Goal: Task Accomplishment & Management: Manage account settings

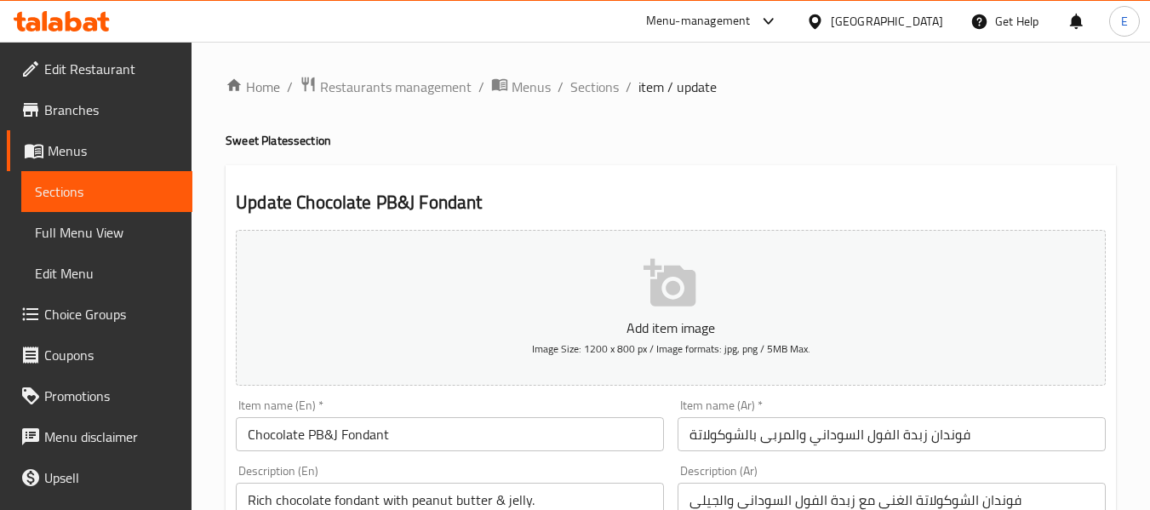
scroll to position [693, 0]
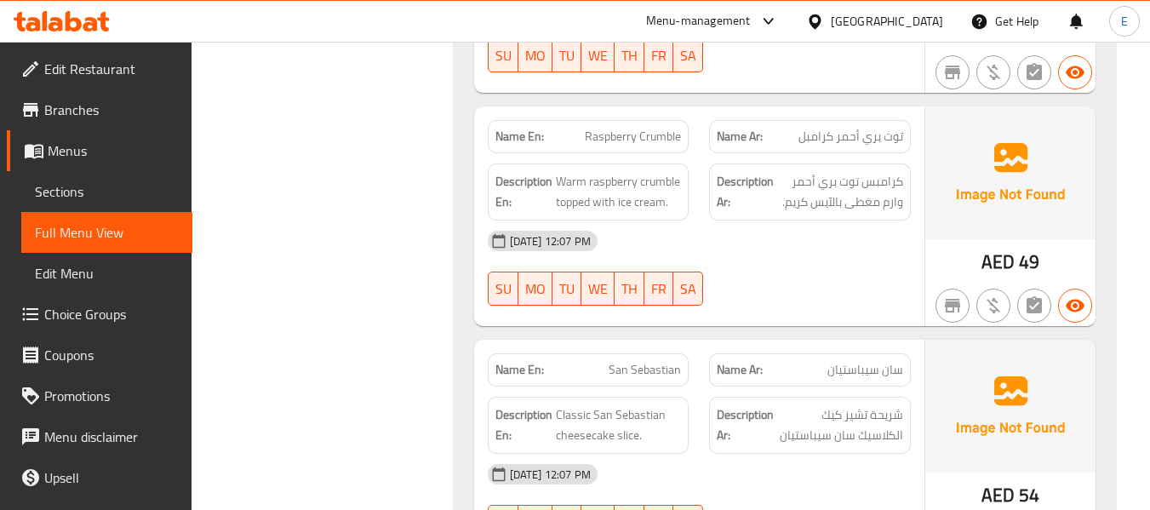
scroll to position [11882, 0]
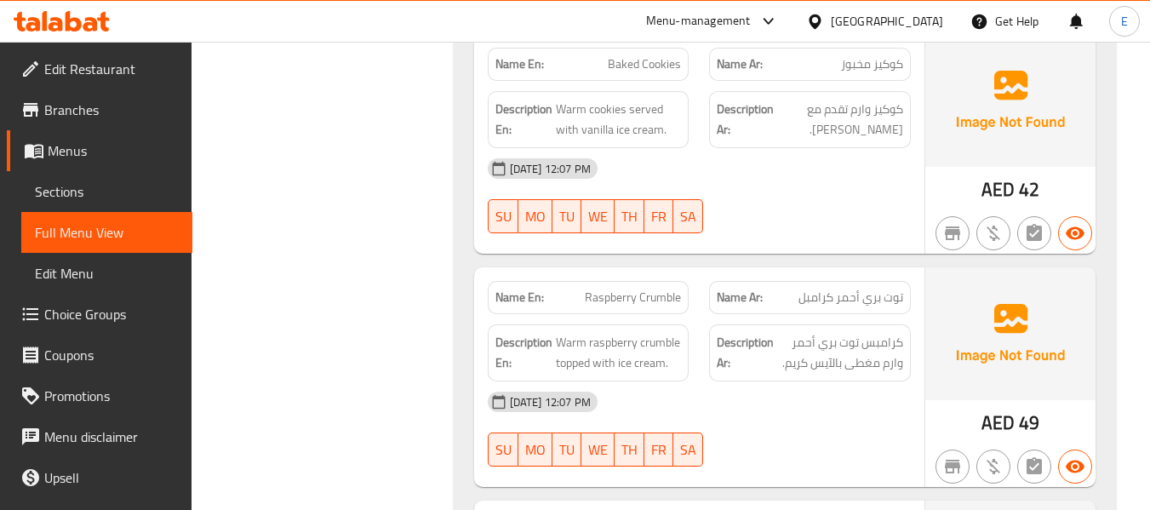
drag, startPoint x: 426, startPoint y: 255, endPoint x: 459, endPoint y: 256, distance: 33.2
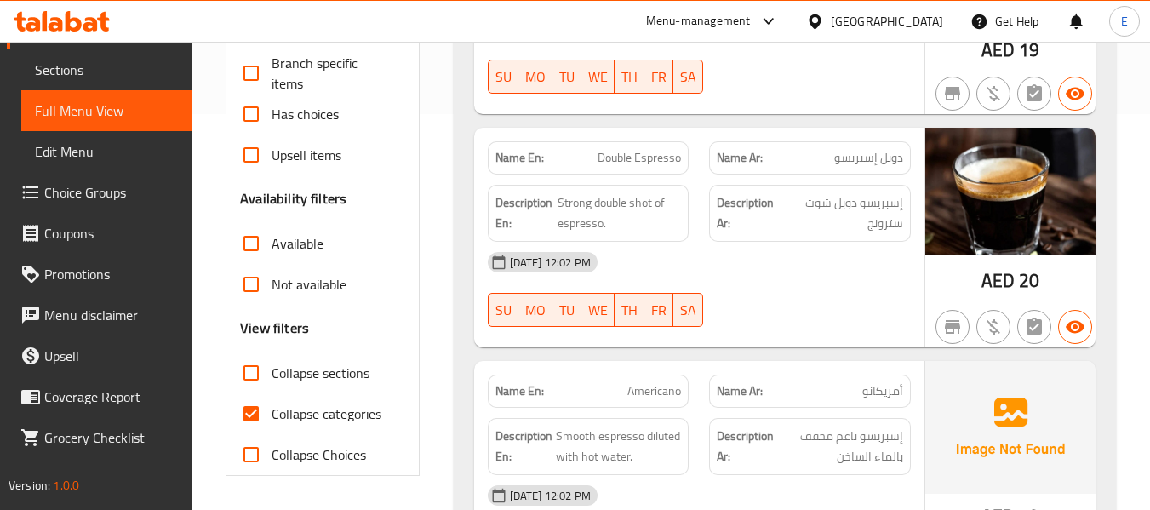
scroll to position [426, 0]
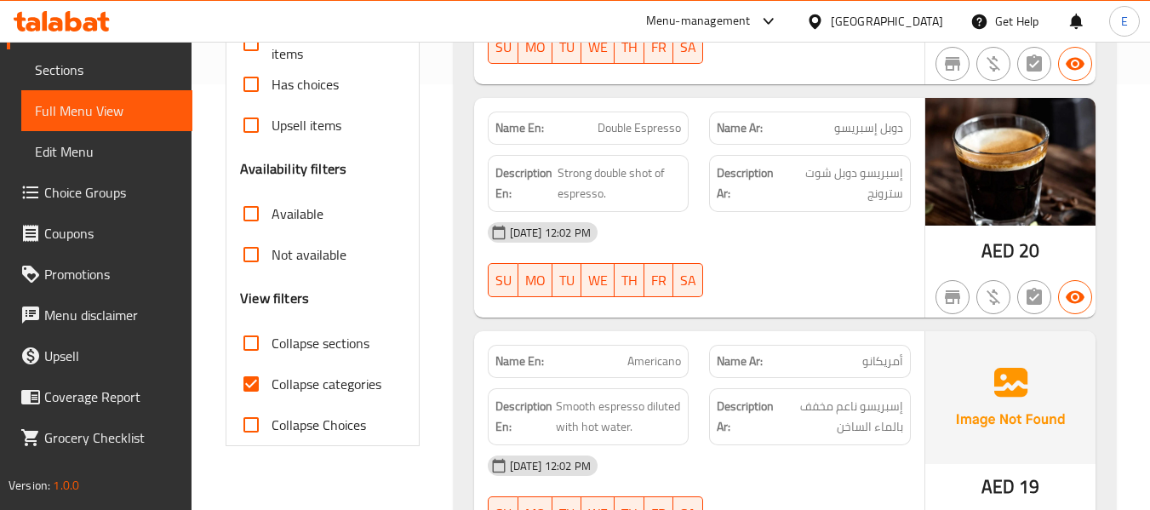
click at [248, 386] on input "Collapse categories" at bounding box center [251, 383] width 41 height 41
checkbox input "false"
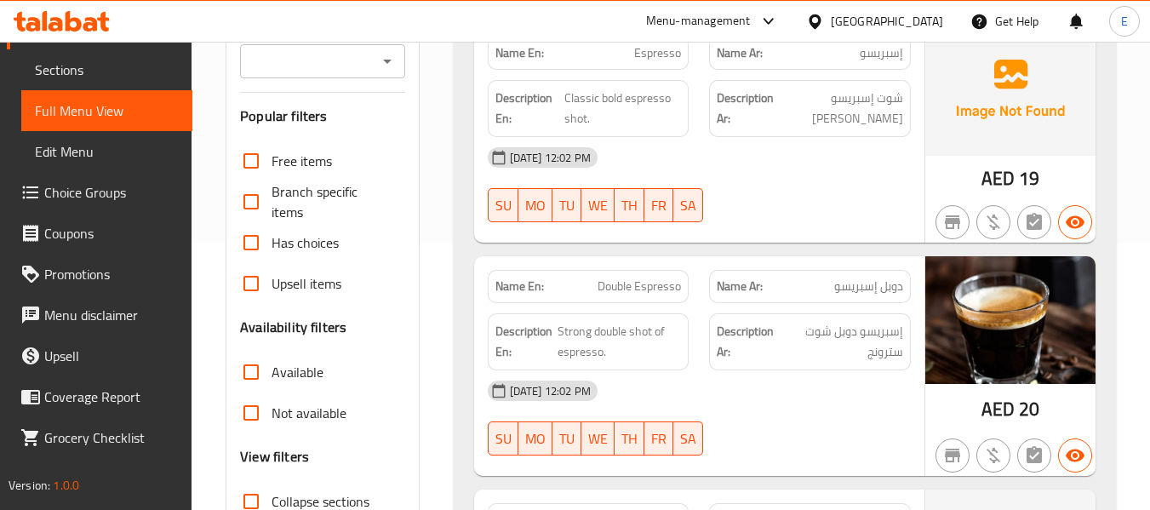
scroll to position [0, 0]
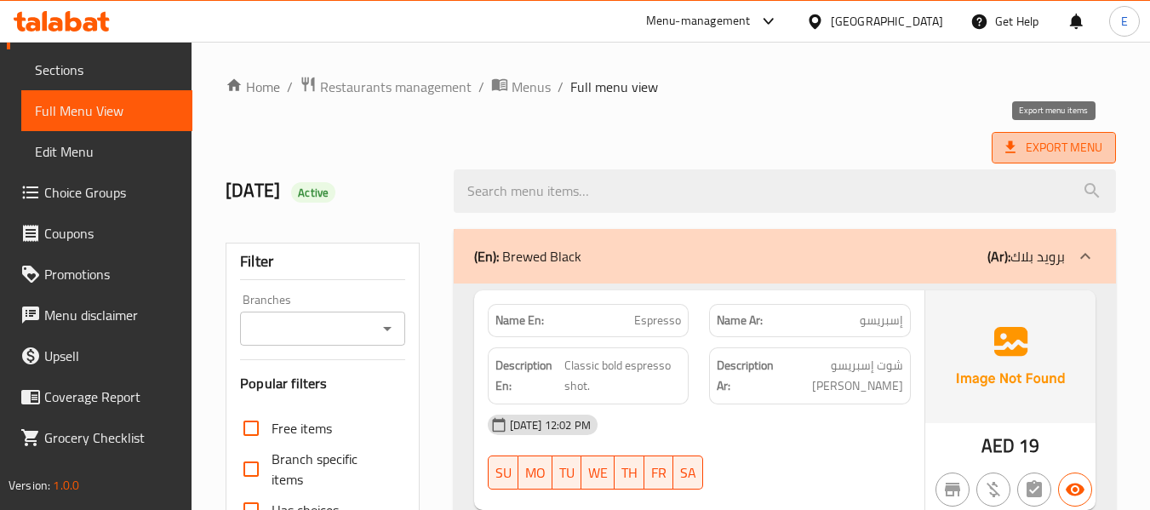
click at [1024, 156] on span "Export Menu" at bounding box center [1053, 147] width 97 height 21
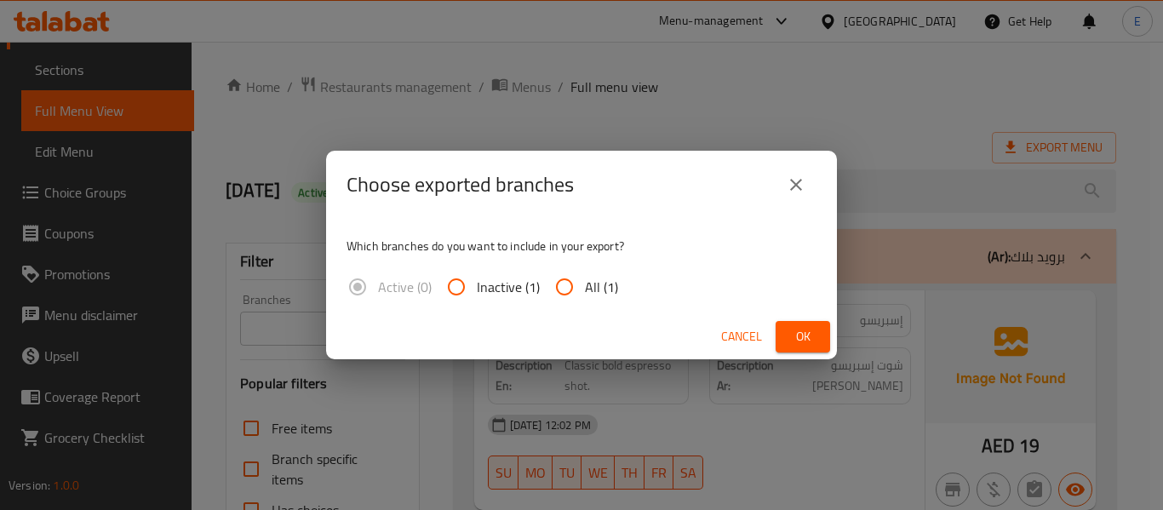
click at [798, 177] on icon "close" at bounding box center [796, 185] width 20 height 20
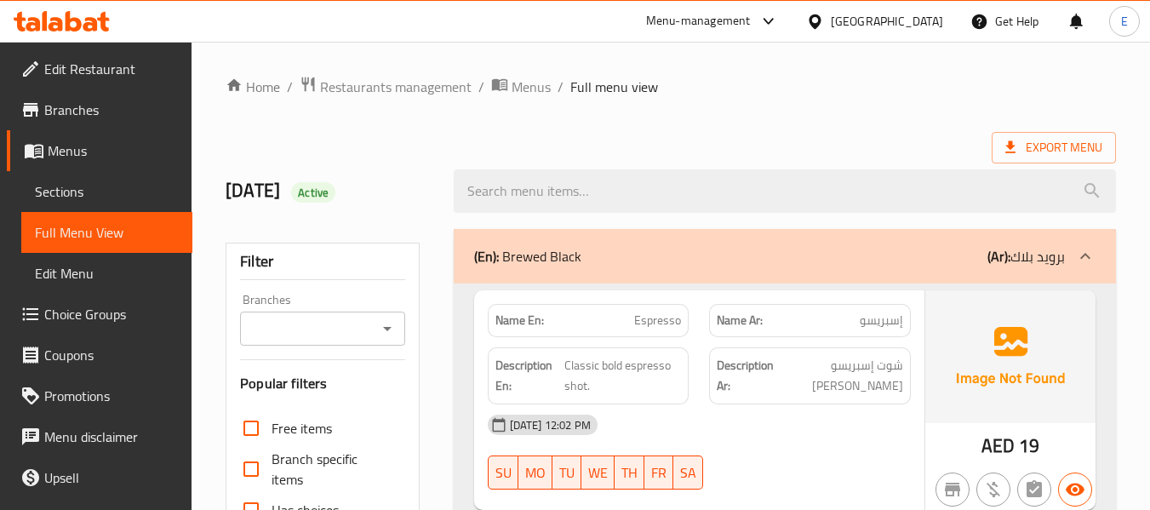
click at [1067, 164] on div at bounding box center [785, 191] width 683 height 64
click at [1042, 153] on span "Export Menu" at bounding box center [1053, 147] width 97 height 21
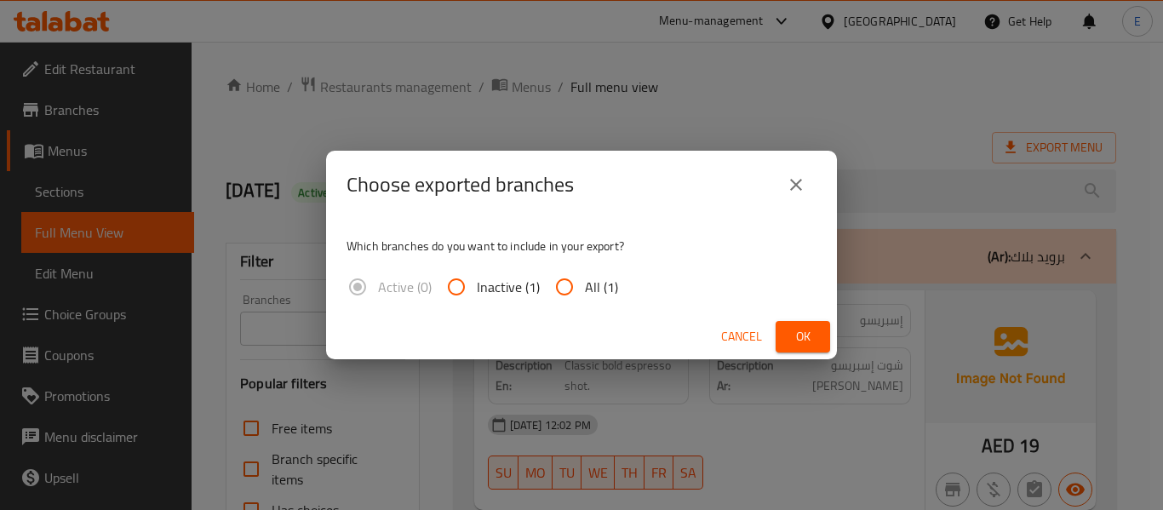
click at [563, 292] on input "All (1)" at bounding box center [564, 286] width 41 height 41
radio input "true"
click at [796, 334] on span "Ok" at bounding box center [802, 336] width 27 height 21
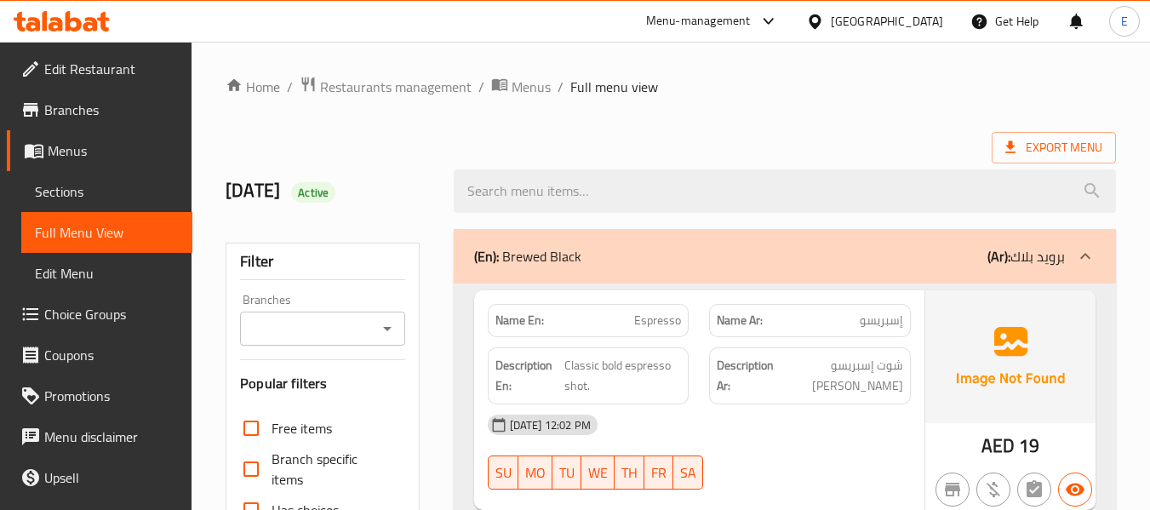
click at [783, 132] on div "Export Menu" at bounding box center [671, 147] width 890 height 31
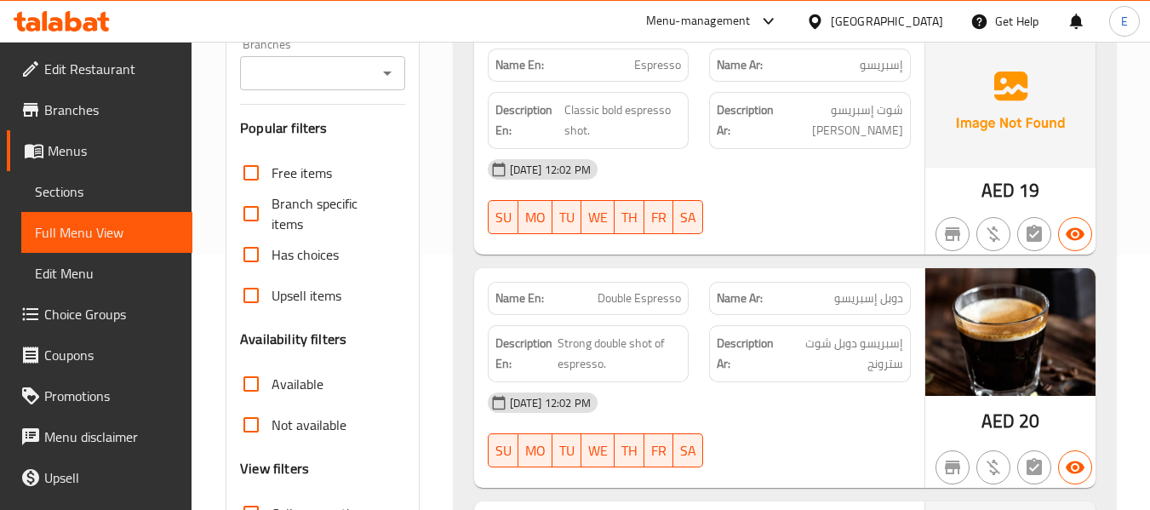
scroll to position [426, 0]
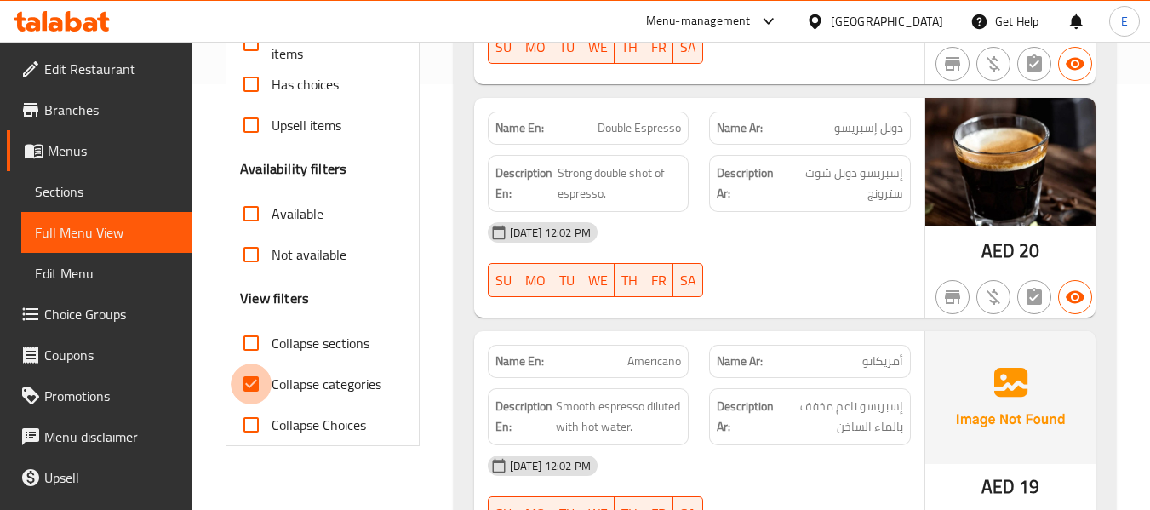
click at [267, 390] on input "Collapse categories" at bounding box center [251, 383] width 41 height 41
checkbox input "false"
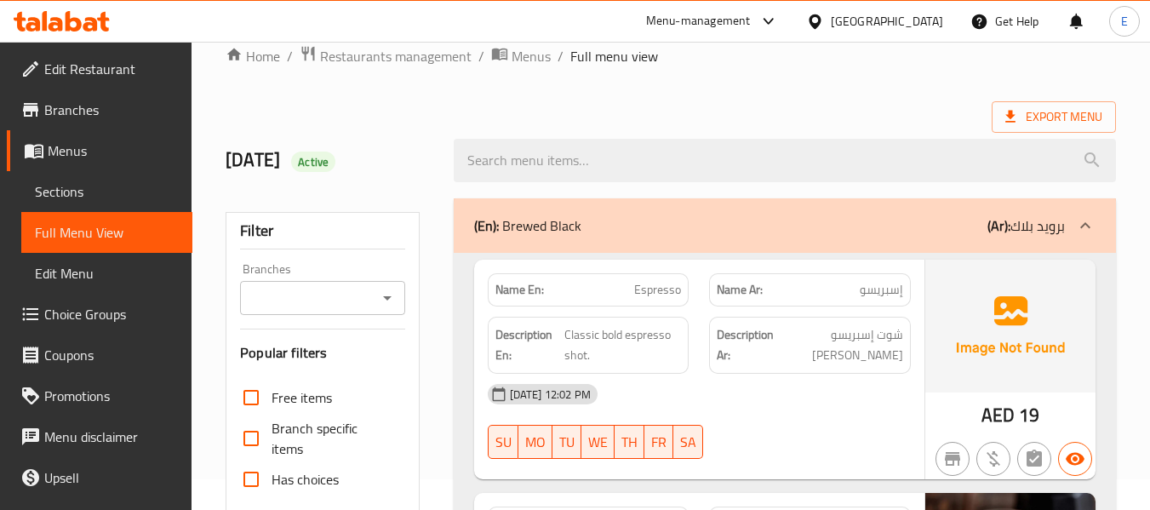
scroll to position [0, 0]
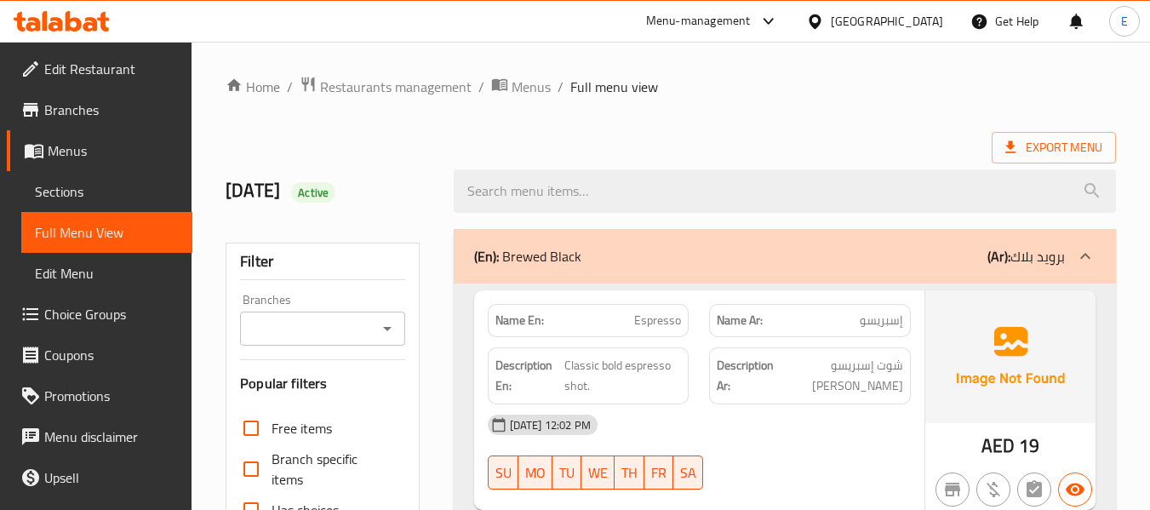
click at [787, 93] on ol "Home / Restaurants management / Menus / Full menu view" at bounding box center [671, 87] width 890 height 22
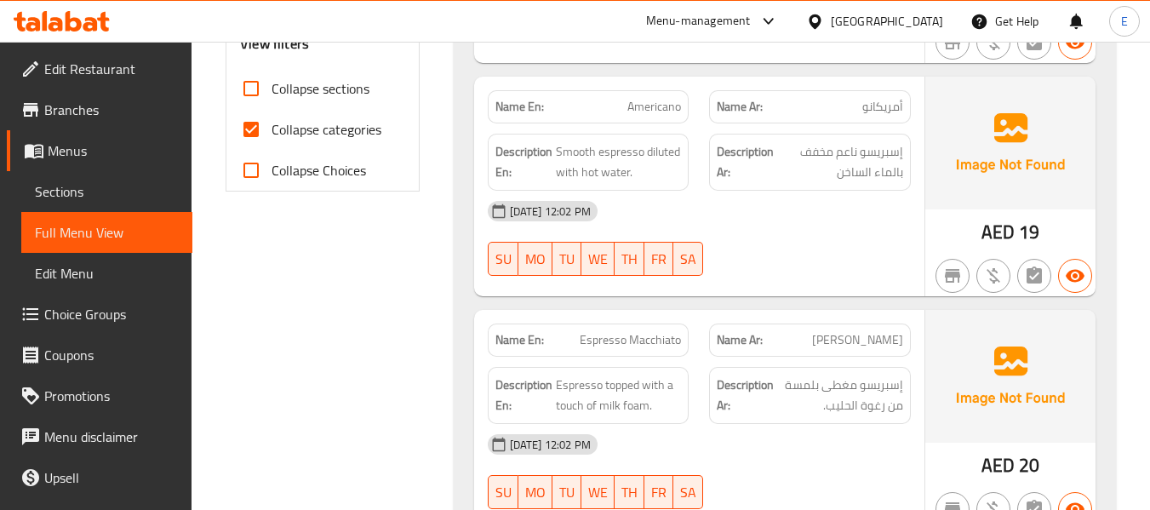
scroll to position [681, 0]
drag, startPoint x: 247, startPoint y: 124, endPoint x: 682, endPoint y: 184, distance: 439.1
click at [247, 124] on input "Collapse categories" at bounding box center [251, 128] width 41 height 41
checkbox input "false"
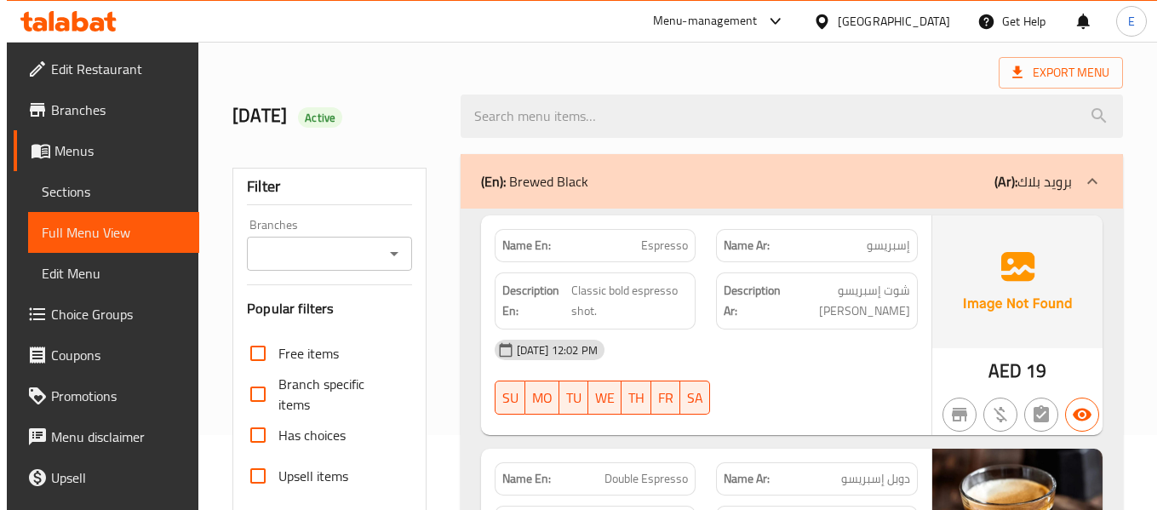
scroll to position [0, 0]
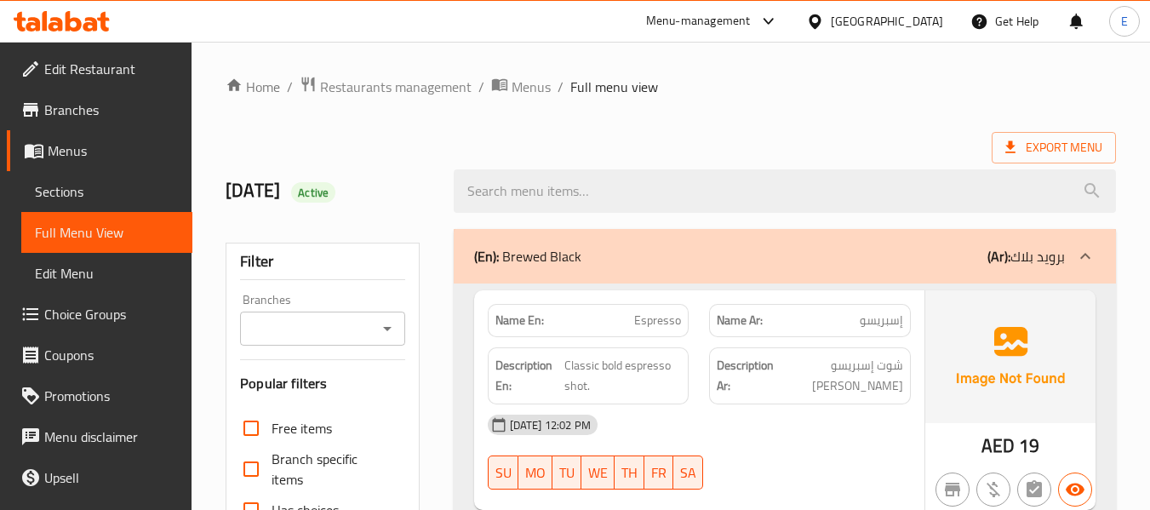
click at [859, 137] on div "Export Menu" at bounding box center [671, 147] width 890 height 31
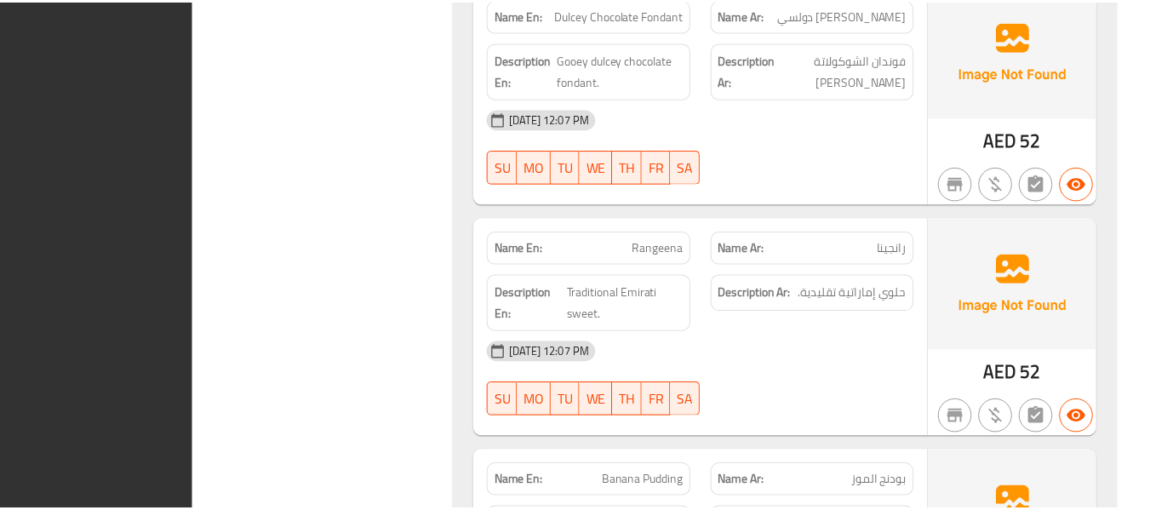
scroll to position [36719, 0]
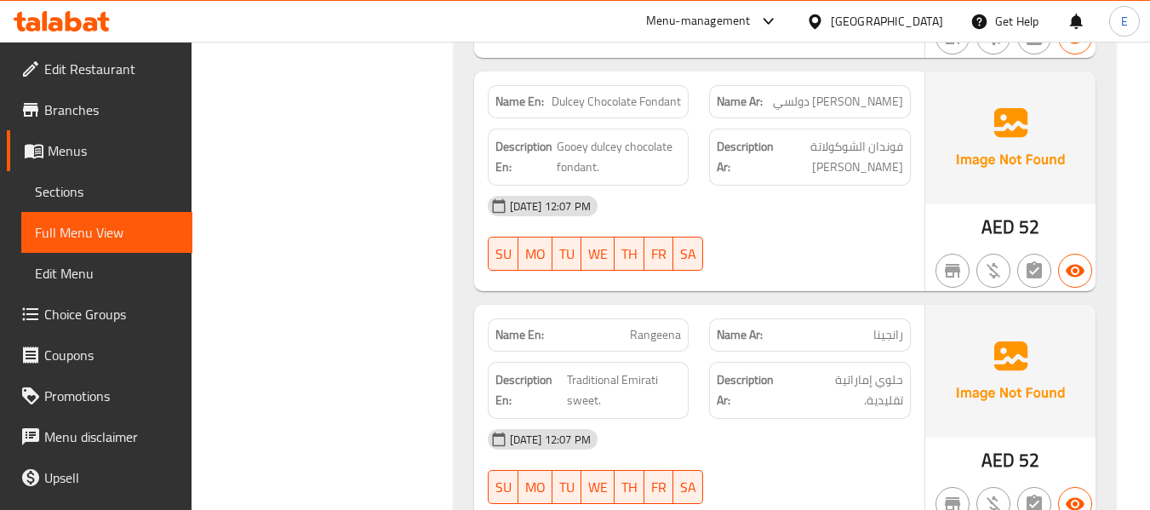
click at [56, 83] on link "Edit Restaurant" at bounding box center [100, 69] width 186 height 41
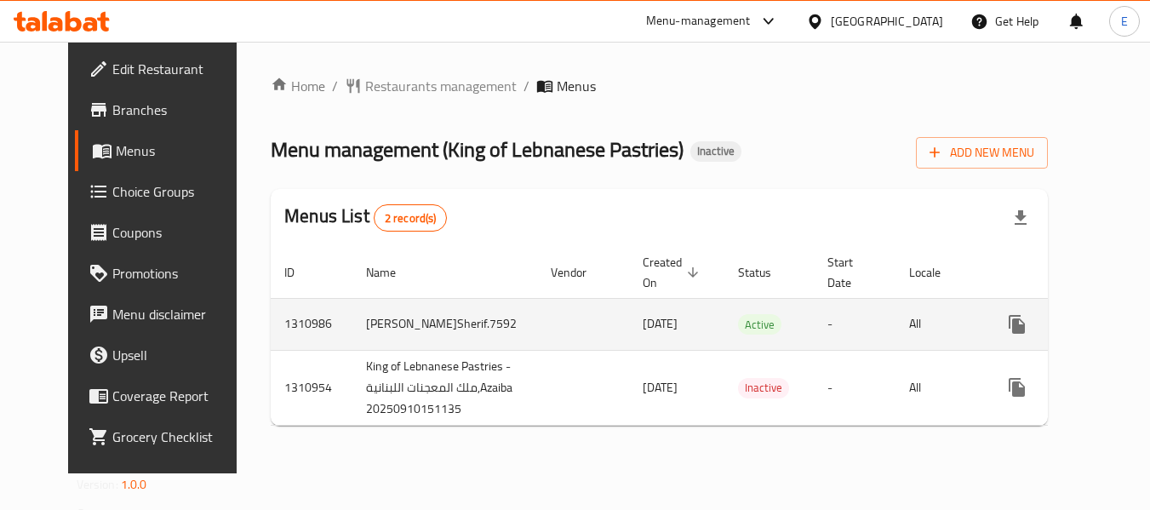
click at [1061, 336] on div "enhanced table" at bounding box center [1078, 324] width 163 height 41
click at [1130, 326] on icon "enhanced table" at bounding box center [1140, 324] width 20 height 20
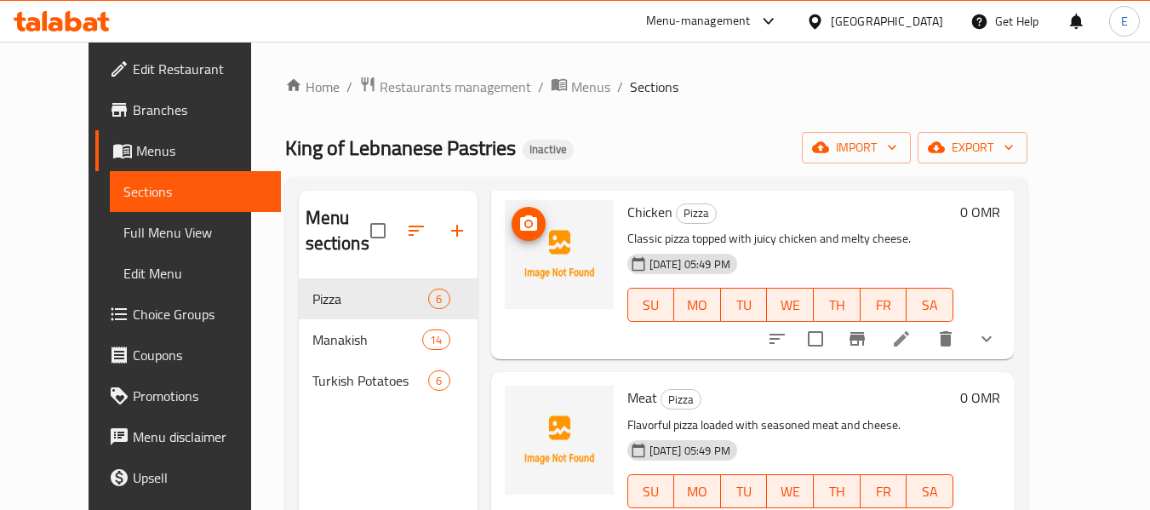
scroll to position [170, 0]
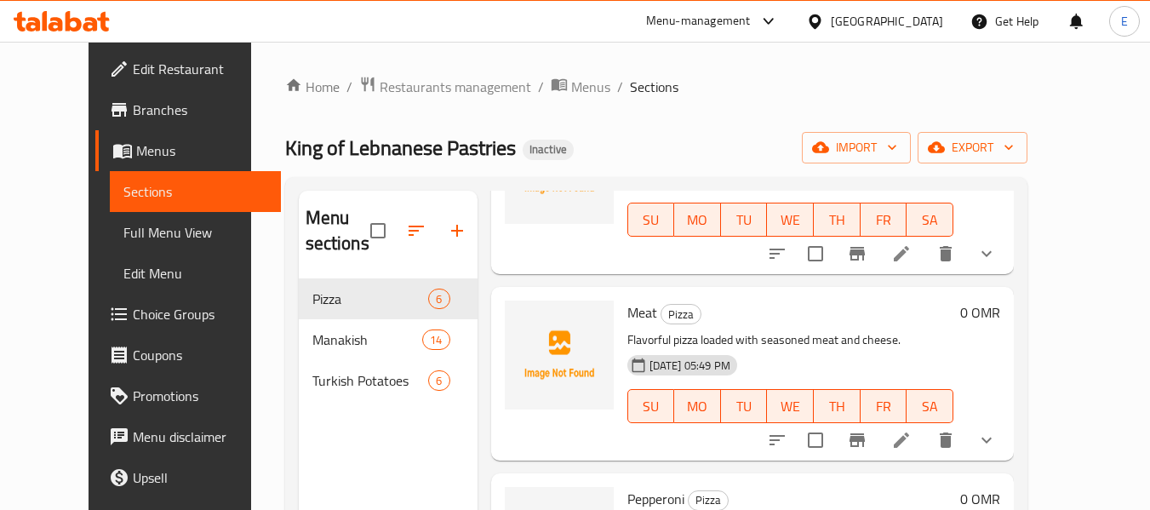
click at [123, 227] on span "Full Menu View" at bounding box center [195, 232] width 144 height 20
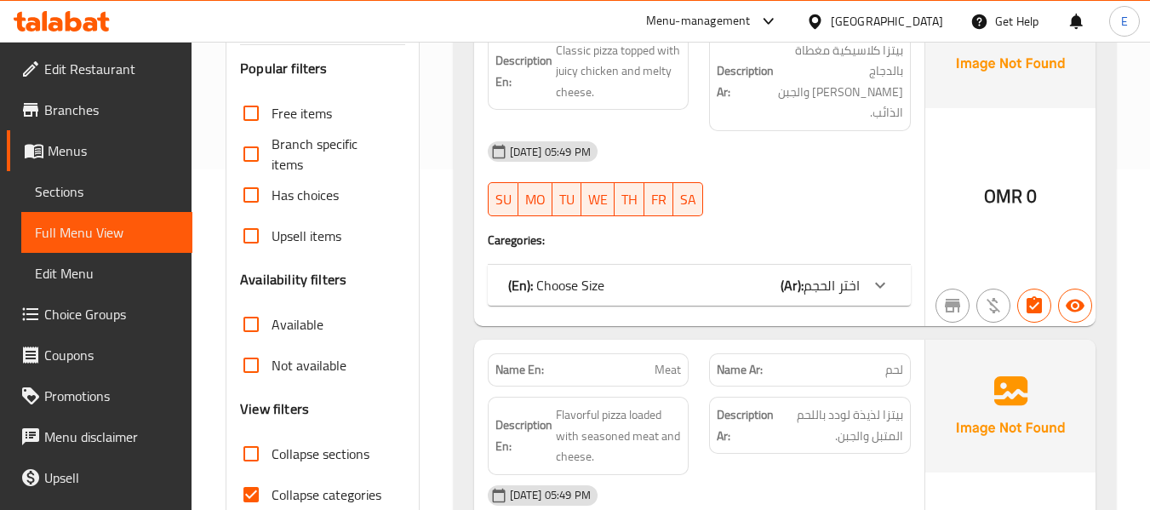
scroll to position [511, 0]
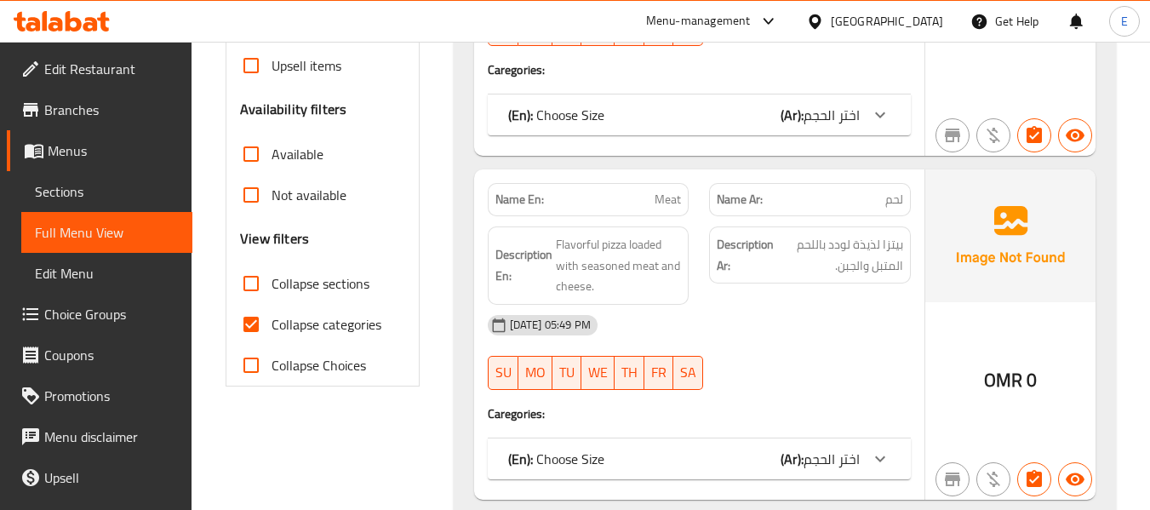
click at [260, 304] on input "Collapse categories" at bounding box center [251, 324] width 41 height 41
checkbox input "false"
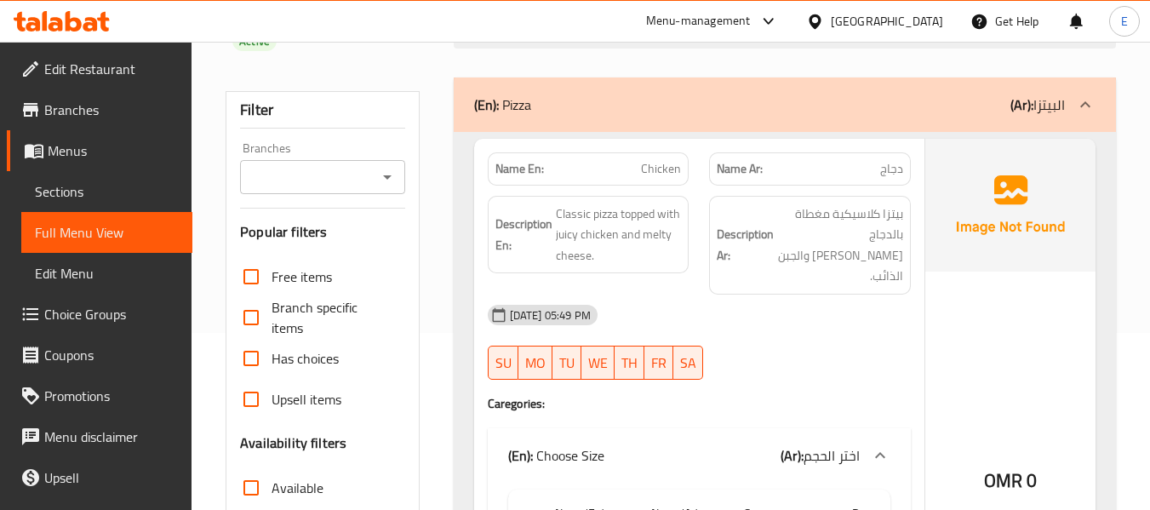
scroll to position [0, 0]
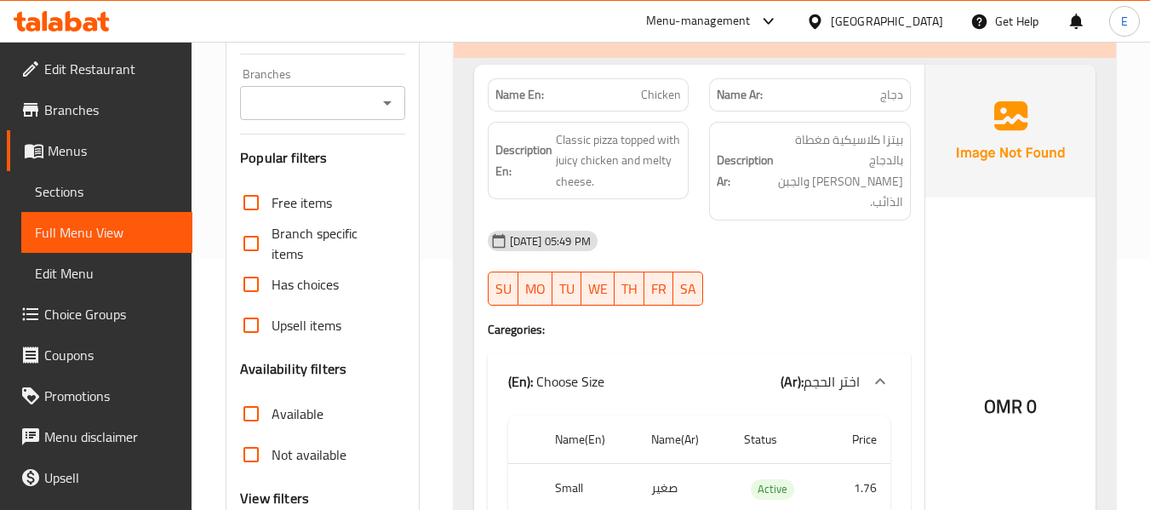
scroll to position [255, 0]
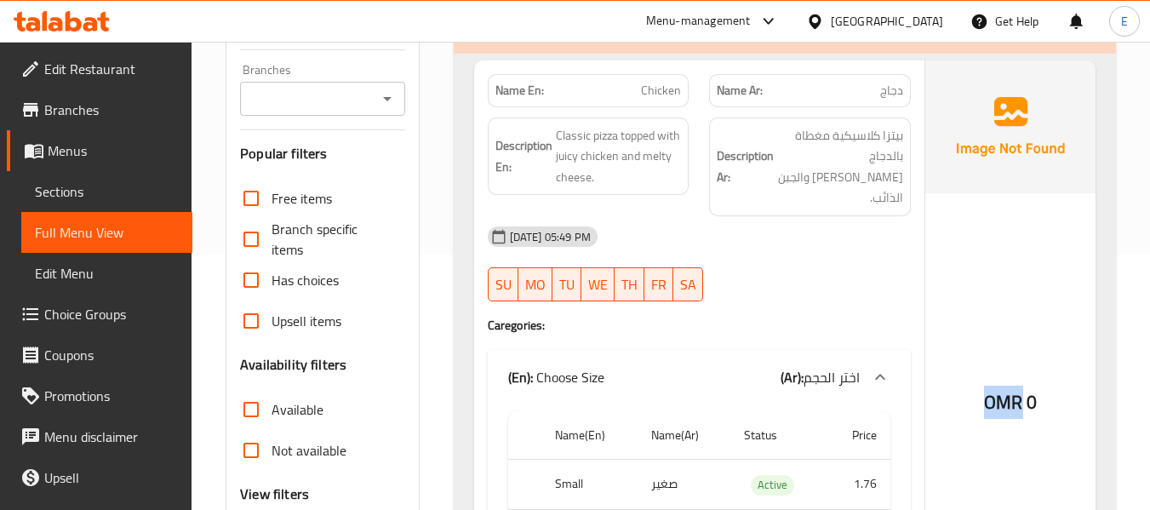
drag, startPoint x: 1002, startPoint y: 368, endPoint x: 1024, endPoint y: 375, distance: 23.2
click at [1024, 375] on div "OMR 0" at bounding box center [1010, 356] width 170 height 592
copy span "OMR"
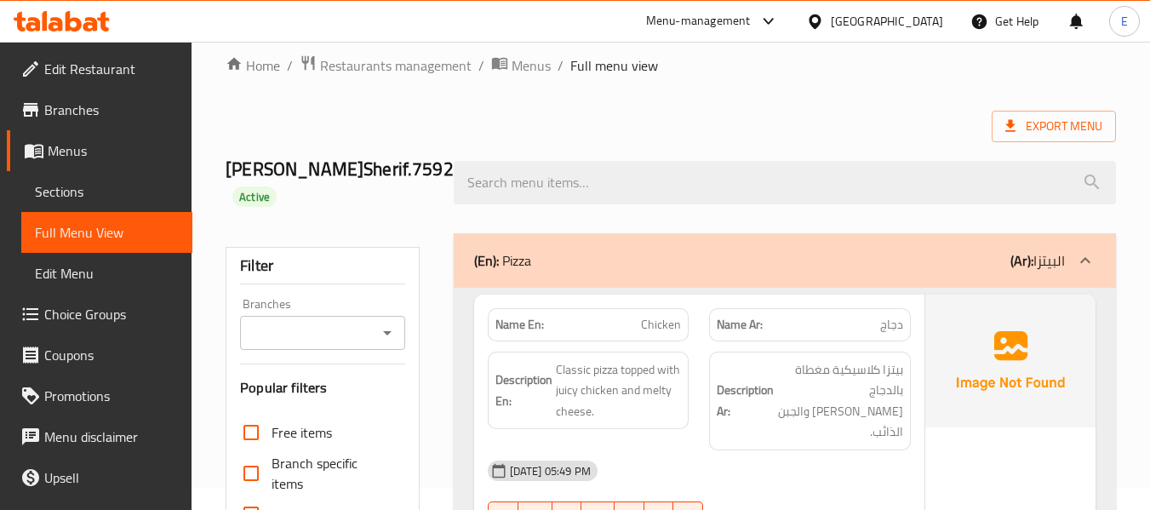
scroll to position [85, 0]
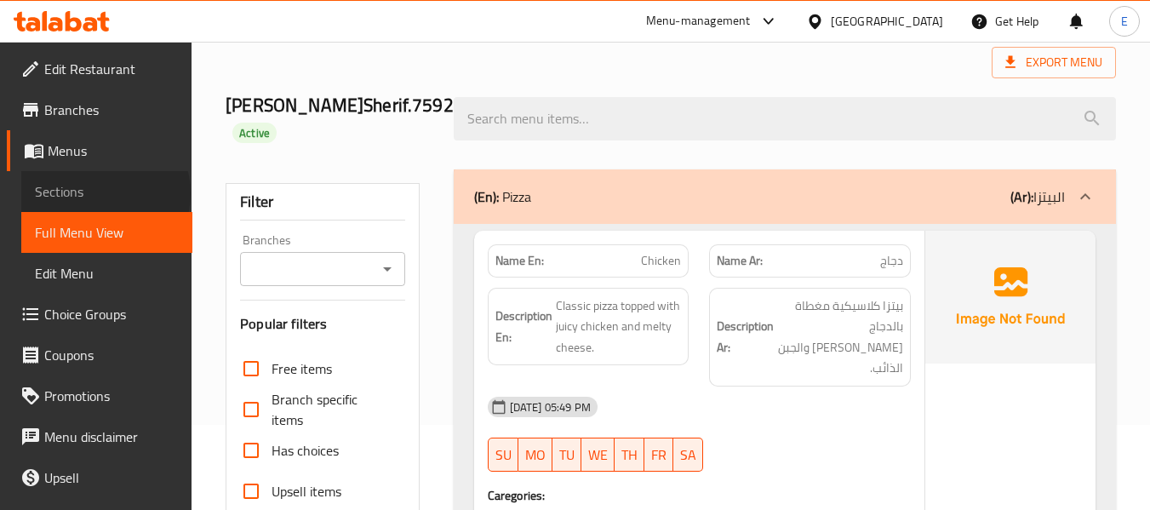
click at [104, 193] on span "Sections" at bounding box center [107, 191] width 144 height 20
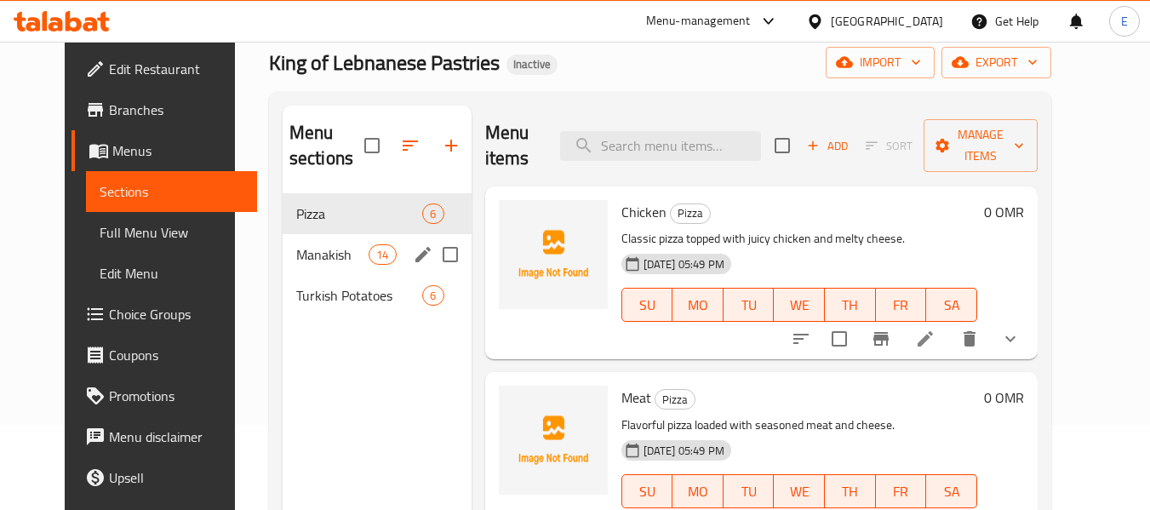
click at [283, 242] on div "Manakish 14" at bounding box center [377, 254] width 189 height 41
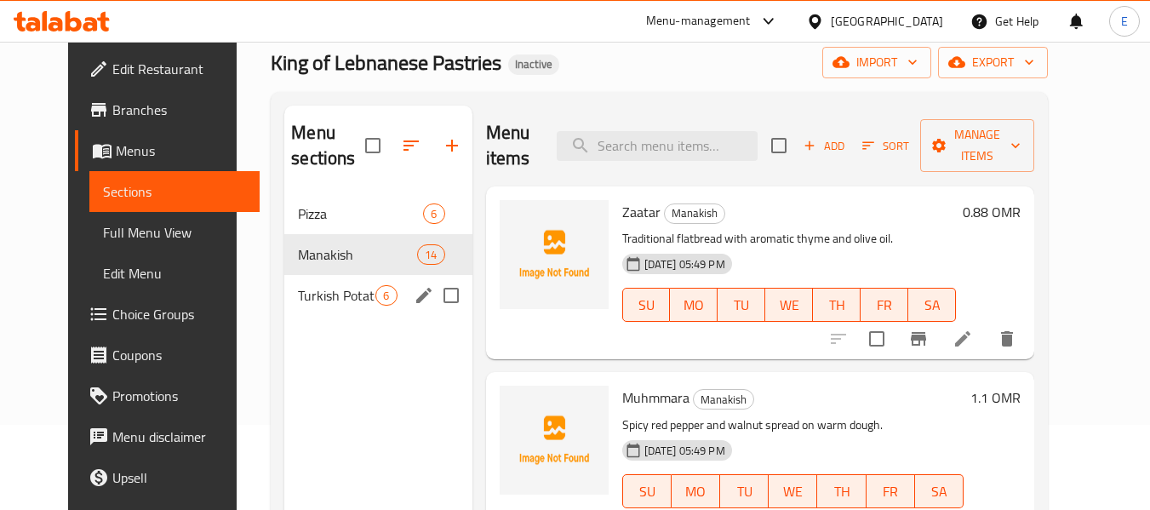
click at [298, 295] on span "Turkish Potatoes" at bounding box center [336, 295] width 77 height 20
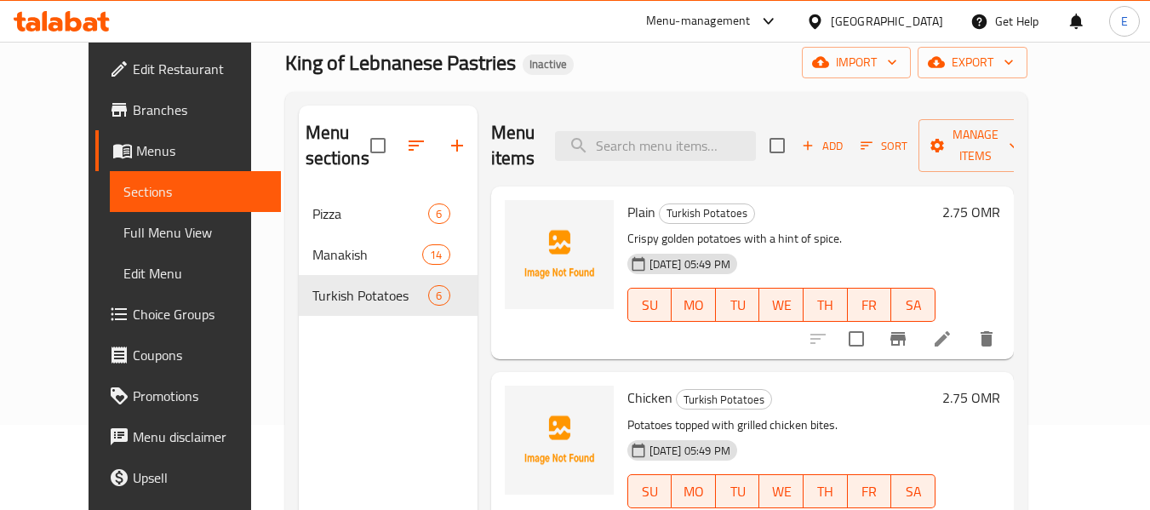
click at [385, 396] on div "Menu sections Pizza 6 Manakish 14 Turkish Potatoes 6" at bounding box center [388, 361] width 179 height 510
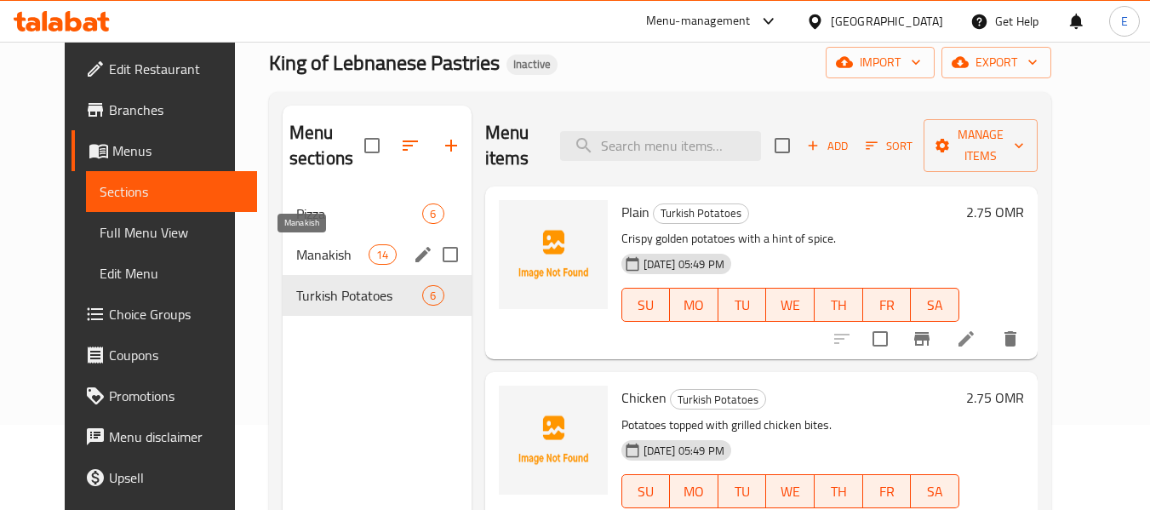
click at [318, 247] on span "Manakish" at bounding box center [332, 254] width 72 height 20
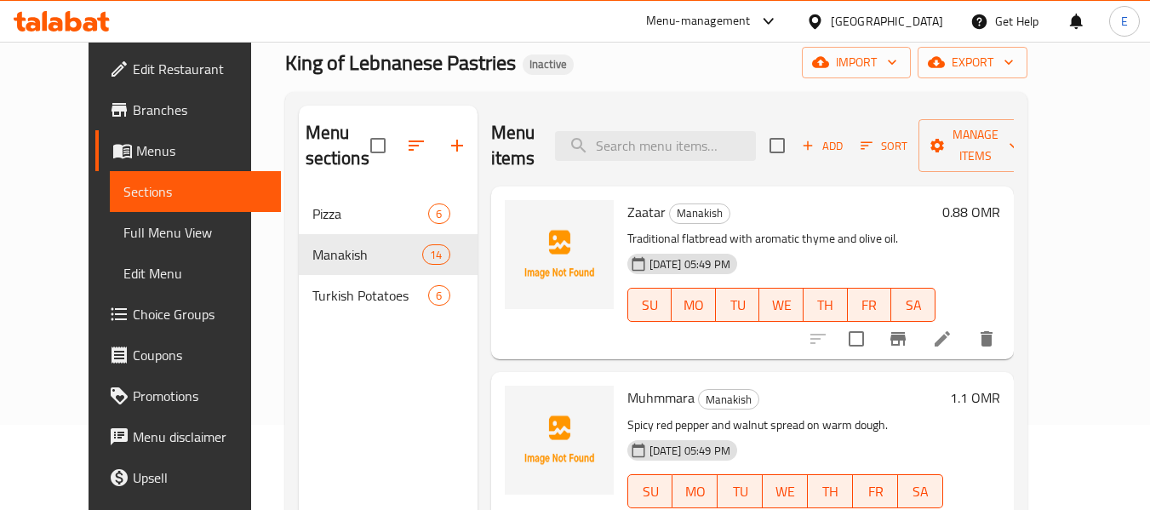
click at [352, 369] on div "Menu sections Pizza 6 Manakish 14 Turkish Potatoes 6" at bounding box center [388, 361] width 179 height 510
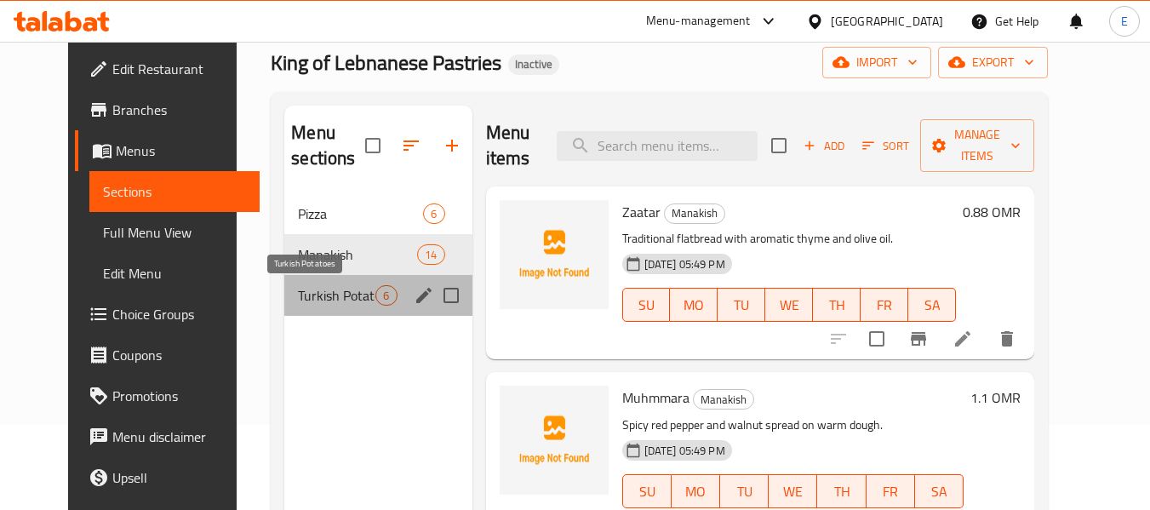
click at [324, 294] on span "Turkish Potatoes" at bounding box center [336, 295] width 77 height 20
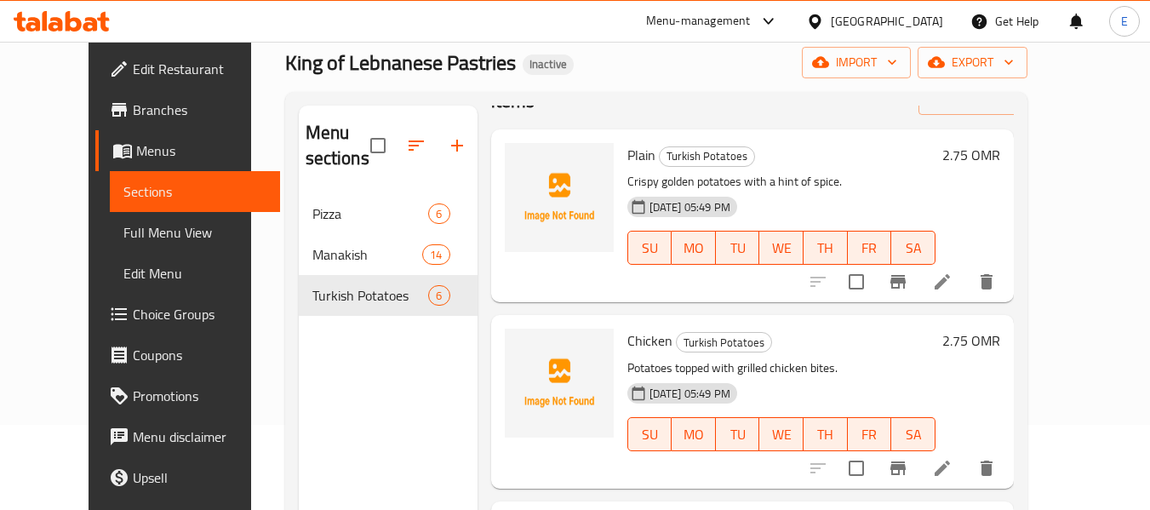
scroll to position [85, 0]
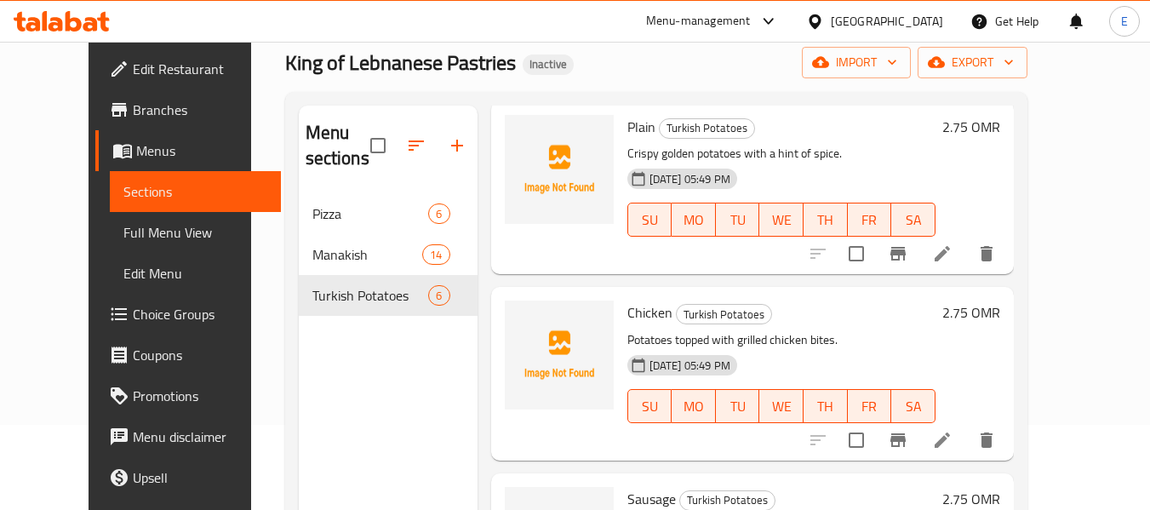
click at [354, 375] on div "Menu sections Pizza 6 Manakish 14 Turkish Potatoes 6" at bounding box center [388, 361] width 179 height 510
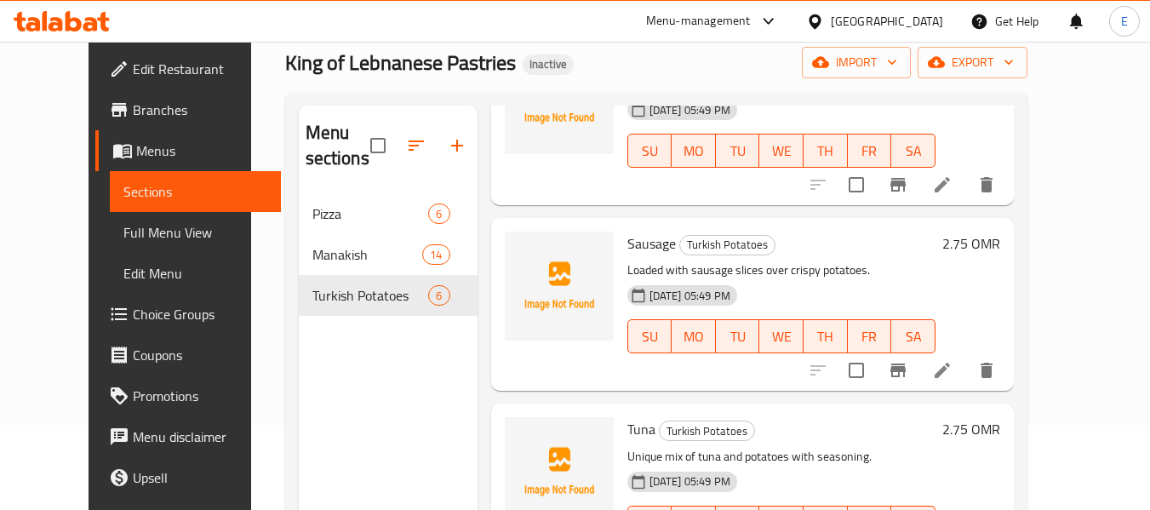
scroll to position [0, 0]
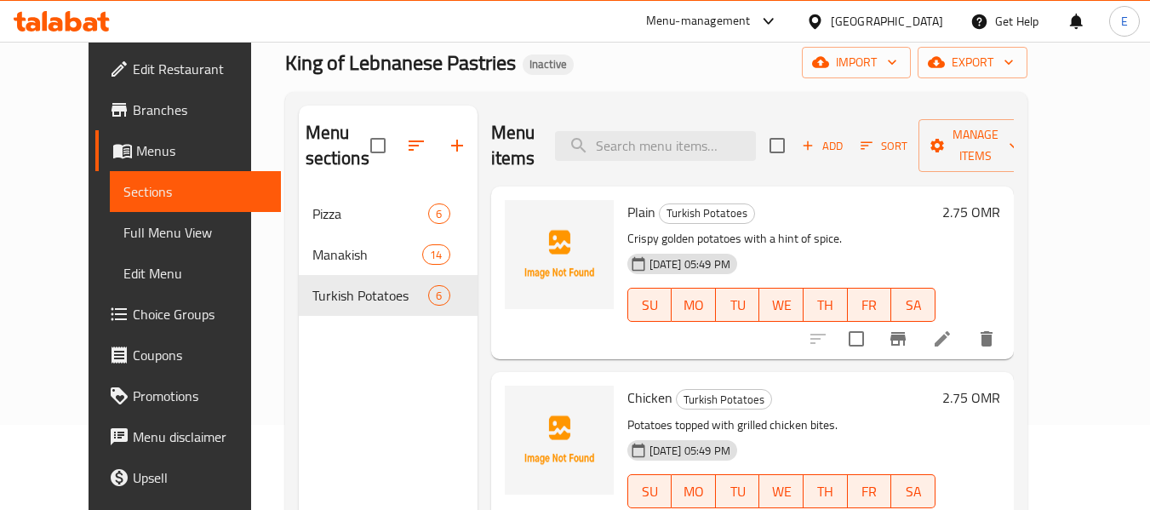
click at [123, 234] on span "Full Menu View" at bounding box center [195, 232] width 144 height 20
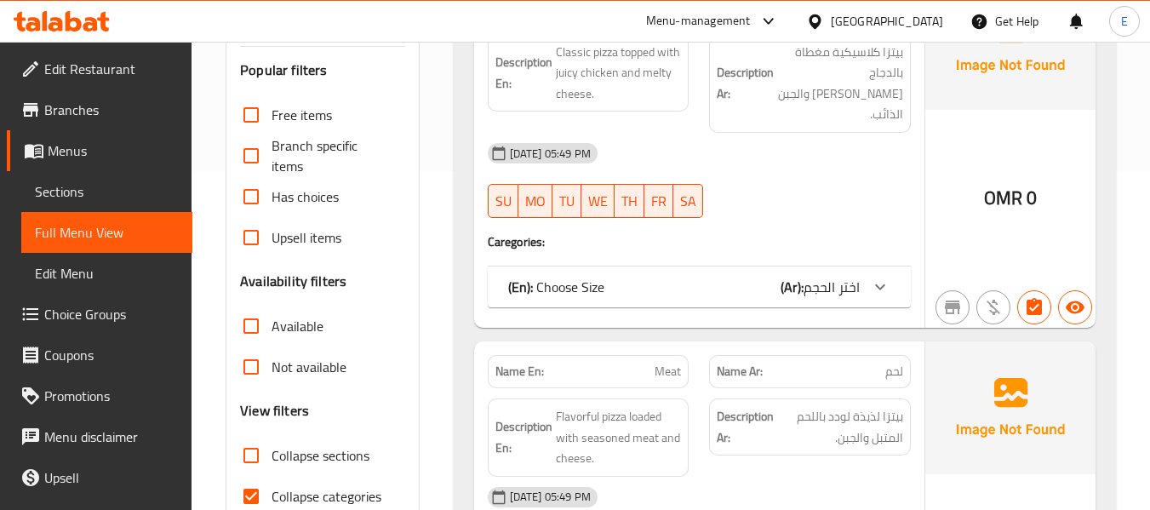
scroll to position [340, 0]
click at [255, 474] on input "Collapse categories" at bounding box center [251, 494] width 41 height 41
checkbox input "false"
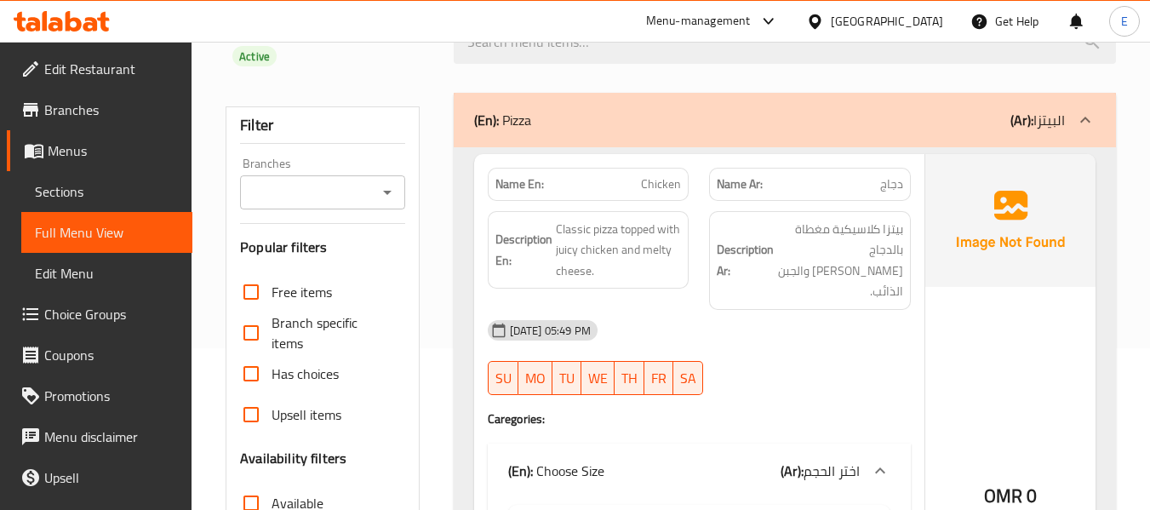
scroll to position [170, 0]
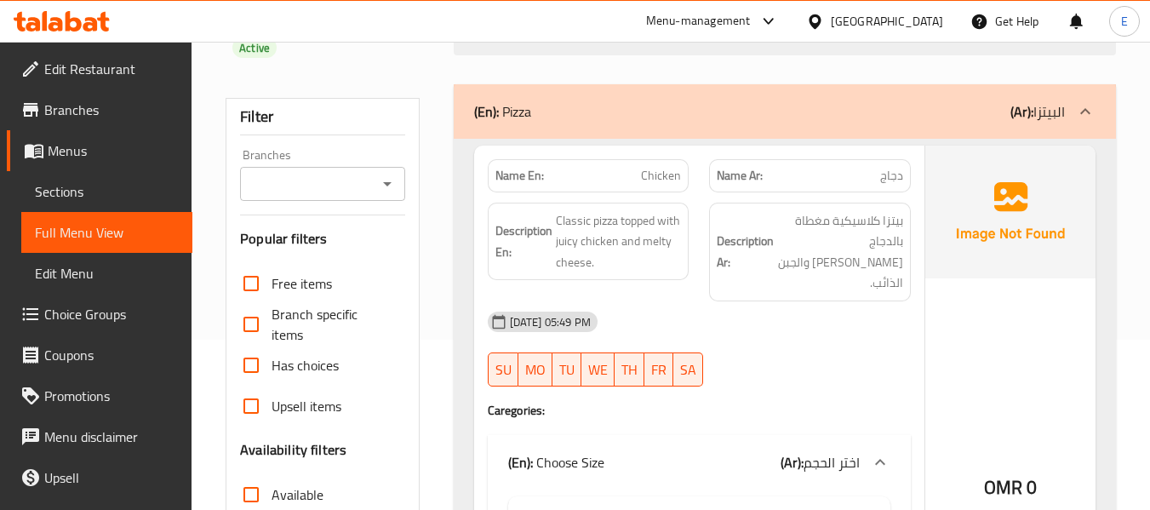
click at [649, 167] on span "Chicken" at bounding box center [661, 176] width 40 height 18
click at [886, 167] on span "دجاج" at bounding box center [891, 176] width 23 height 18
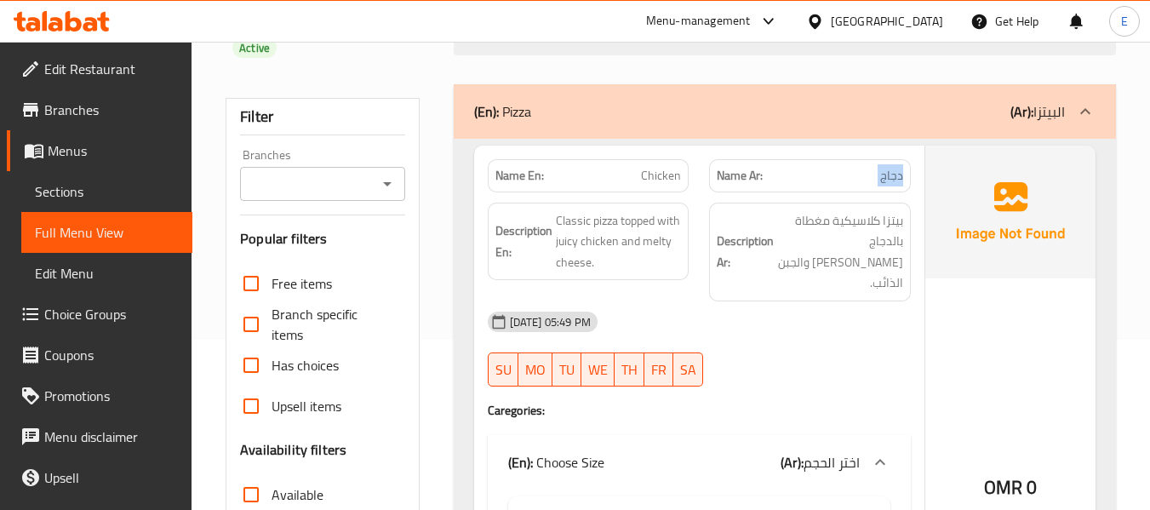
click at [887, 167] on span "دجاج" at bounding box center [891, 176] width 23 height 18
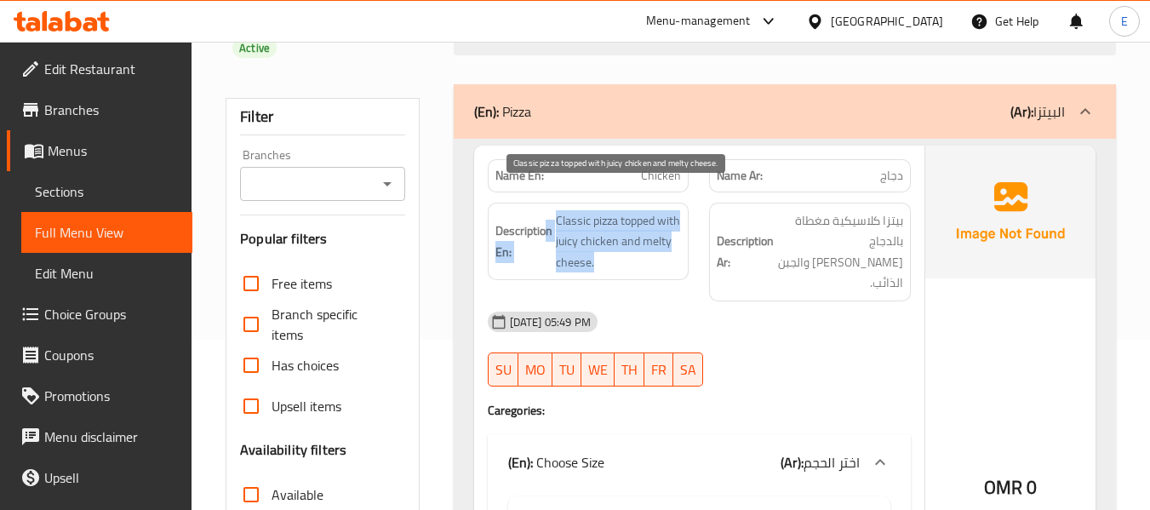
drag, startPoint x: 547, startPoint y: 190, endPoint x: 677, endPoint y: 235, distance: 137.0
click at [677, 235] on h6 "Description En: Classic pizza topped with juicy chicken and melty cheese." at bounding box center [588, 241] width 186 height 63
click at [677, 235] on span "Classic pizza topped with juicy chicken and melty cheese." at bounding box center [619, 241] width 126 height 63
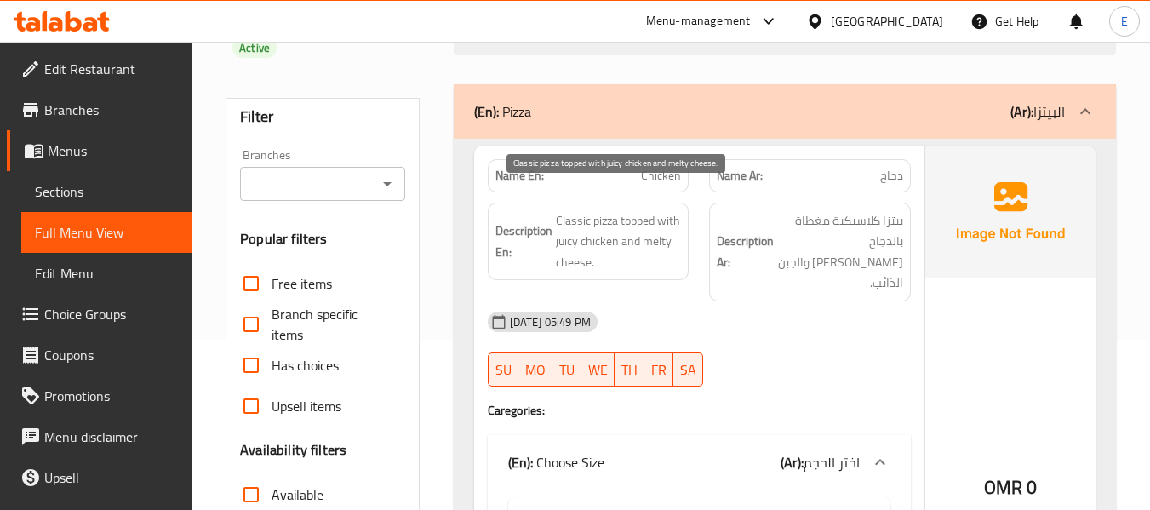
click at [677, 235] on span "Classic pizza topped with juicy chicken and melty cheese." at bounding box center [619, 241] width 126 height 63
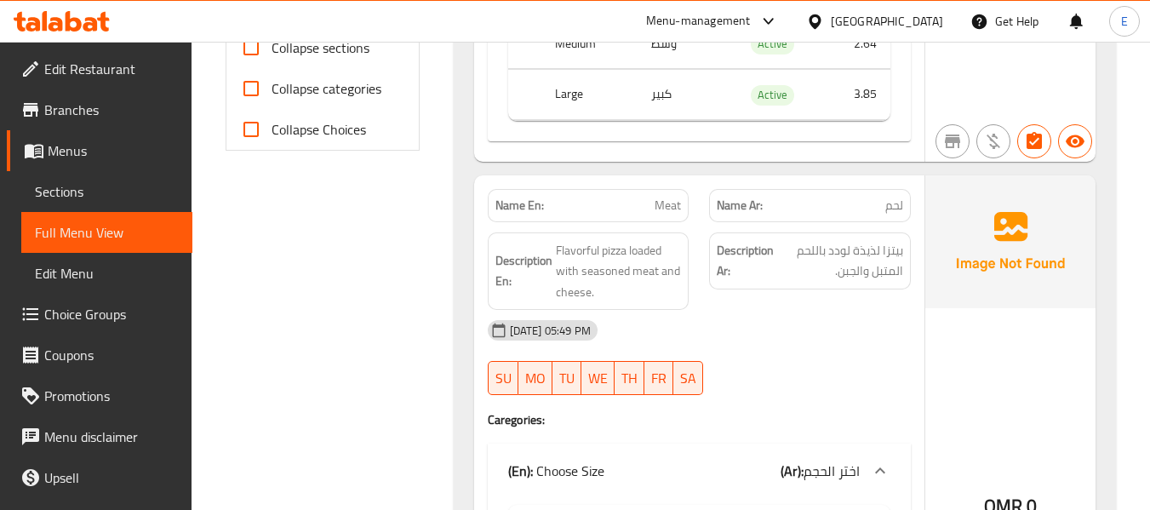
scroll to position [766, 0]
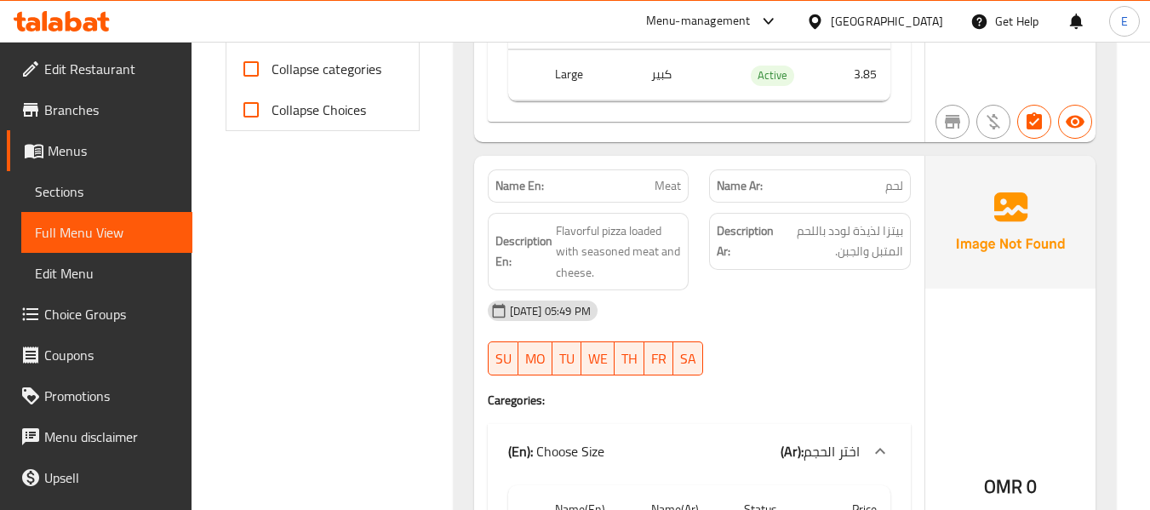
click at [901, 177] on span "لحم" at bounding box center [894, 186] width 18 height 18
click at [684, 169] on div "Name En: Meat" at bounding box center [589, 185] width 202 height 33
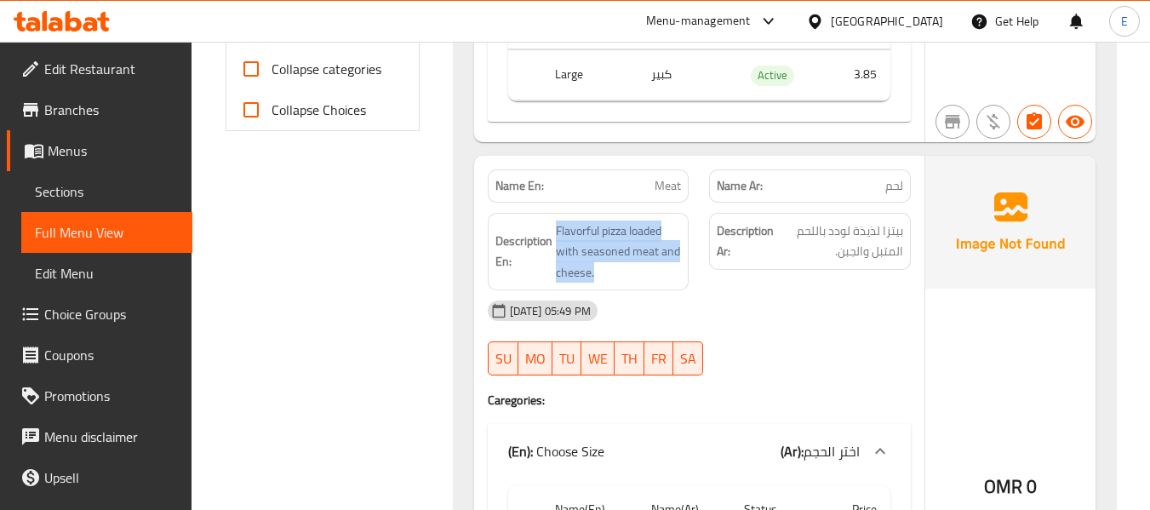
drag, startPoint x: 558, startPoint y: 186, endPoint x: 684, endPoint y: 224, distance: 131.4
click at [684, 224] on div "Description En: Flavorful pizza loaded with seasoned meat and cheese." at bounding box center [589, 252] width 202 height 78
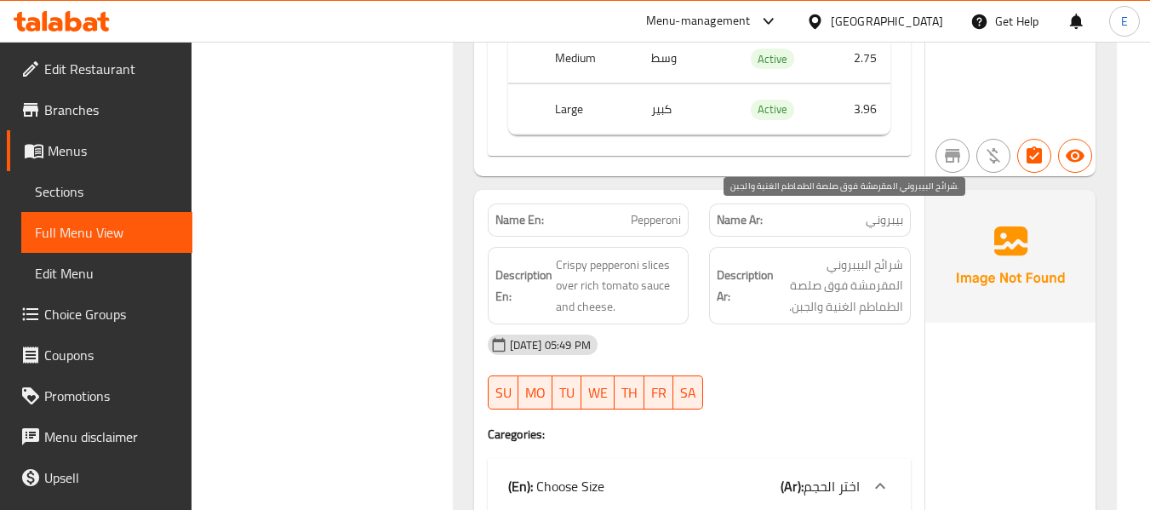
scroll to position [1362, 0]
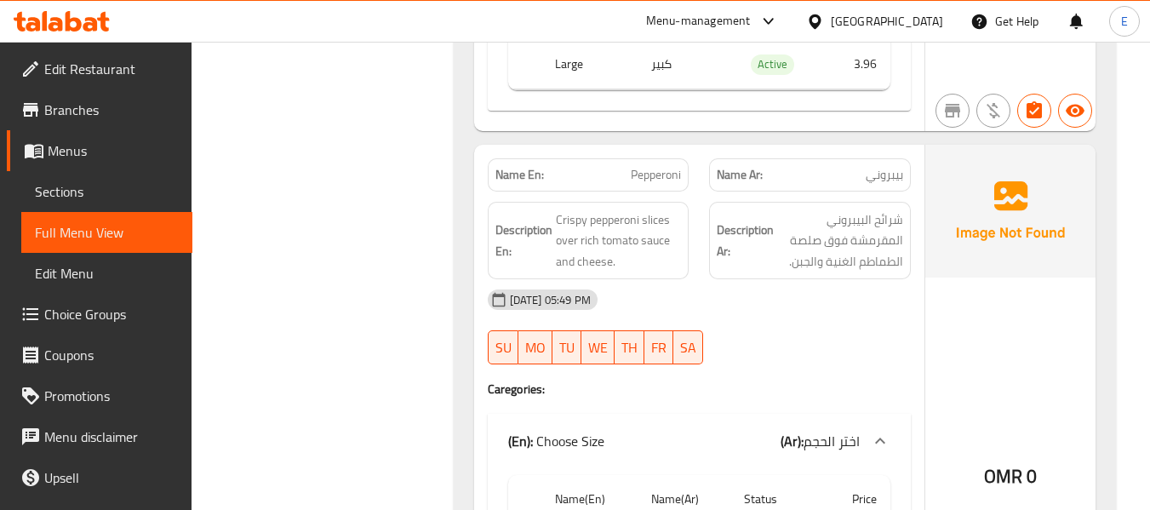
click at [895, 166] on span "بيبروني" at bounding box center [884, 175] width 37 height 18
click at [632, 166] on span "Pepperoni" at bounding box center [656, 175] width 50 height 18
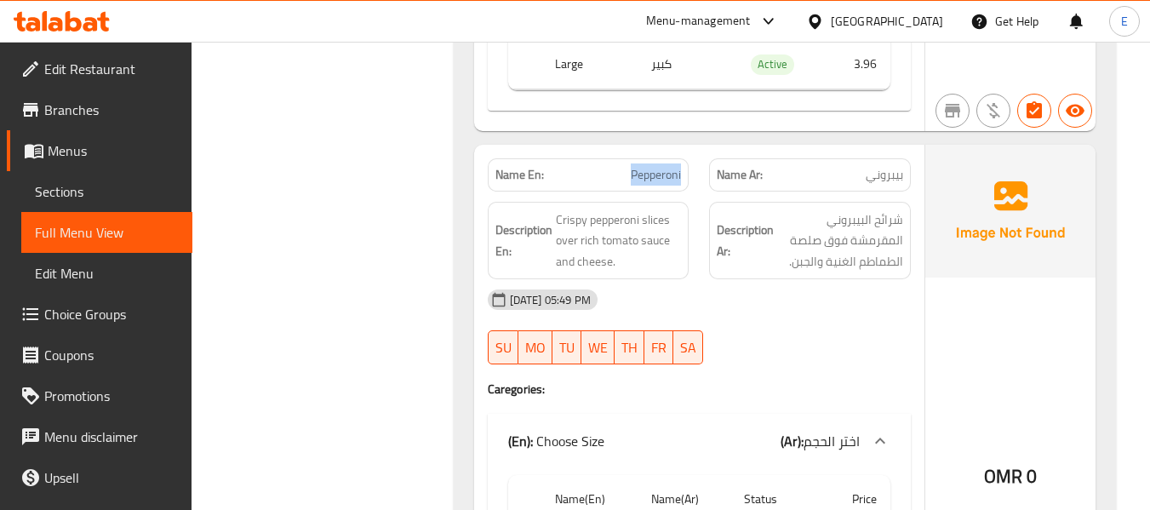
click at [632, 166] on span "Pepperoni" at bounding box center [656, 175] width 50 height 18
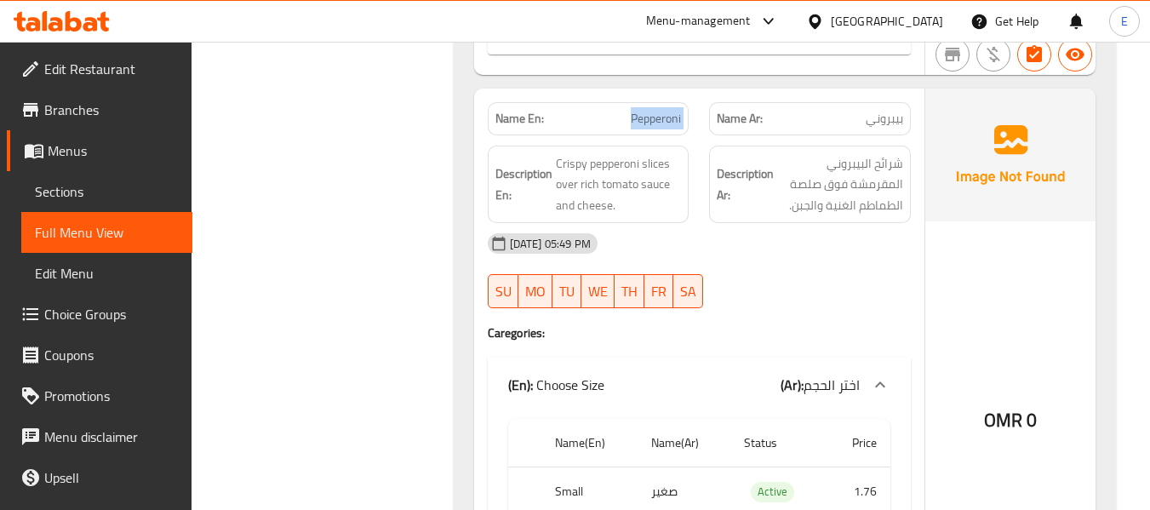
scroll to position [1447, 0]
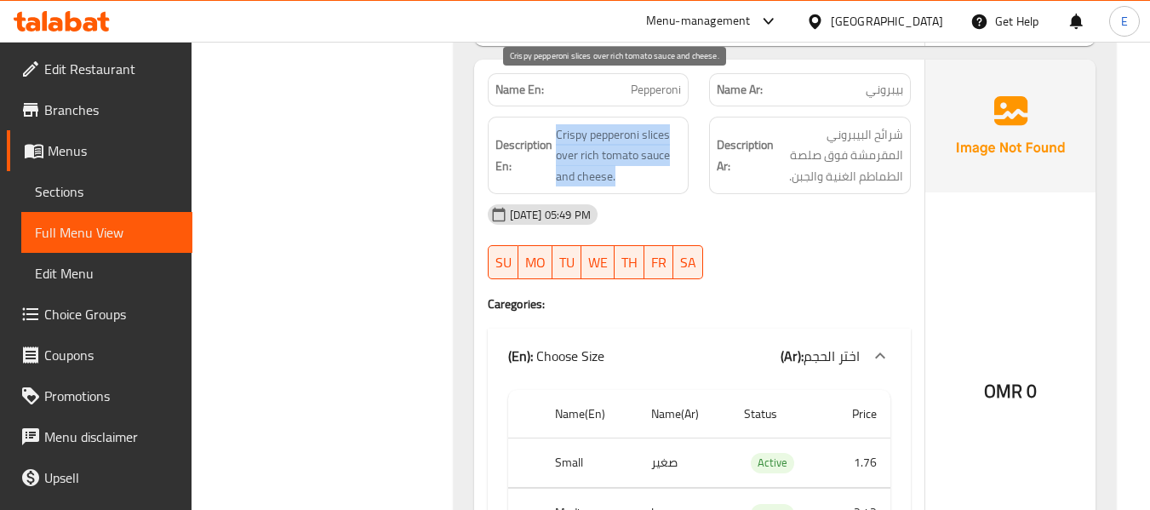
drag, startPoint x: 557, startPoint y: 79, endPoint x: 670, endPoint y: 129, distance: 123.5
click at [670, 129] on span "Crispy pepperoni slices over rich tomato sauce and cheese." at bounding box center [619, 155] width 126 height 63
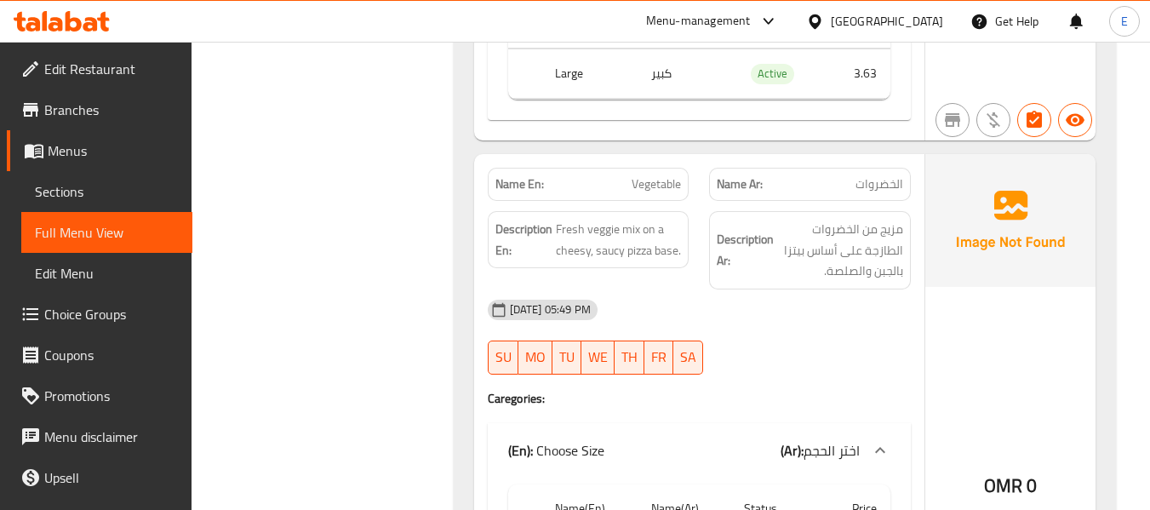
scroll to position [1958, 0]
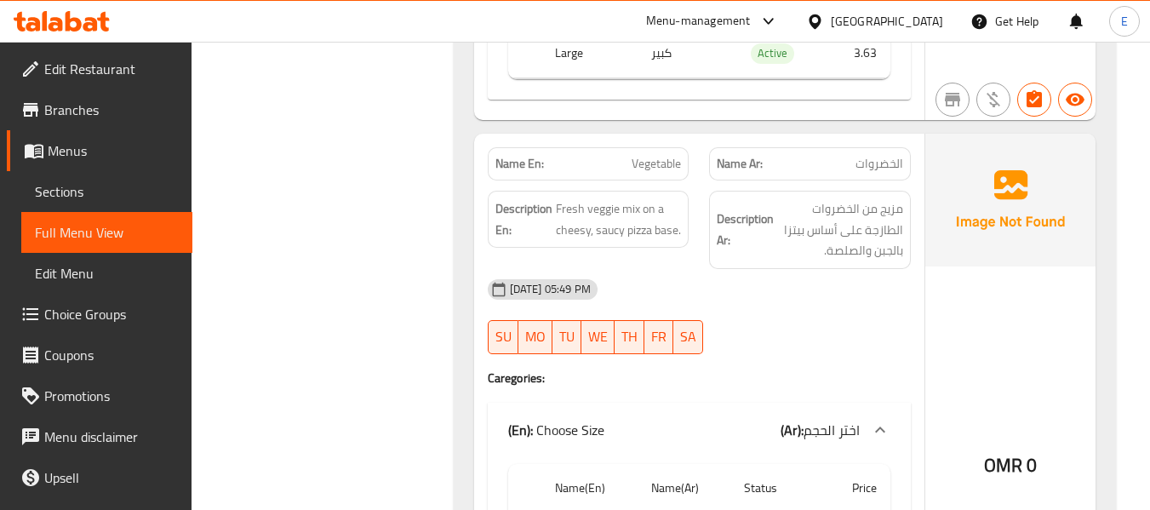
click at [890, 155] on span "الخضروات" at bounding box center [880, 164] width 48 height 18
click at [650, 155] on span "Vegetable" at bounding box center [656, 164] width 49 height 18
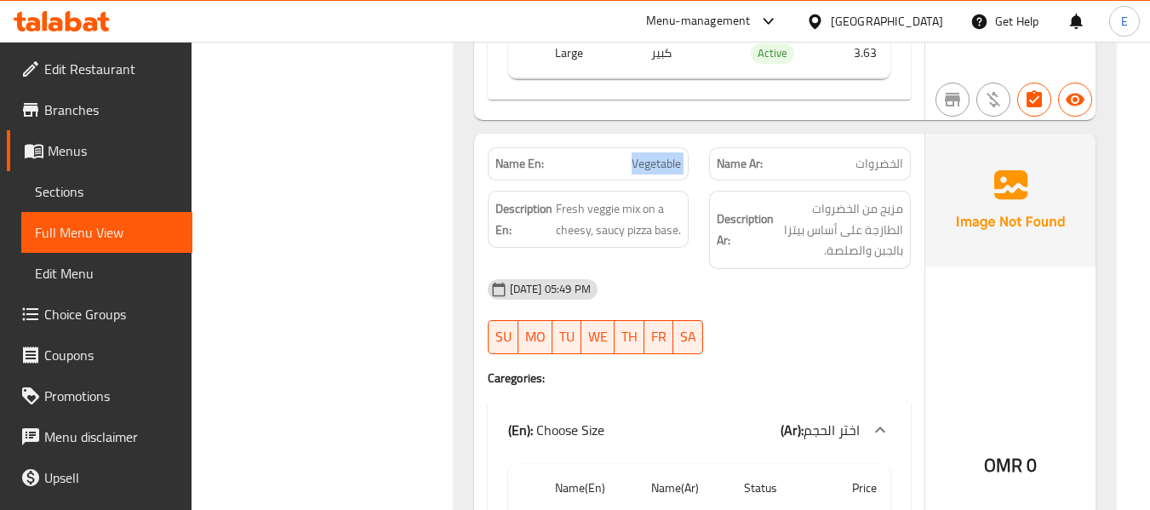
click at [650, 155] on span "Vegetable" at bounding box center [656, 164] width 49 height 18
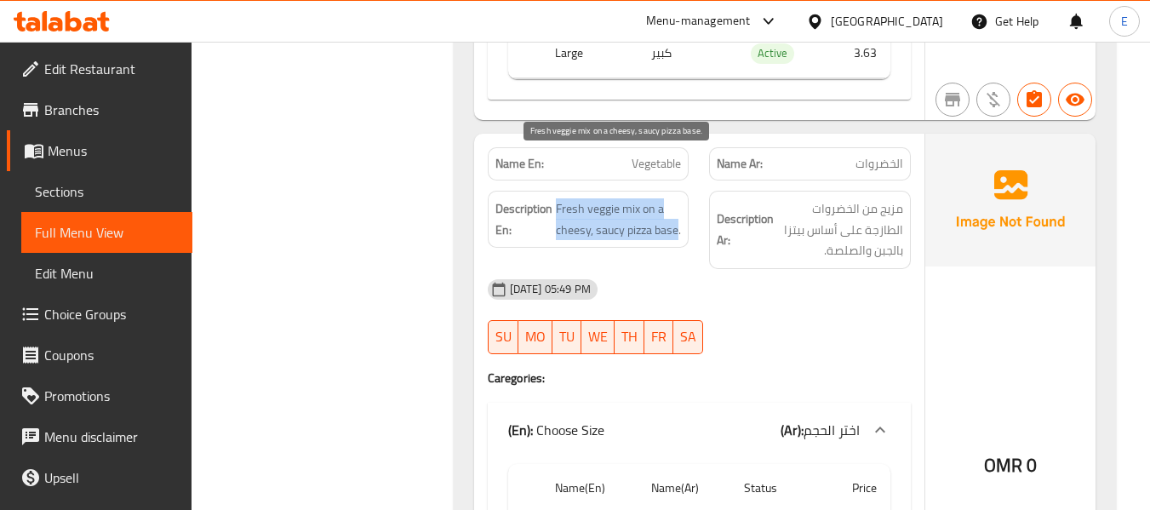
drag, startPoint x: 558, startPoint y: 155, endPoint x: 678, endPoint y: 181, distance: 123.7
click at [678, 198] on span "Fresh veggie mix on a cheesy, saucy pizza base." at bounding box center [619, 219] width 126 height 42
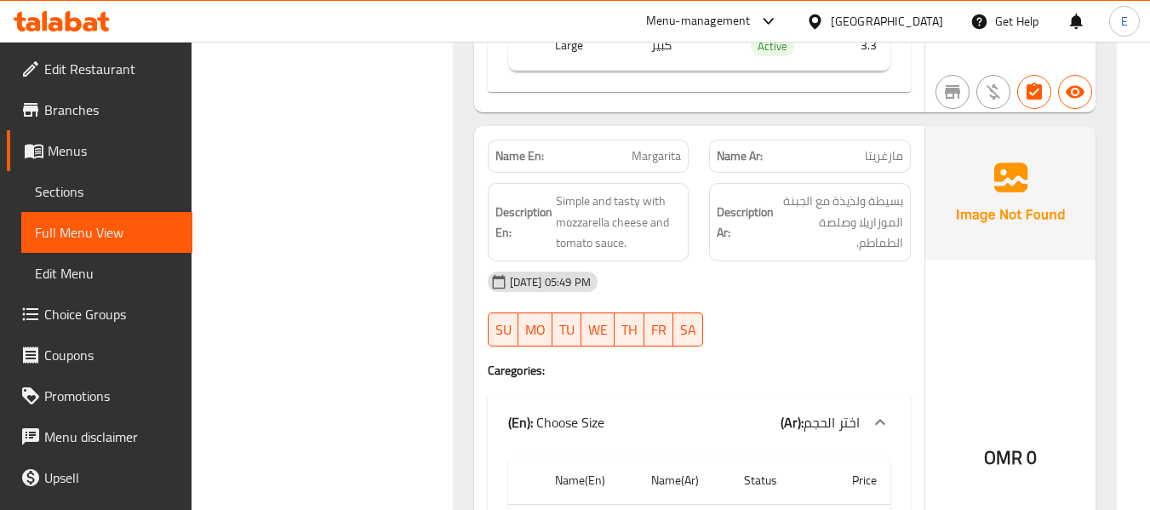
scroll to position [2554, 0]
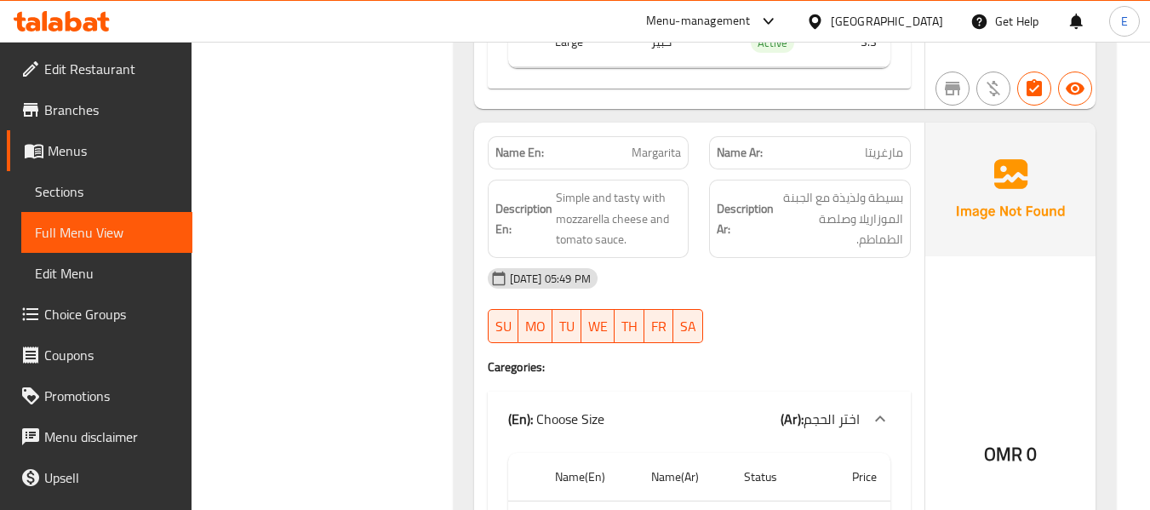
click at [650, 136] on div "Name En: Margarita" at bounding box center [589, 152] width 202 height 33
click at [655, 144] on span "Margarita" at bounding box center [656, 153] width 49 height 18
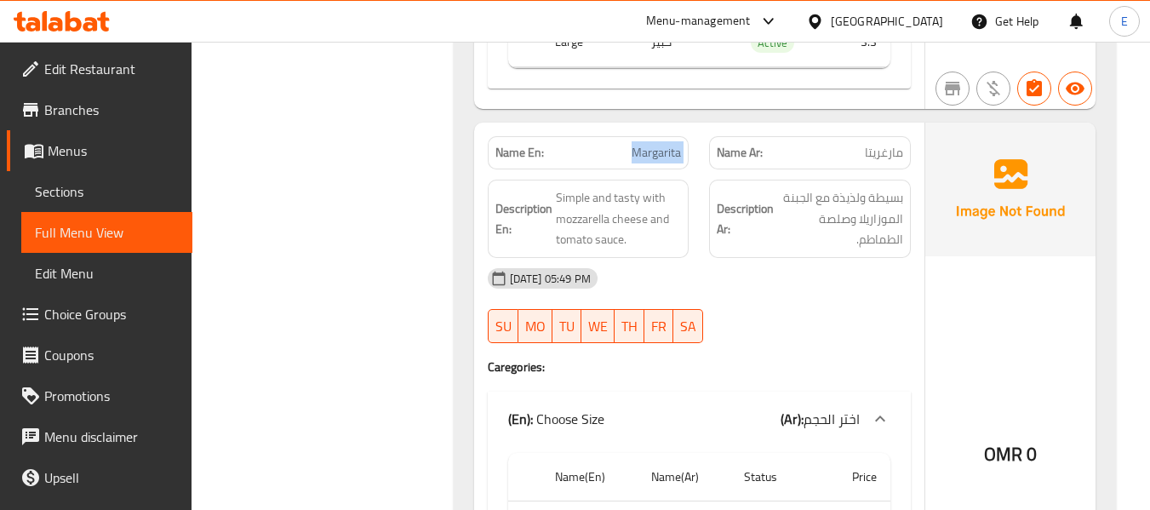
click at [655, 144] on span "Margarita" at bounding box center [656, 153] width 49 height 18
copy span "Margarita"
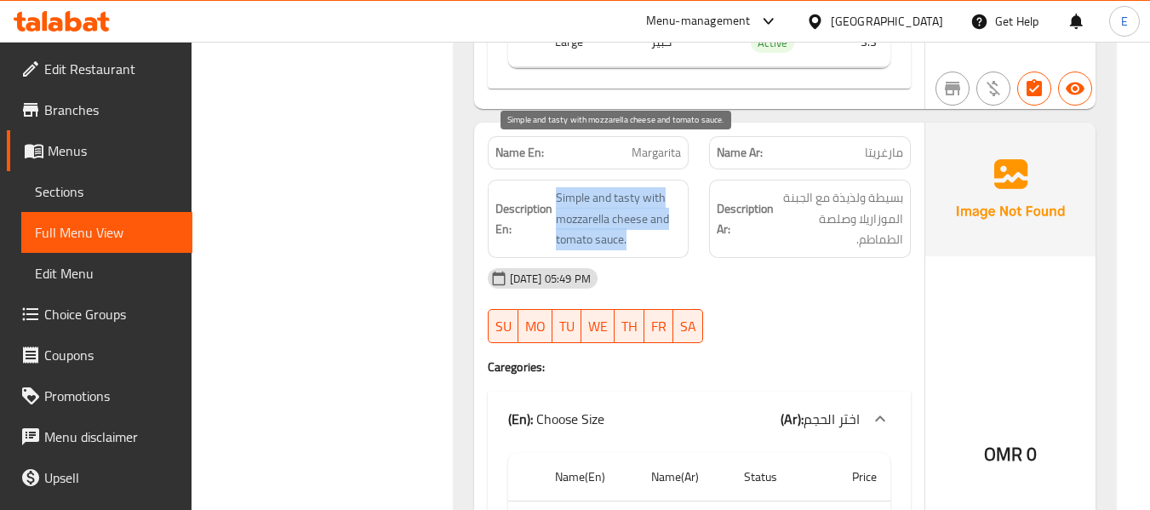
drag, startPoint x: 560, startPoint y: 146, endPoint x: 677, endPoint y: 200, distance: 128.7
click at [677, 200] on span "Simple and tasty with mozzarella cheese and tomato sauce." at bounding box center [619, 218] width 126 height 63
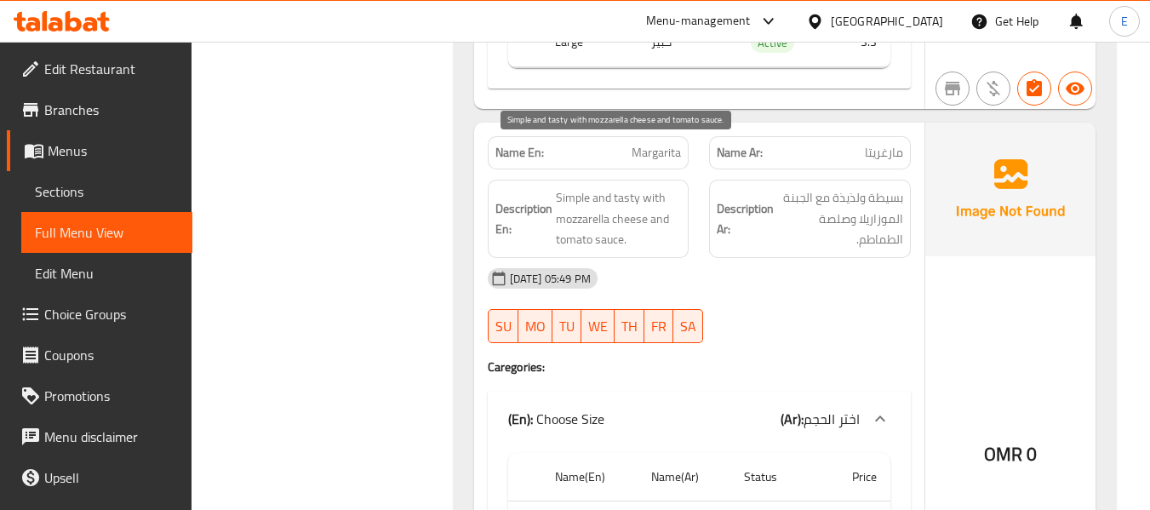
click at [677, 200] on span "Simple and tasty with mozzarella cheese and tomato sauce." at bounding box center [619, 218] width 126 height 63
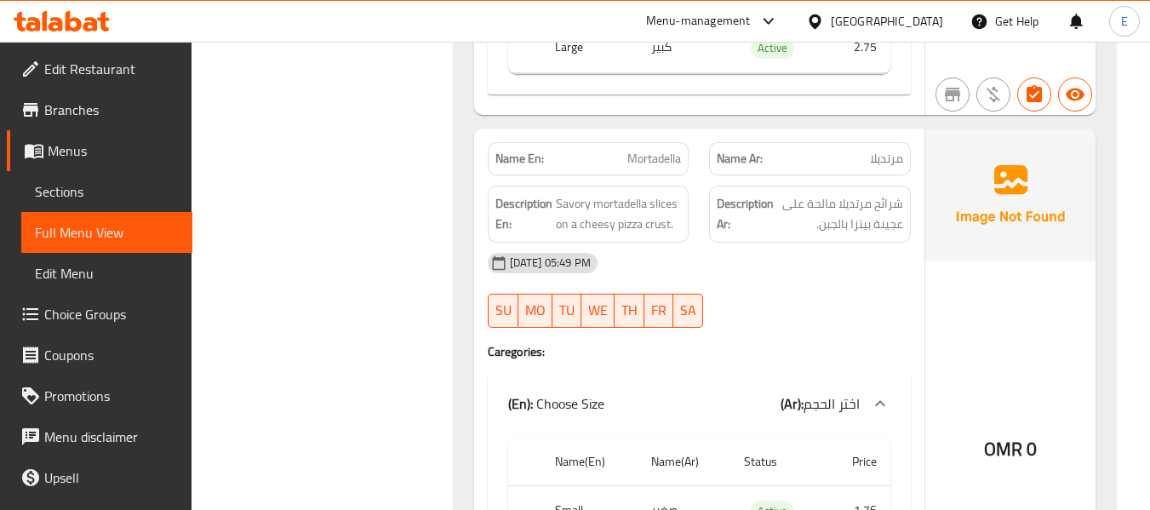
scroll to position [3150, 0]
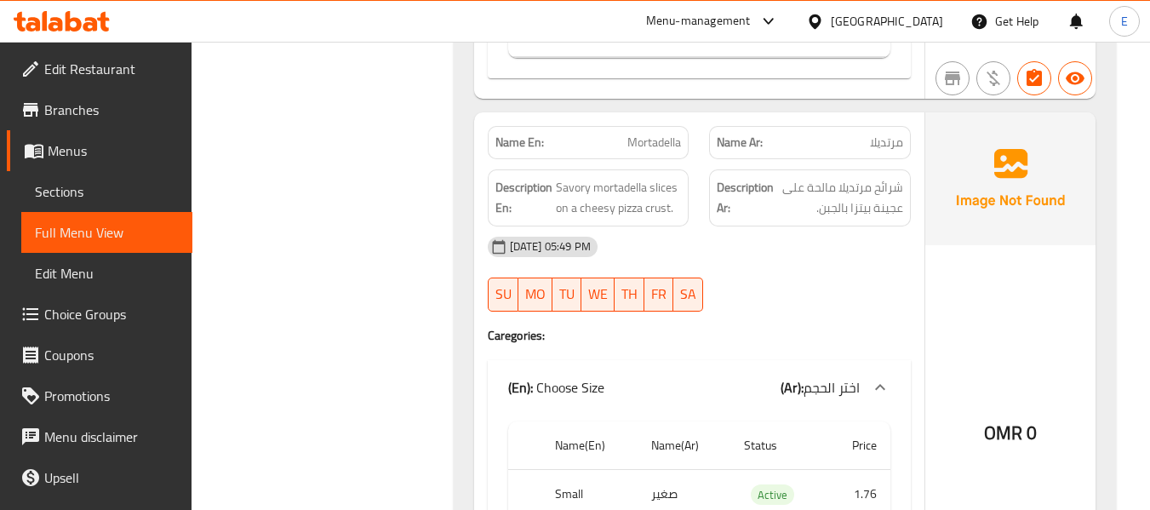
click at [652, 134] on span "Mortadella" at bounding box center [654, 143] width 54 height 18
click at [654, 134] on span "Mortadella" at bounding box center [654, 143] width 54 height 18
click at [884, 134] on span "مرتديلا" at bounding box center [886, 143] width 33 height 18
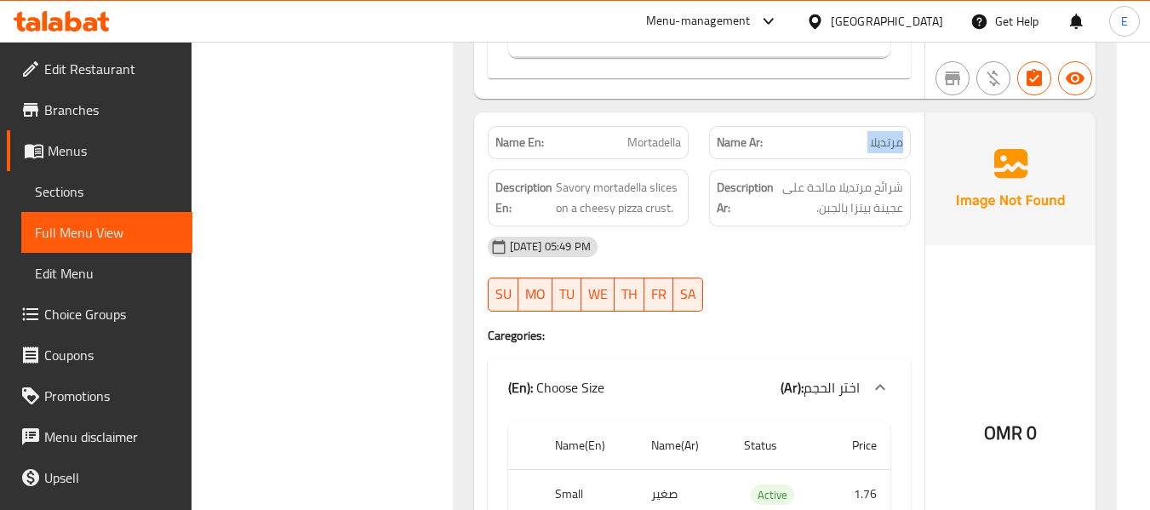
click at [884, 134] on span "مرتديلا" at bounding box center [886, 143] width 33 height 18
click at [871, 226] on div "[DATE] 05:49 PM" at bounding box center [700, 246] width 444 height 41
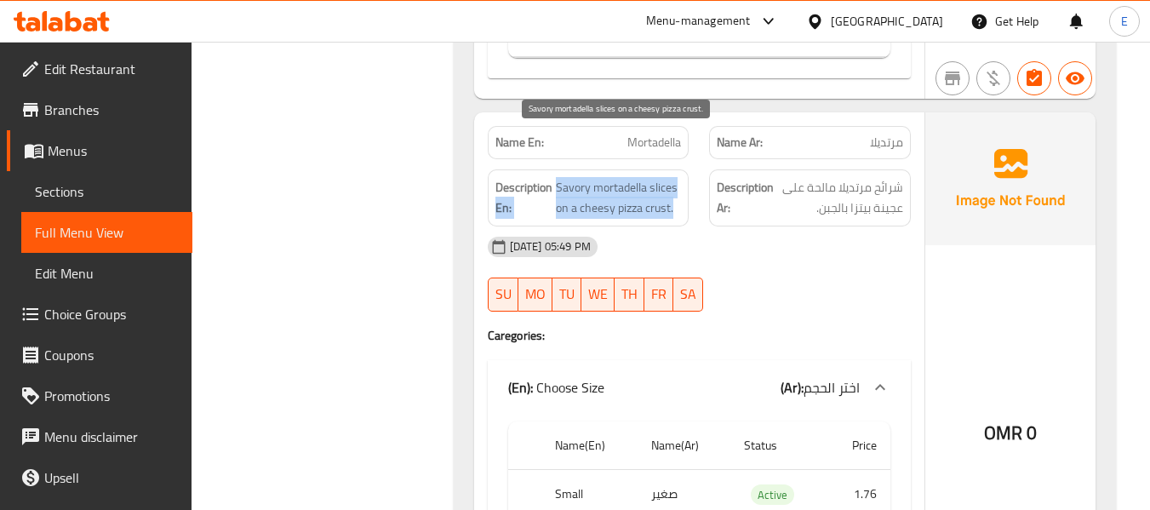
drag, startPoint x: 551, startPoint y: 134, endPoint x: 681, endPoint y: 158, distance: 132.4
click at [681, 177] on h6 "Description En: Savory mortadella slices on a cheesy pizza crust." at bounding box center [588, 198] width 186 height 42
click at [681, 177] on span "Savory mortadella slices on a cheesy pizza crust." at bounding box center [619, 198] width 126 height 42
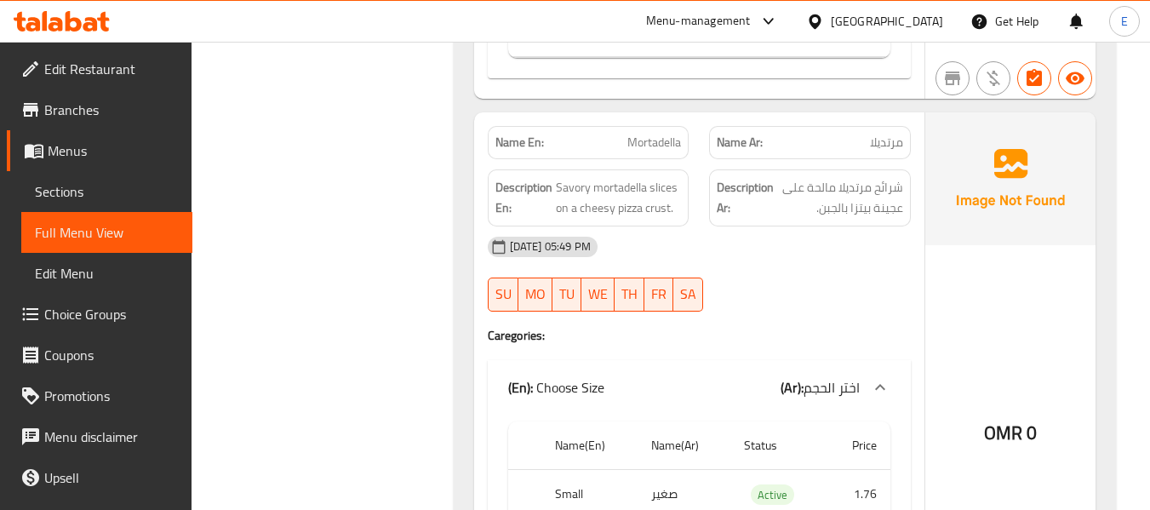
click at [787, 226] on div "[DATE] 05:49 PM" at bounding box center [700, 246] width 444 height 41
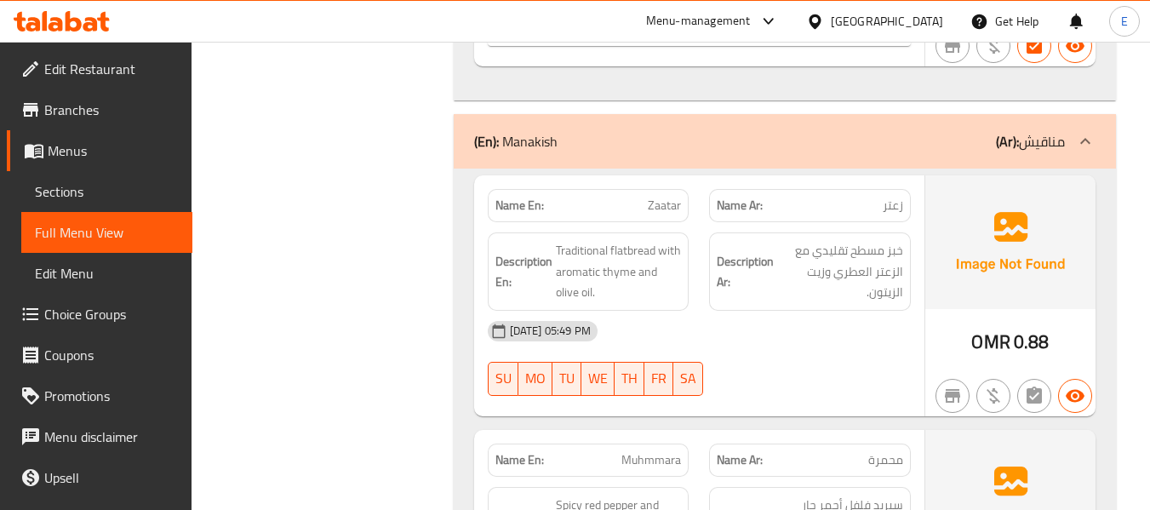
scroll to position [3831, 0]
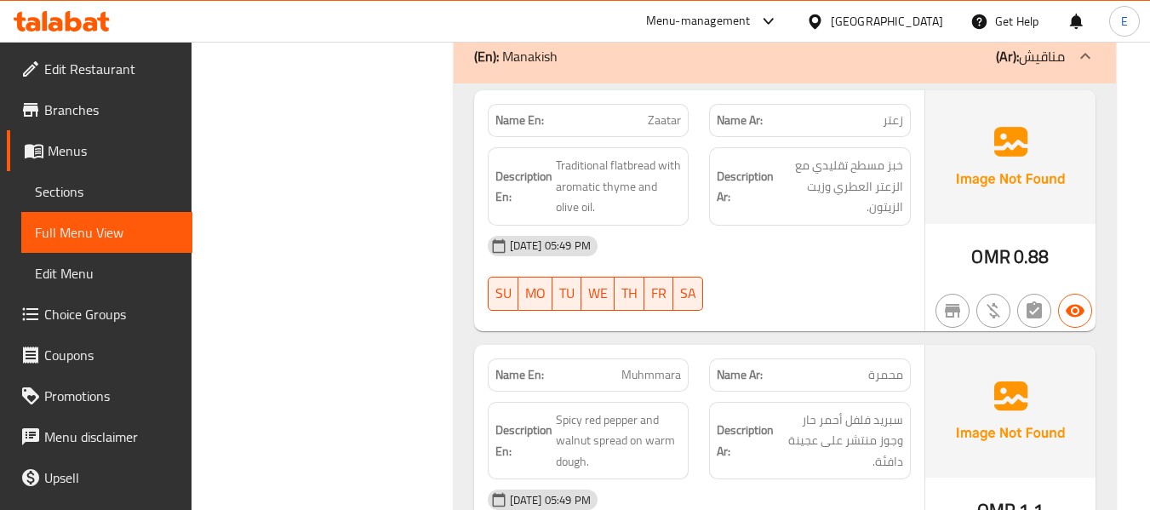
click at [661, 112] on span "Zaatar" at bounding box center [664, 121] width 33 height 18
click at [892, 112] on span "زعتر" at bounding box center [893, 121] width 20 height 18
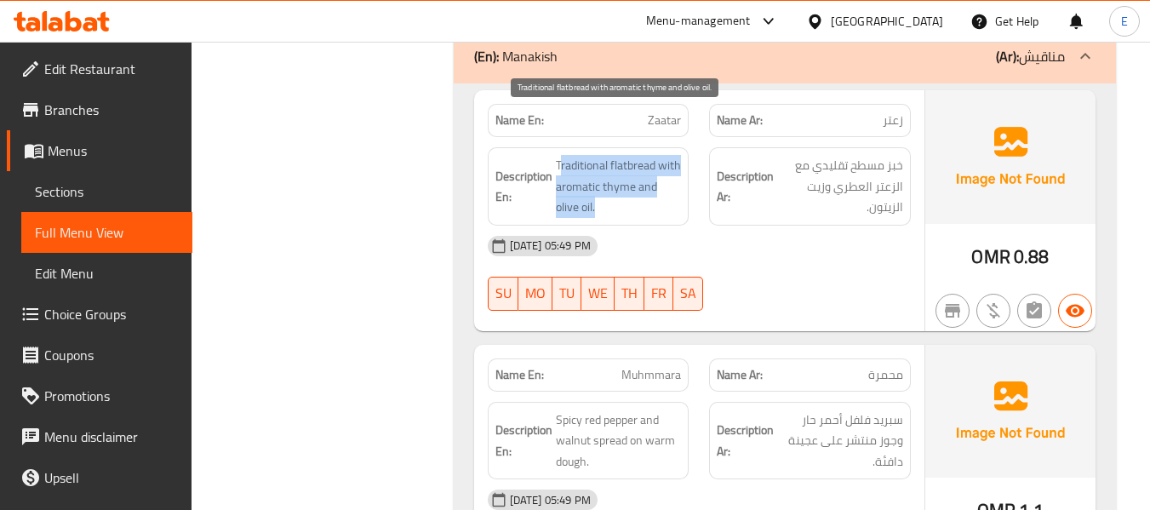
drag, startPoint x: 559, startPoint y: 111, endPoint x: 655, endPoint y: 163, distance: 108.6
click at [655, 163] on span "Traditional flatbread with aromatic thyme and olive oil." at bounding box center [619, 186] width 126 height 63
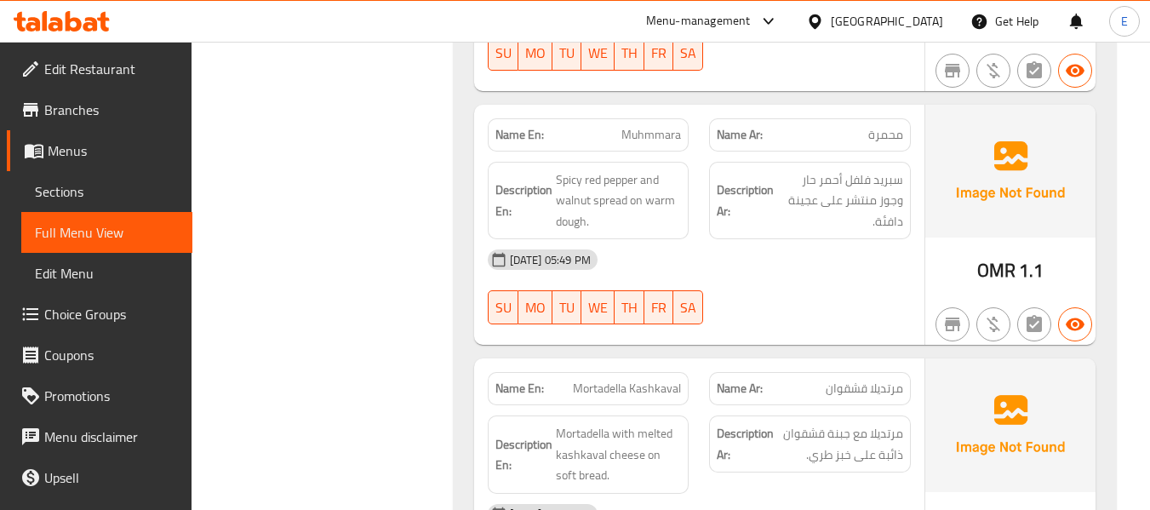
scroll to position [4086, 0]
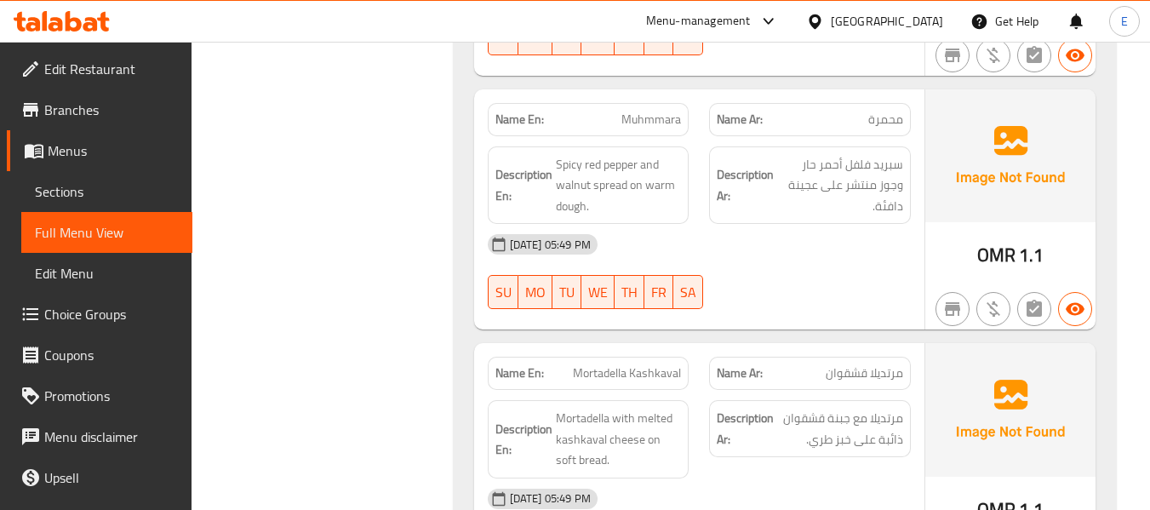
click at [899, 111] on span "محمرة" at bounding box center [885, 120] width 35 height 18
click at [657, 103] on div "Name En: Muhmmara" at bounding box center [589, 119] width 202 height 33
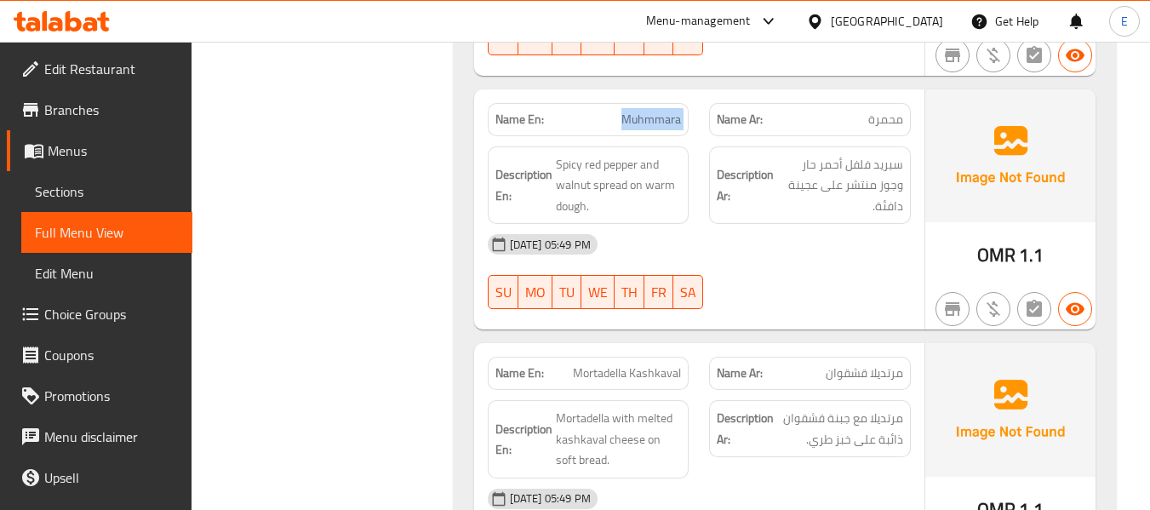
click at [657, 103] on div "Name En: Muhmmara" at bounding box center [589, 119] width 202 height 33
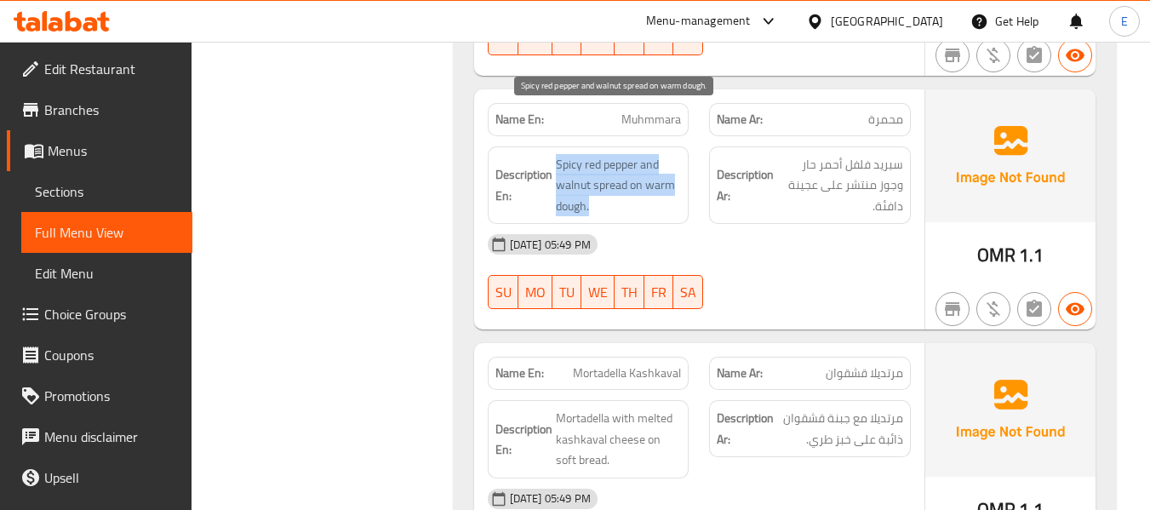
drag, startPoint x: 548, startPoint y: 101, endPoint x: 666, endPoint y: 167, distance: 134.5
click at [666, 167] on div "Description En: Spicy red pepper and walnut spread on warm dough." at bounding box center [589, 185] width 202 height 78
click at [666, 167] on span "Spicy red pepper and walnut spread on warm dough." at bounding box center [619, 185] width 126 height 63
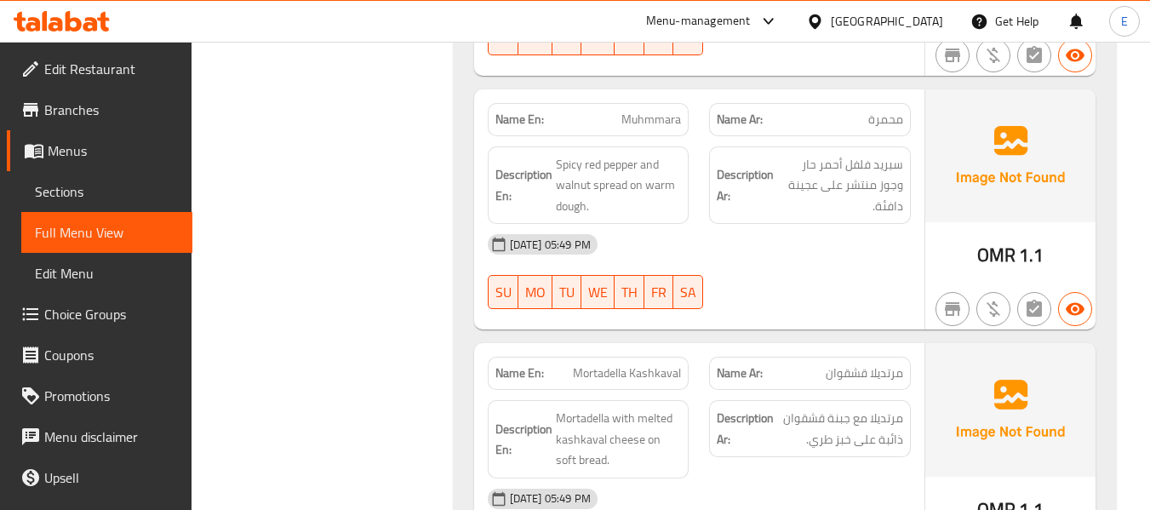
drag, startPoint x: 861, startPoint y: 200, endPoint x: 737, endPoint y: 129, distance: 143.0
click at [855, 224] on div "[DATE] 05:49 PM" at bounding box center [700, 244] width 444 height 41
click at [668, 111] on span "Muhmmara" at bounding box center [651, 120] width 60 height 18
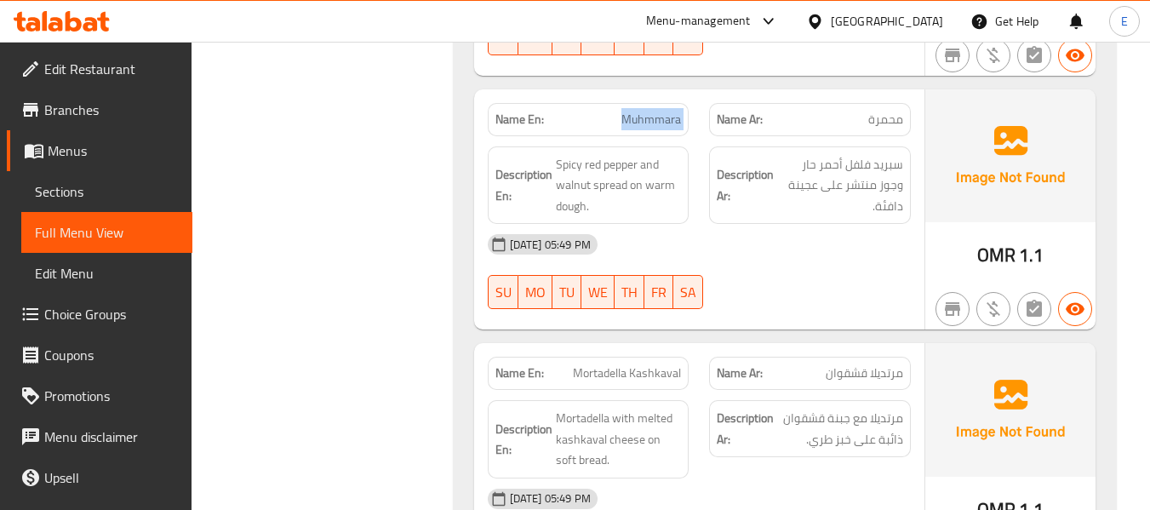
copy span "Muhmmara"
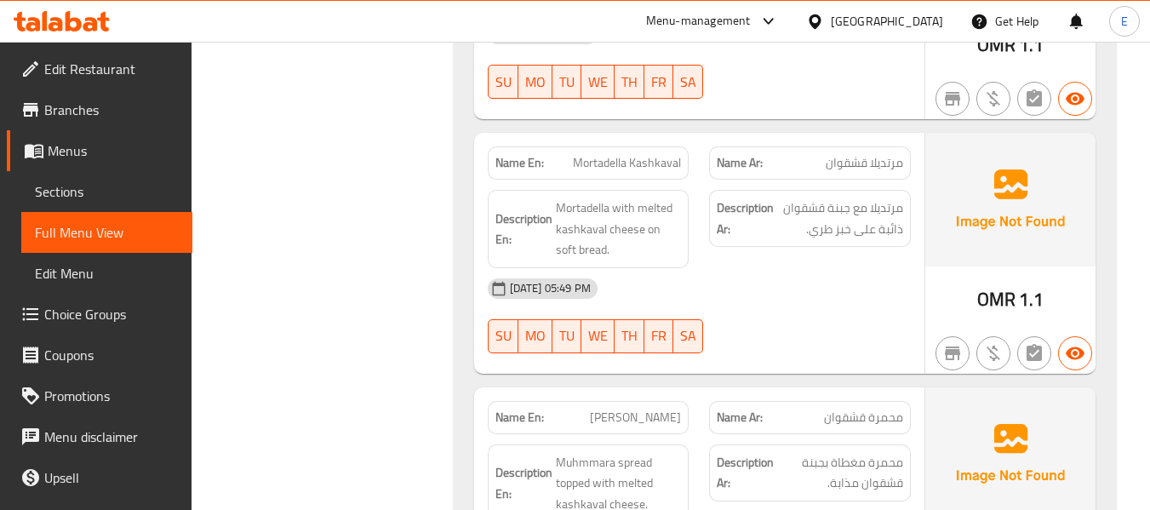
scroll to position [4341, 0]
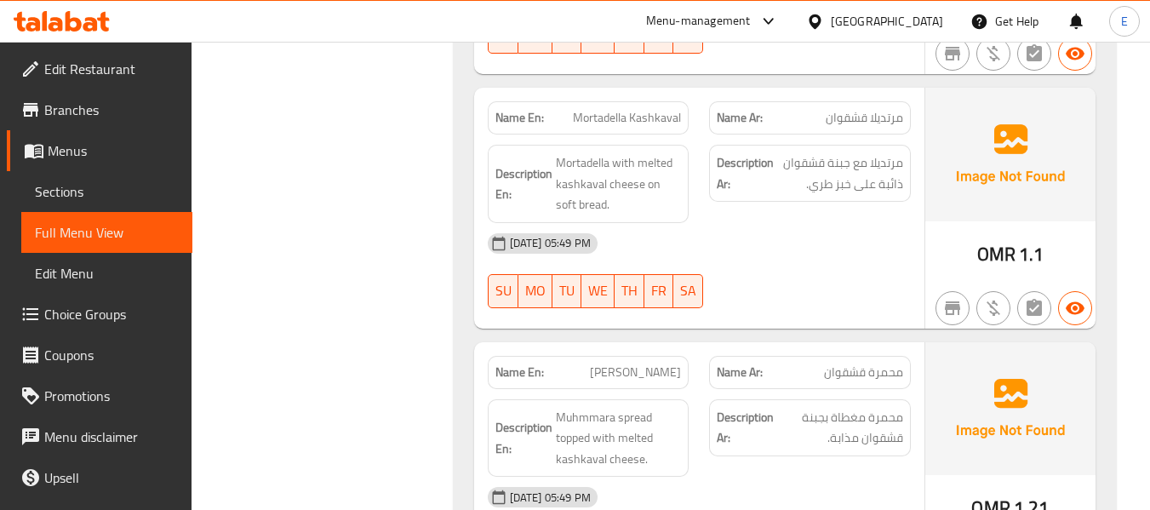
click at [863, 109] on span "مرتديلا قشقوان" at bounding box center [864, 118] width 77 height 18
click at [668, 109] on span "Mortadella Kashkaval" at bounding box center [627, 118] width 108 height 18
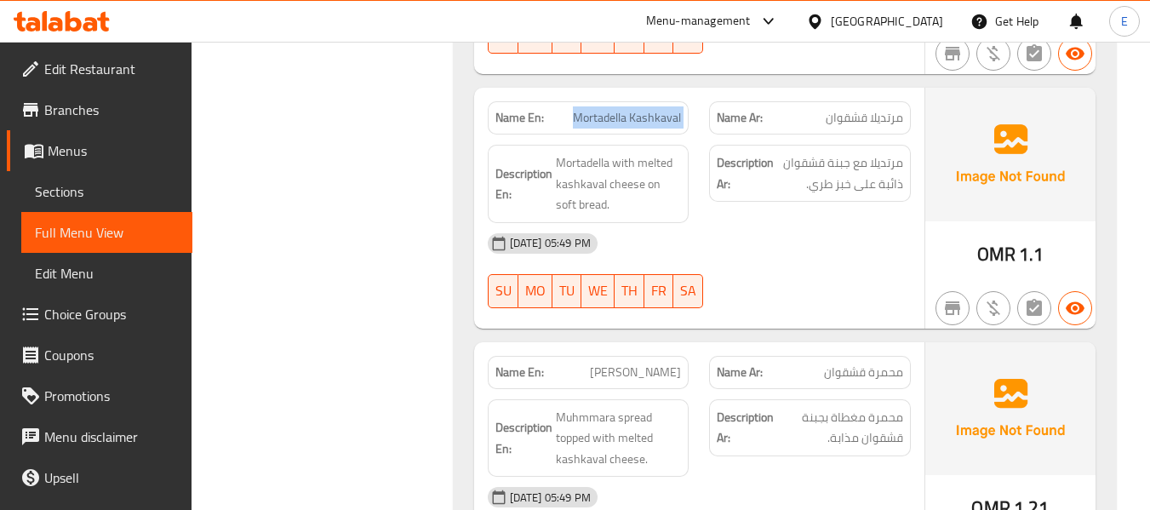
click at [668, 109] on span "Mortadella Kashkaval" at bounding box center [627, 118] width 108 height 18
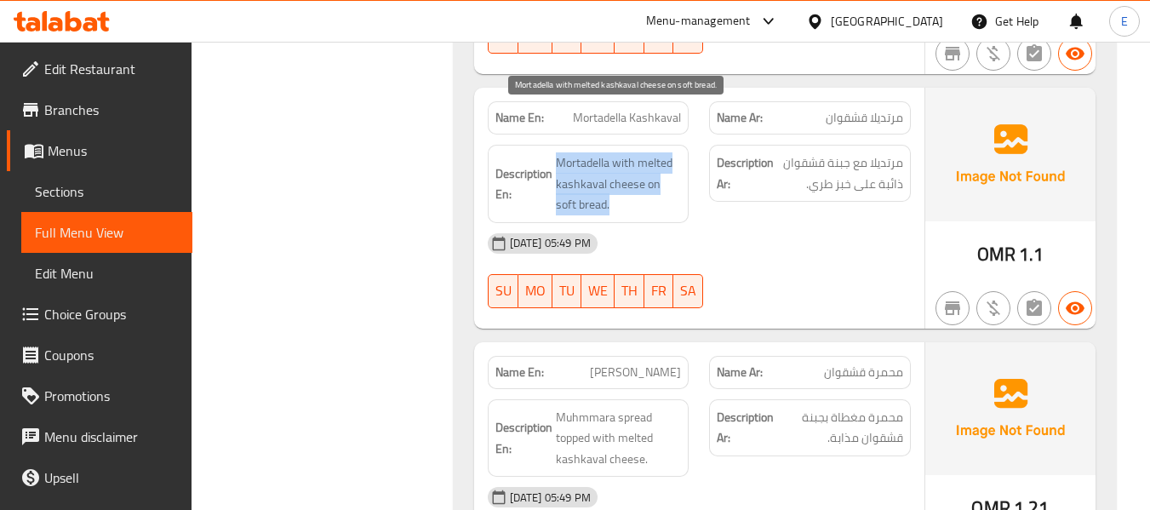
drag, startPoint x: 552, startPoint y: 110, endPoint x: 680, endPoint y: 157, distance: 137.1
click at [680, 157] on h6 "Description En: Mortadella with melted kashkaval cheese on soft bread." at bounding box center [588, 183] width 186 height 63
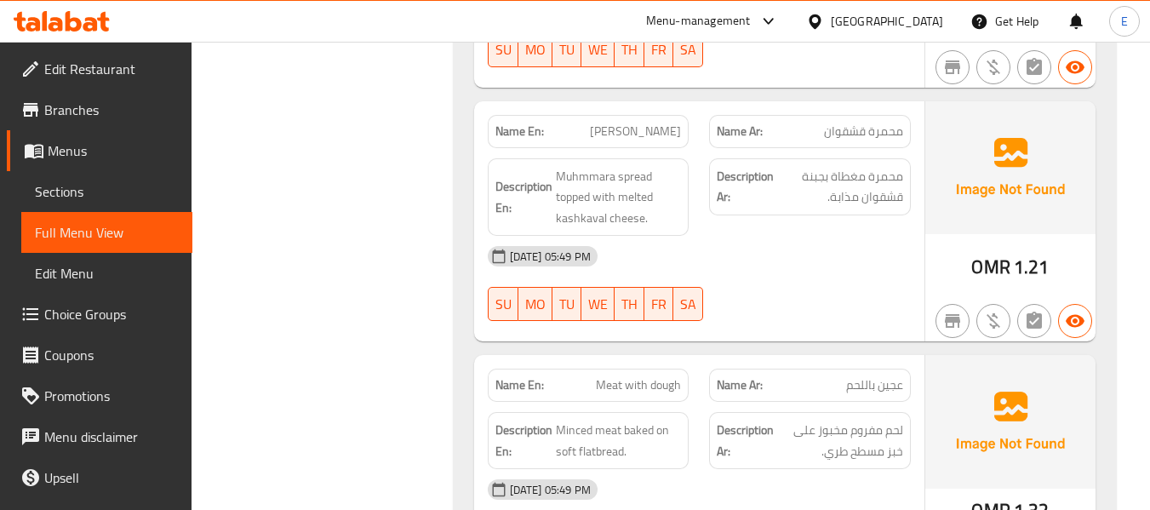
scroll to position [4597, 0]
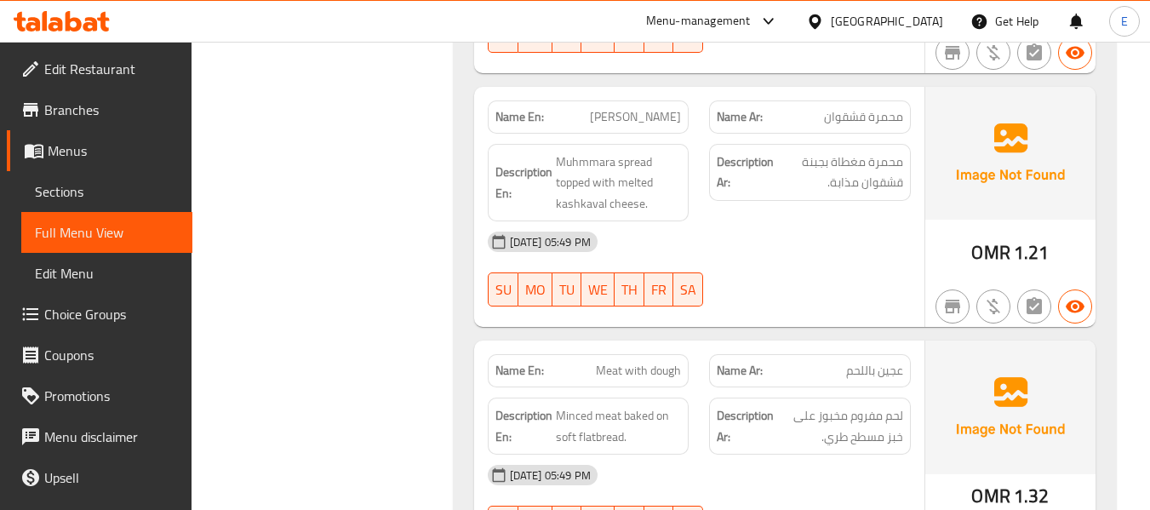
click at [615, 108] on span "[PERSON_NAME]" at bounding box center [635, 117] width 91 height 18
click at [618, 108] on span "[PERSON_NAME]" at bounding box center [635, 117] width 91 height 18
click at [873, 100] on div "Name Ar: محمرة قشقوان" at bounding box center [810, 116] width 202 height 33
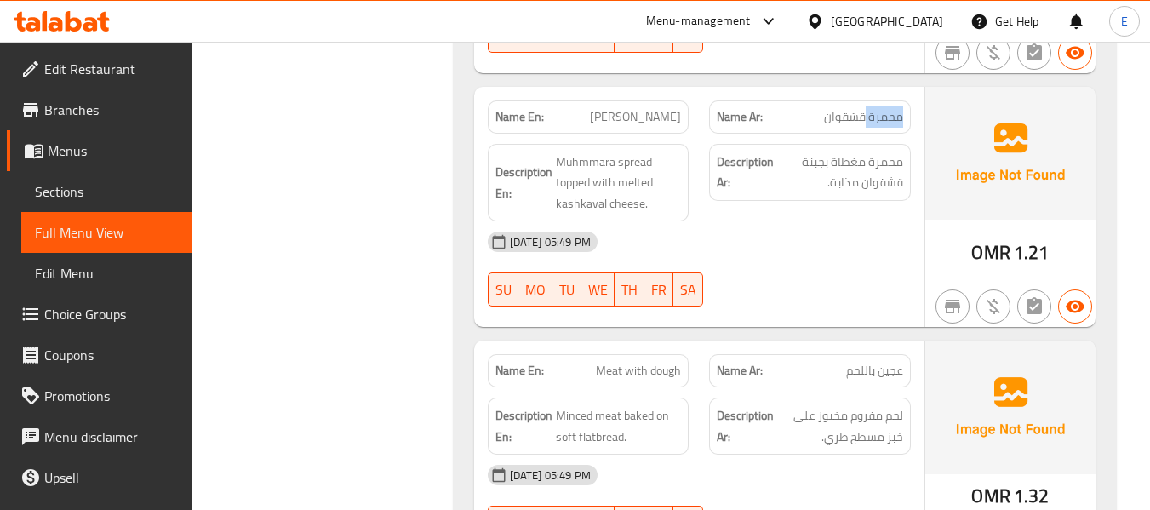
click at [873, 100] on div "Name Ar: محمرة قشقوان" at bounding box center [810, 116] width 202 height 33
drag, startPoint x: 847, startPoint y: 241, endPoint x: 509, endPoint y: 108, distance: 363.1
click at [842, 241] on div "10-09-2025 05:49 PM SU MO TU WE TH FR SA" at bounding box center [700, 268] width 444 height 95
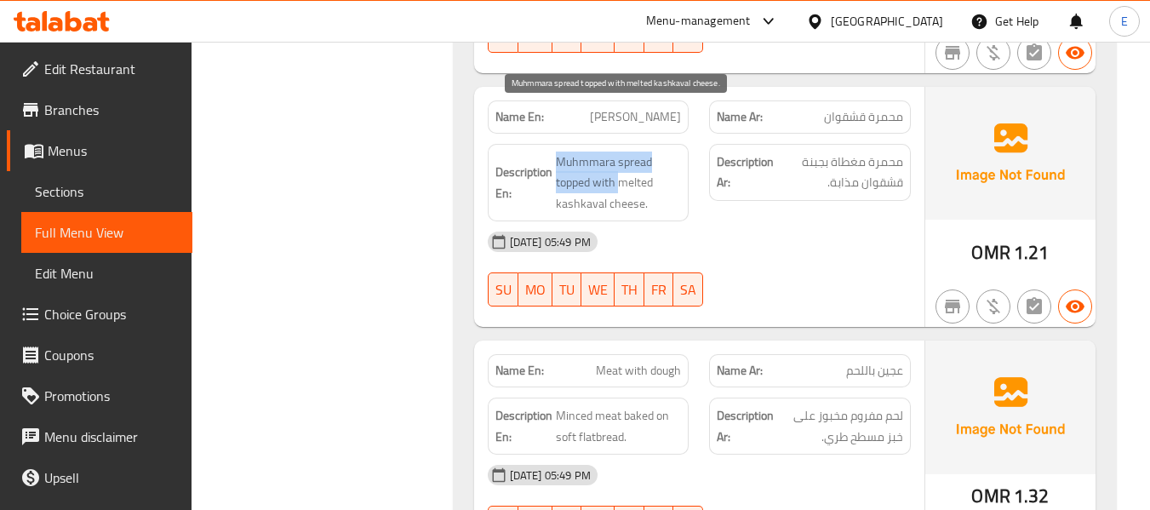
drag, startPoint x: 553, startPoint y: 109, endPoint x: 618, endPoint y: 137, distance: 70.5
click at [618, 152] on h6 "Description En: Muhmmara spread topped with melted kashkaval cheese." at bounding box center [588, 183] width 186 height 63
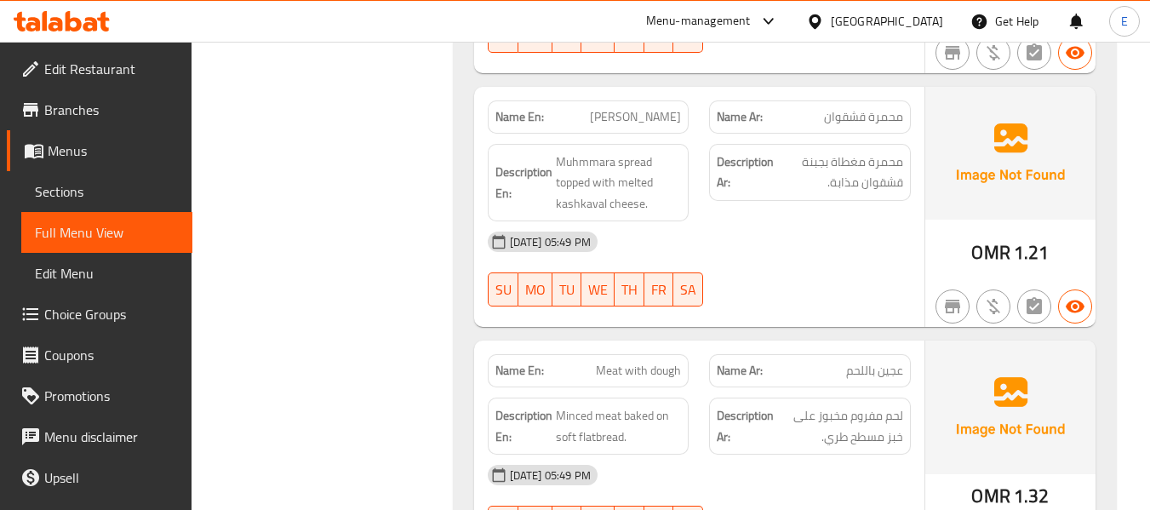
drag, startPoint x: 701, startPoint y: 169, endPoint x: 658, endPoint y: 129, distance: 57.8
click at [701, 164] on div "Description Ar: محمرة مغطاة بجبنة قشقوان مذابة." at bounding box center [810, 183] width 222 height 99
click at [622, 108] on span "[PERSON_NAME]" at bounding box center [635, 117] width 91 height 18
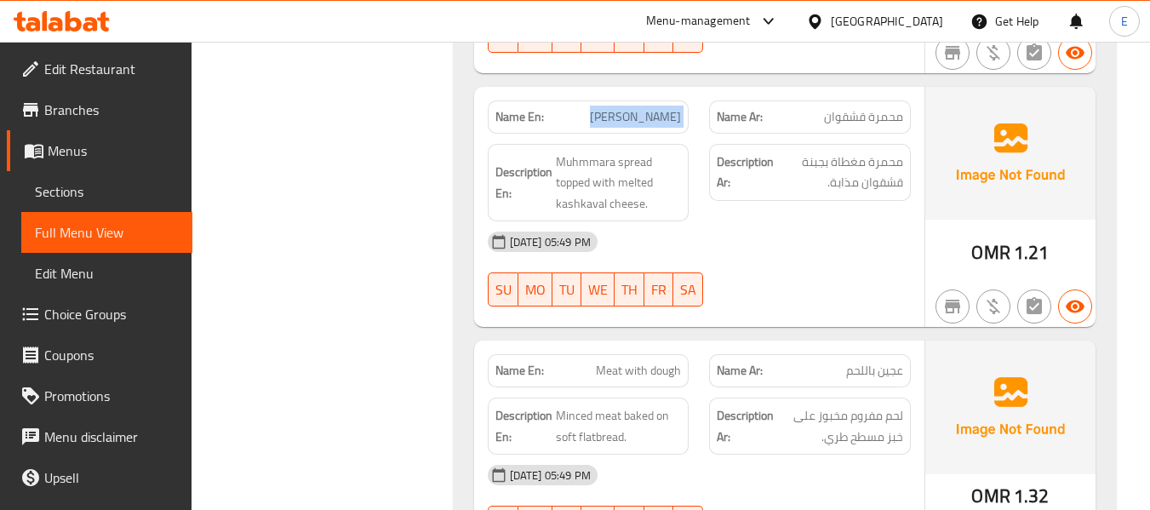
copy span "[PERSON_NAME]"
click at [646, 108] on span "[PERSON_NAME]" at bounding box center [635, 117] width 91 height 18
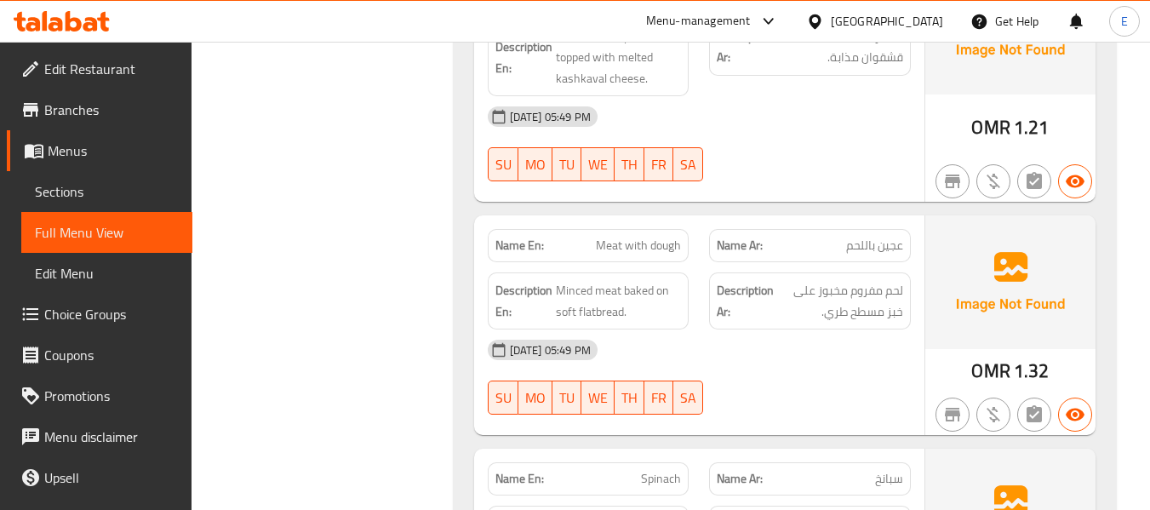
scroll to position [4767, 0]
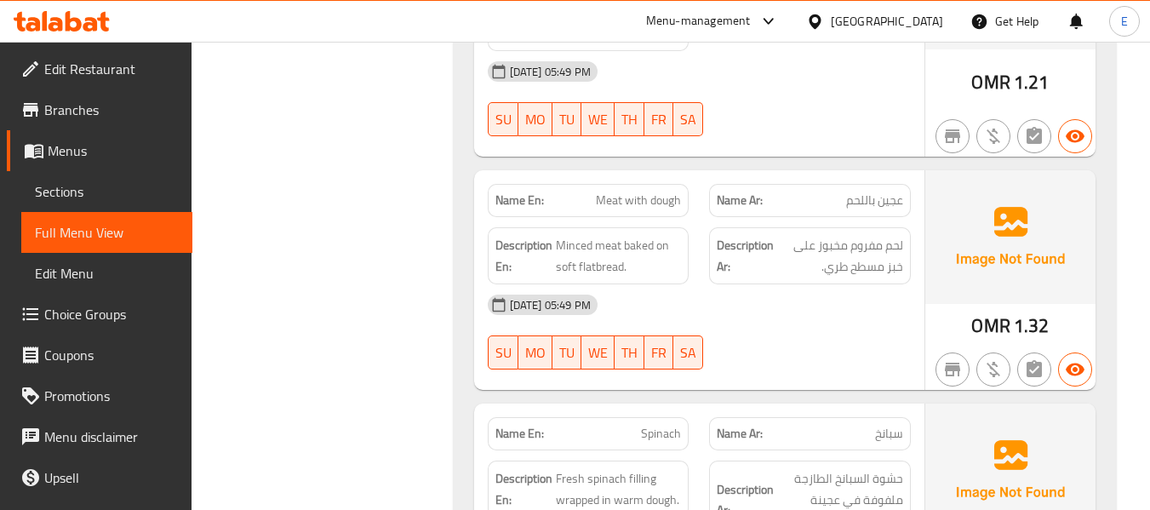
click at [613, 192] on span "Meat with dough" at bounding box center [638, 201] width 85 height 18
click at [874, 192] on span "عجين باللحم" at bounding box center [874, 201] width 57 height 18
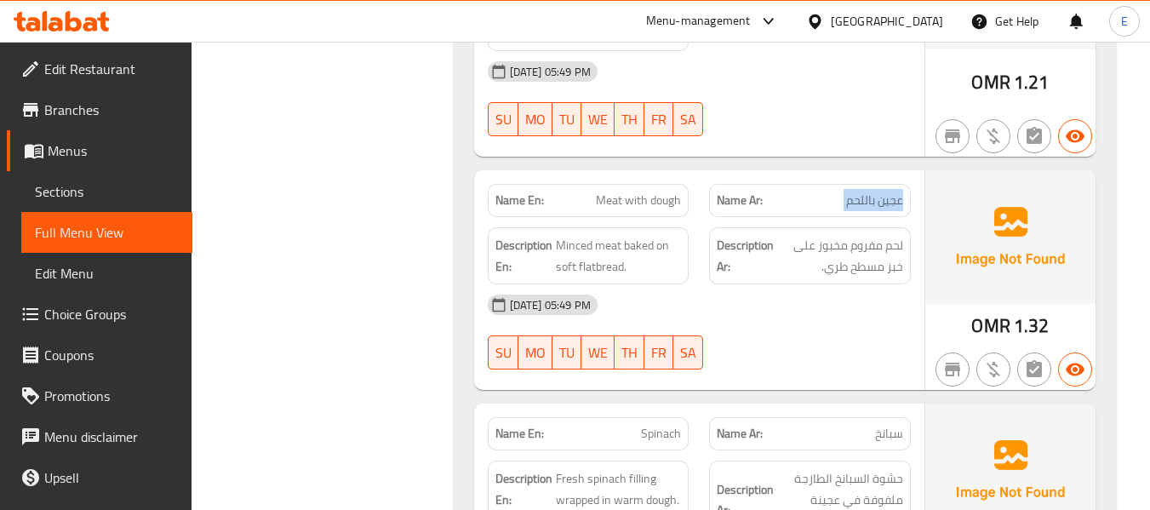
click at [874, 192] on span "عجين باللحم" at bounding box center [874, 201] width 57 height 18
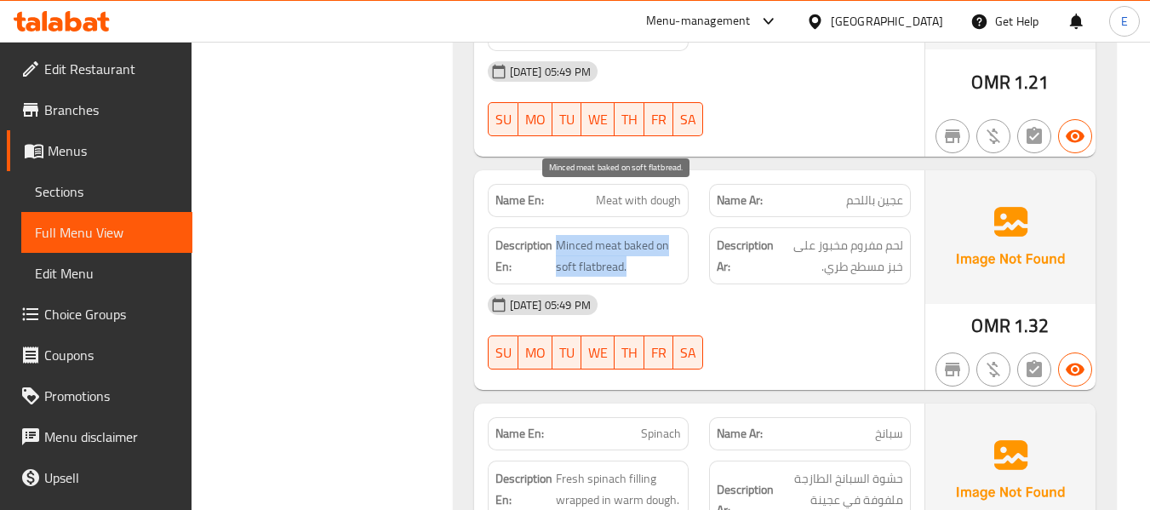
drag, startPoint x: 554, startPoint y: 201, endPoint x: 678, endPoint y: 221, distance: 126.0
click at [678, 235] on h6 "Description En: Minced meat baked on soft flatbread." at bounding box center [588, 256] width 186 height 42
click at [678, 235] on span "Minced meat baked on soft flatbread." at bounding box center [619, 256] width 126 height 42
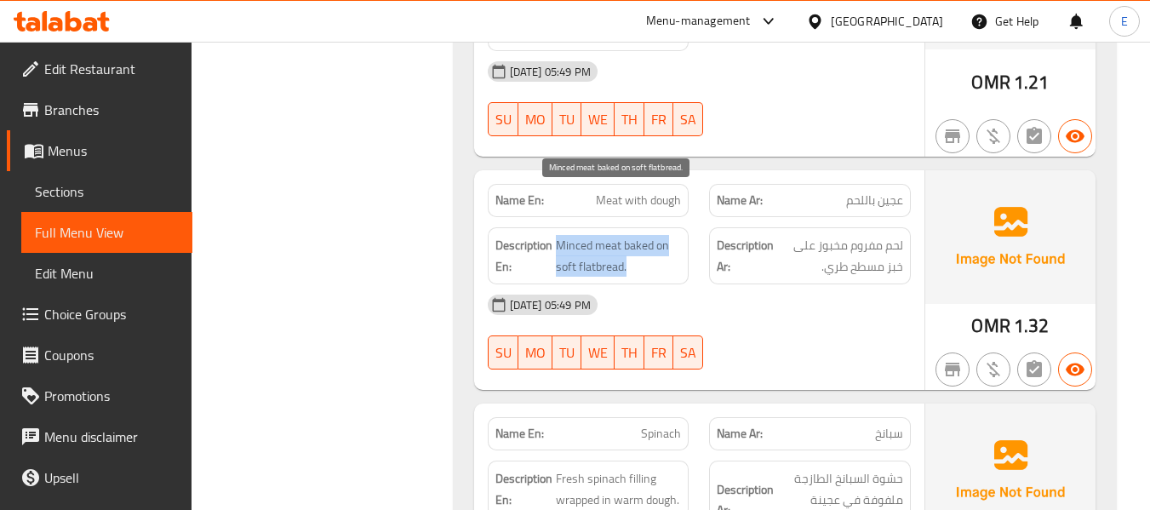
click at [678, 235] on span "Minced meat baked on soft flatbread." at bounding box center [619, 256] width 126 height 42
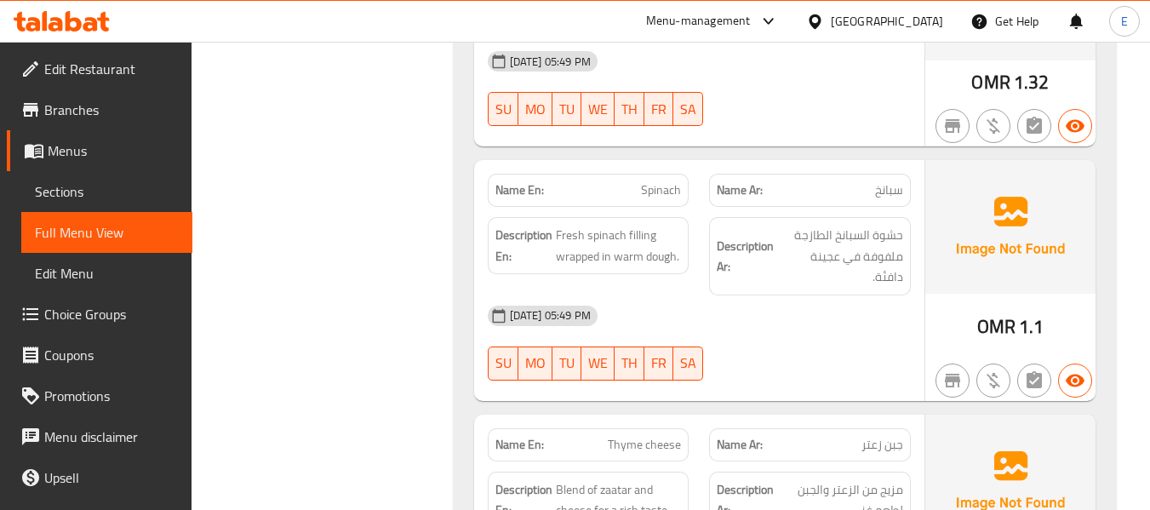
scroll to position [5022, 0]
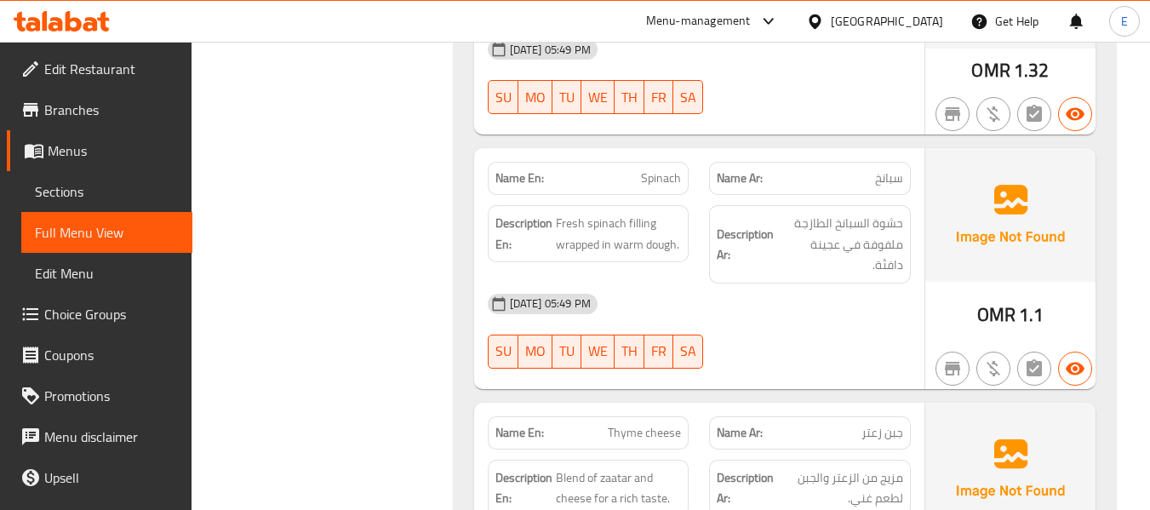
click at [896, 169] on span "سبانخ" at bounding box center [889, 178] width 28 height 18
click at [659, 169] on span "Spinach" at bounding box center [661, 178] width 40 height 18
drag, startPoint x: 553, startPoint y: 170, endPoint x: 682, endPoint y: 198, distance: 131.6
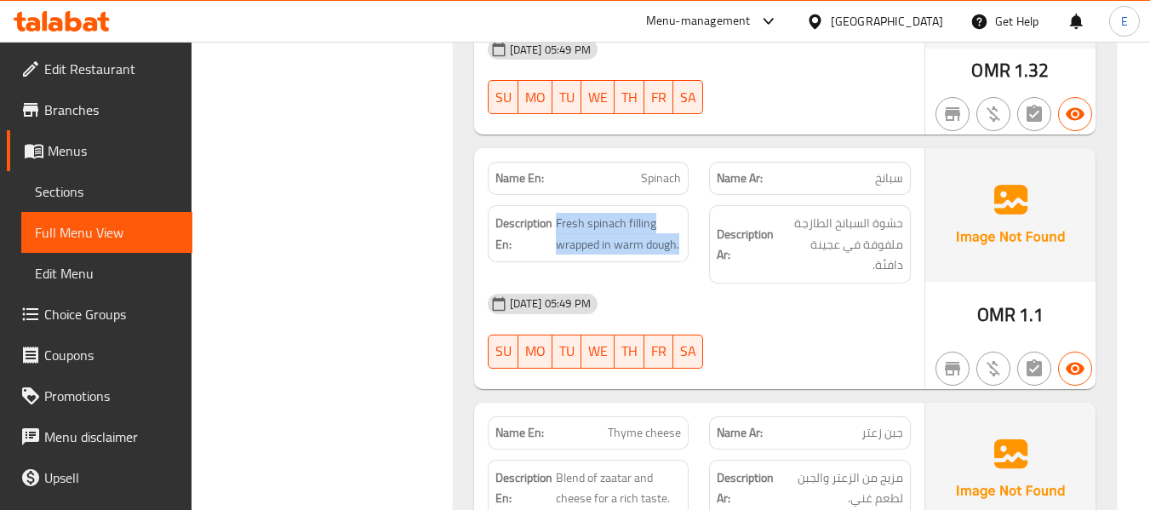
click at [682, 205] on div "Description En: Fresh spinach filling wrapped in warm dough." at bounding box center [589, 233] width 202 height 57
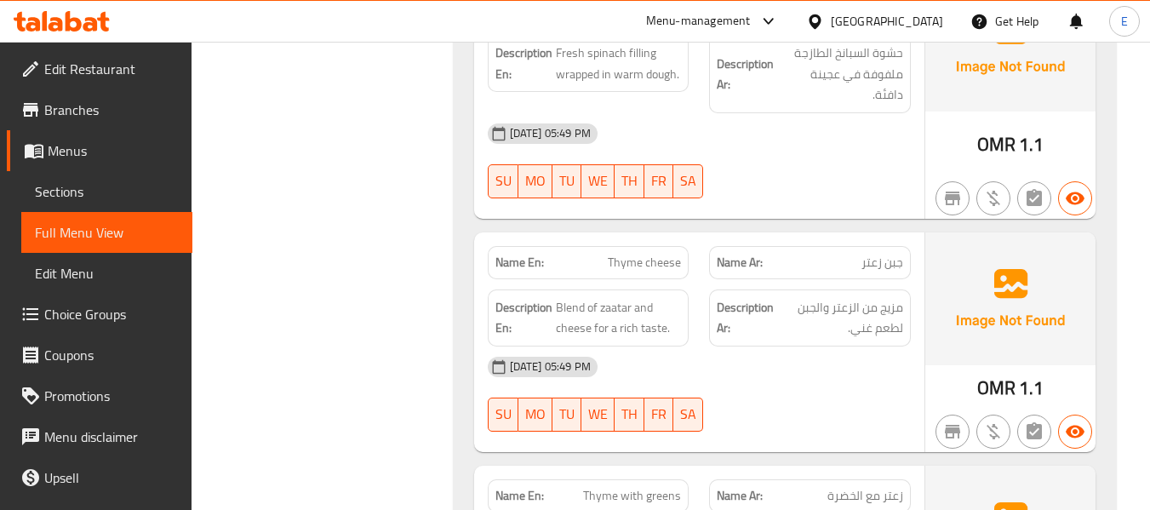
scroll to position [5278, 0]
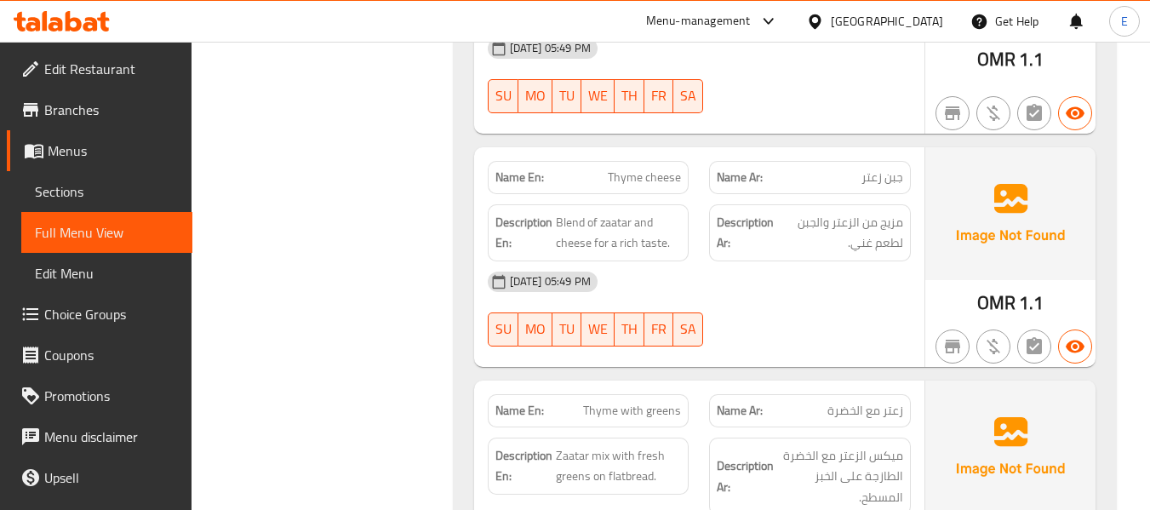
click at [645, 169] on span "Thyme cheese" at bounding box center [644, 178] width 73 height 18
click at [875, 169] on span "جبن زعتر" at bounding box center [882, 178] width 42 height 18
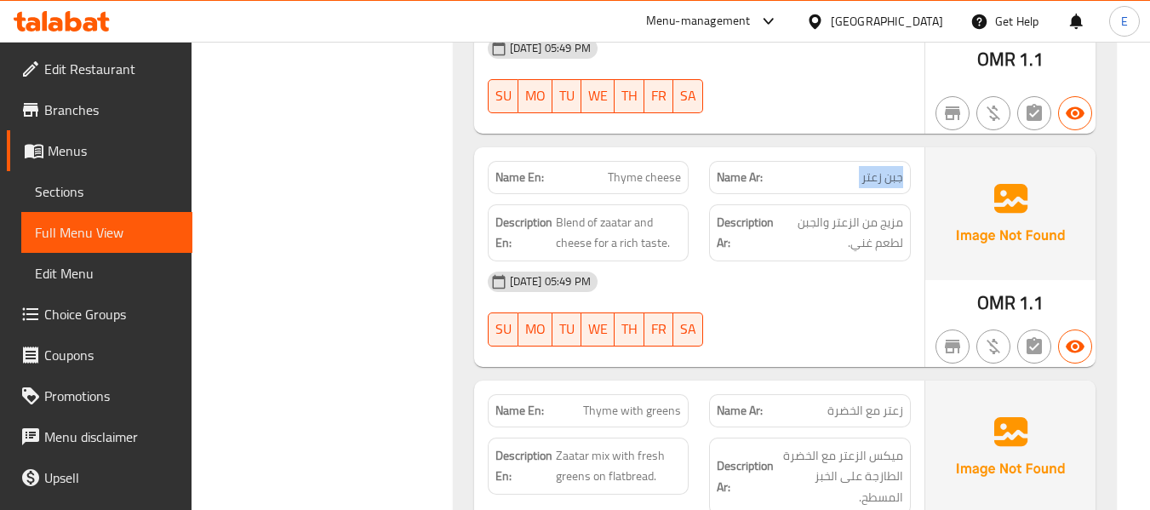
click at [875, 169] on span "جبن زعتر" at bounding box center [882, 178] width 42 height 18
click at [793, 261] on div "[DATE] 05:49 PM" at bounding box center [700, 281] width 444 height 41
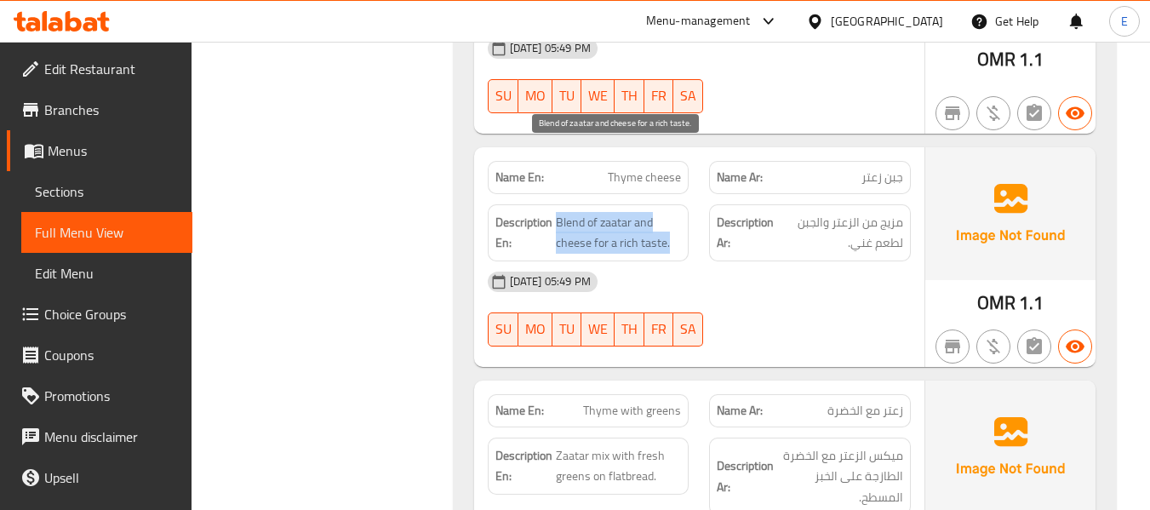
drag, startPoint x: 555, startPoint y: 153, endPoint x: 677, endPoint y: 175, distance: 123.7
click at [677, 212] on span "Blend of zaatar and cheese for a rich taste." at bounding box center [619, 233] width 126 height 42
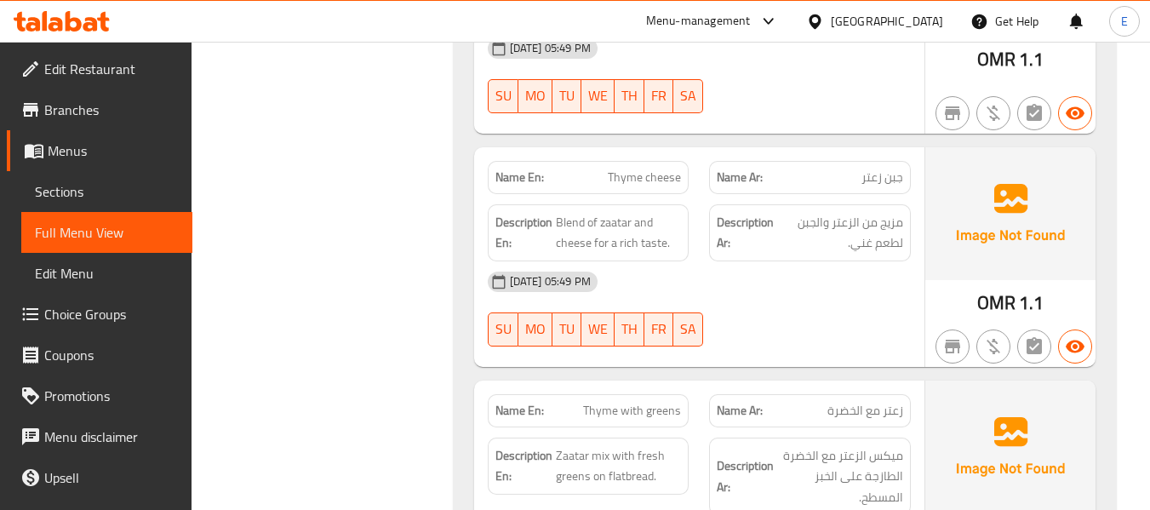
click at [781, 261] on div "10-09-2025 05:49 PM SU MO TU WE TH FR SA" at bounding box center [700, 308] width 444 height 95
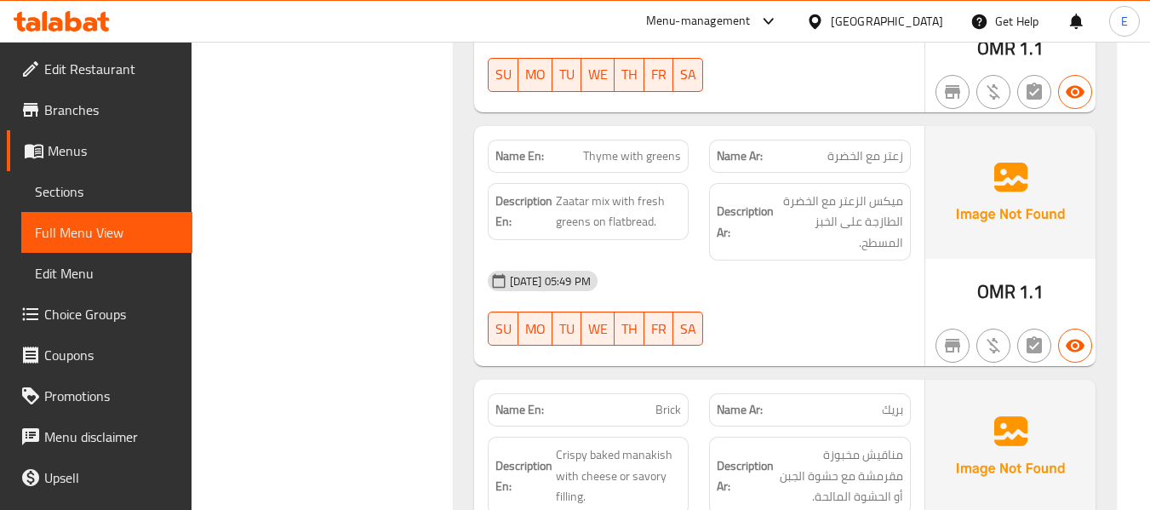
scroll to position [5533, 0]
click at [876, 146] on span "زعتر مع الخضرة" at bounding box center [865, 155] width 76 height 18
click at [605, 146] on span "Thyme with greens" at bounding box center [632, 155] width 98 height 18
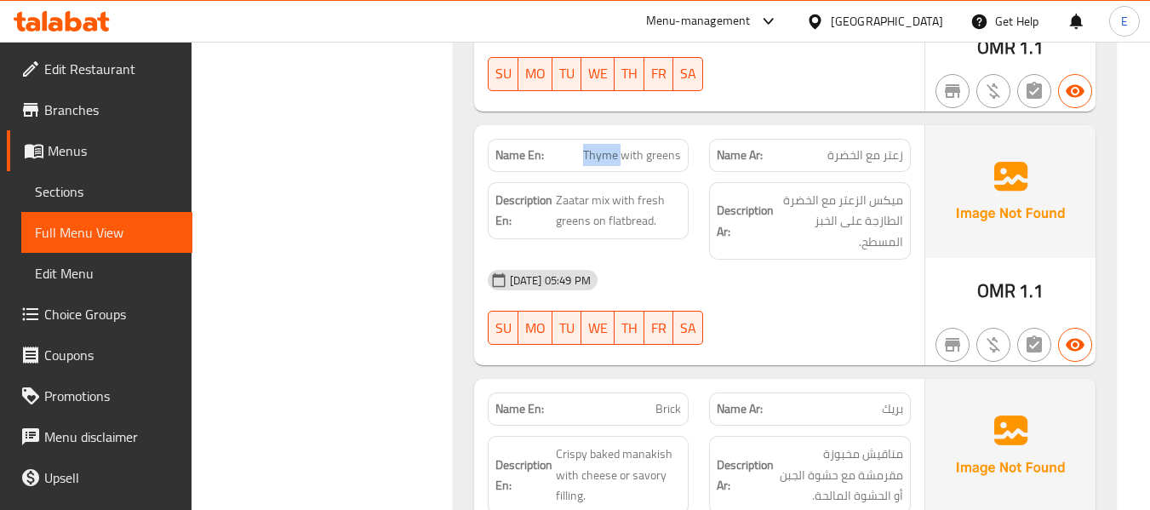
click at [605, 146] on span "Thyme with greens" at bounding box center [632, 155] width 98 height 18
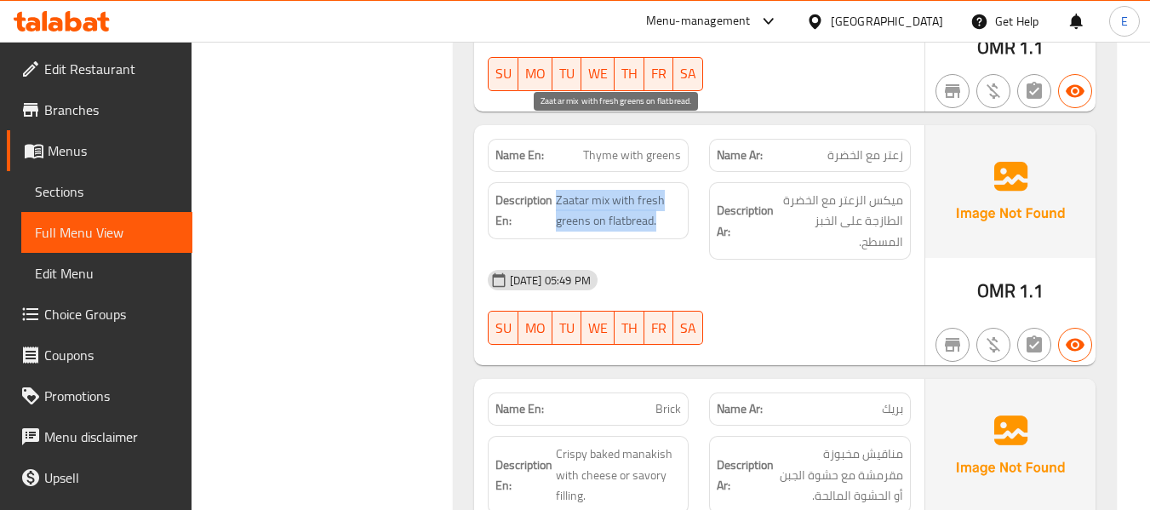
drag, startPoint x: 555, startPoint y: 134, endPoint x: 671, endPoint y: 151, distance: 117.0
click at [671, 190] on span "Zaatar mix with fresh greens on flatbread." at bounding box center [619, 211] width 126 height 42
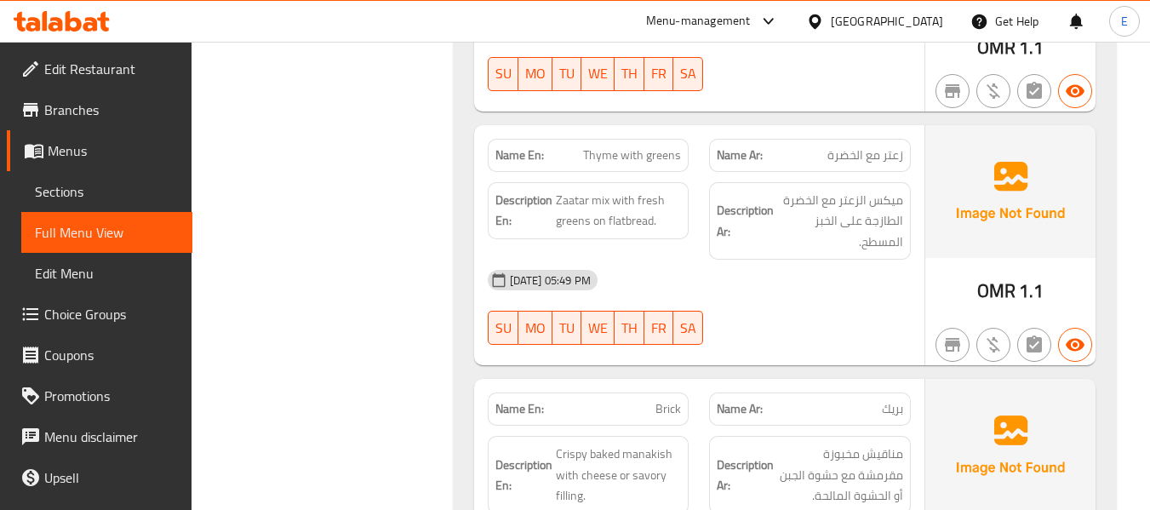
click at [795, 260] on div "[DATE] 05:49 PM" at bounding box center [700, 280] width 444 height 41
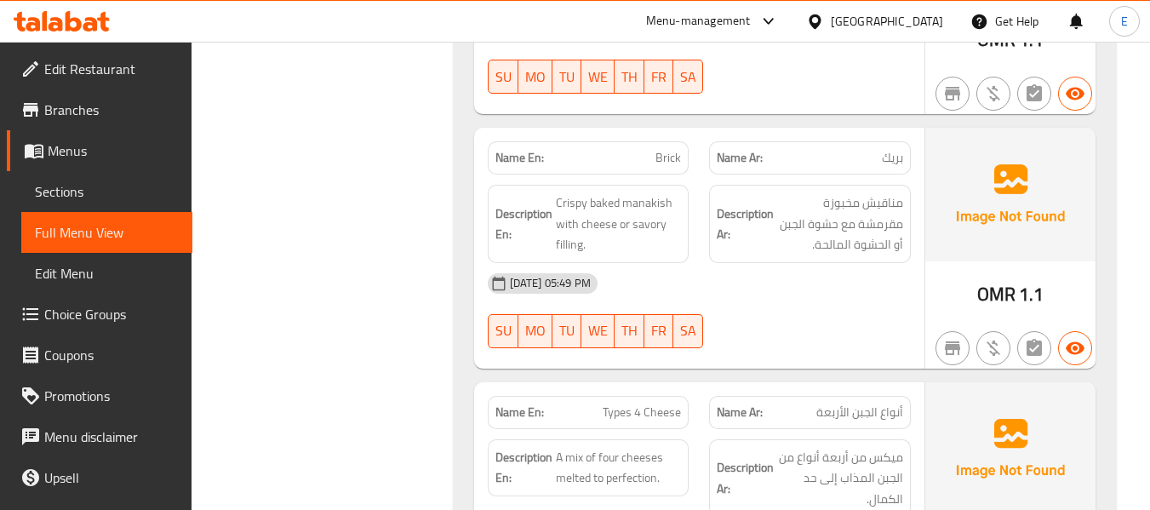
scroll to position [5788, 0]
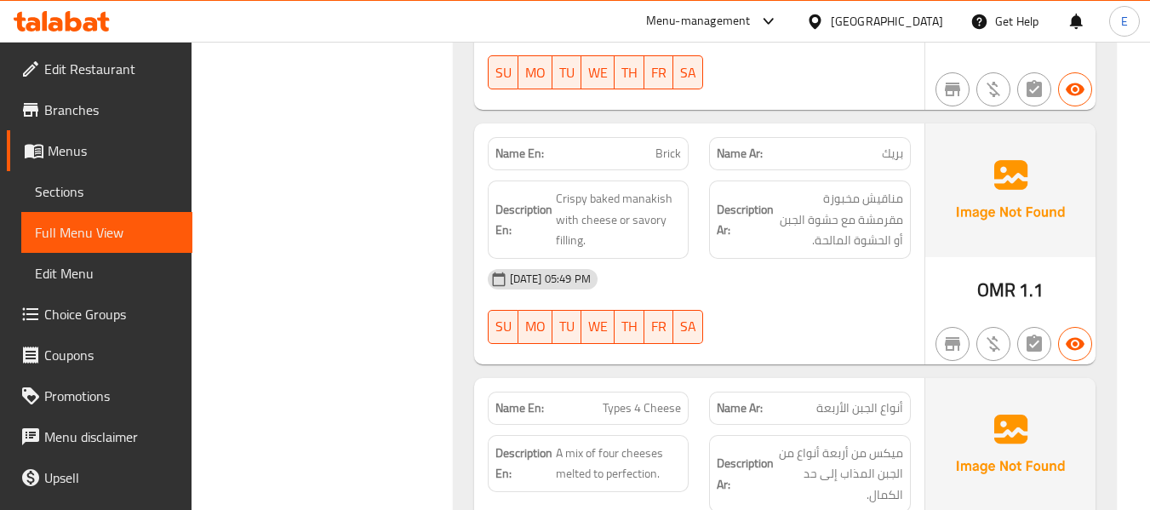
click at [889, 145] on span "بريك" at bounding box center [892, 154] width 21 height 18
click at [678, 127] on div "Name En: Brick" at bounding box center [589, 154] width 222 height 54
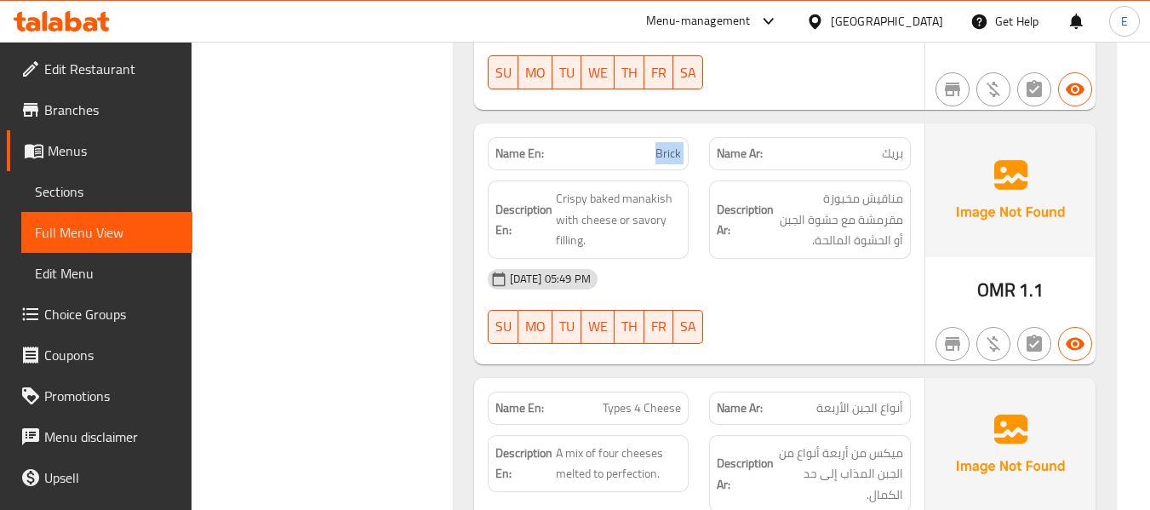
click at [678, 127] on div "Name En: Brick" at bounding box center [589, 154] width 222 height 54
drag, startPoint x: 597, startPoint y: 121, endPoint x: 689, endPoint y: 121, distance: 91.9
click at [689, 180] on div "Description En: Crispy baked manakish with cheese or savory filling." at bounding box center [589, 219] width 202 height 78
click at [652, 399] on span "Types 4 Cheese" at bounding box center [642, 408] width 78 height 18
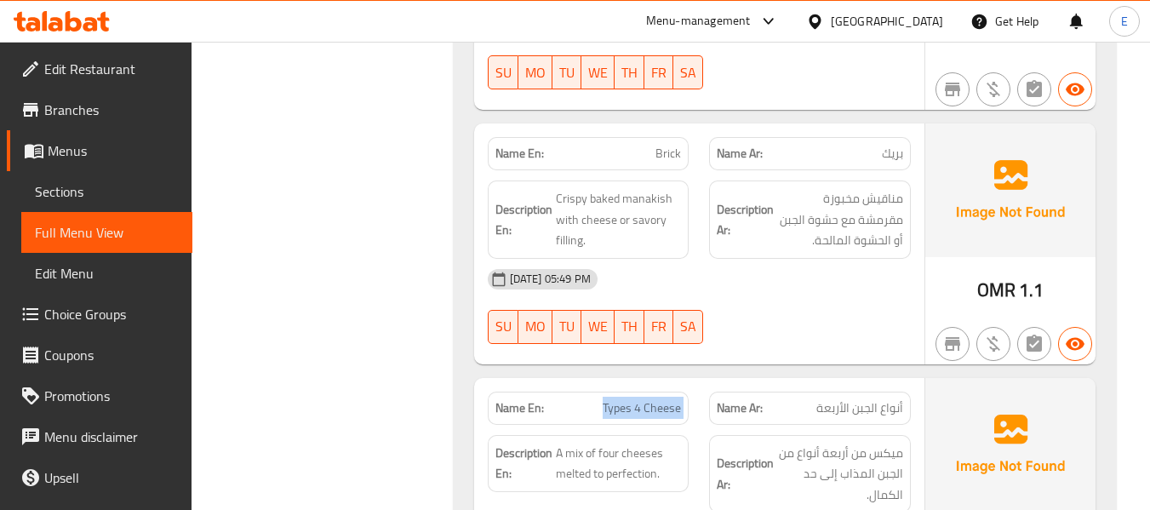
click at [652, 399] on span "Types 4 Cheese" at bounding box center [642, 408] width 78 height 18
click at [682, 137] on div "Name En: Brick" at bounding box center [589, 153] width 202 height 33
click at [817, 259] on div "[DATE] 05:49 PM" at bounding box center [700, 279] width 444 height 41
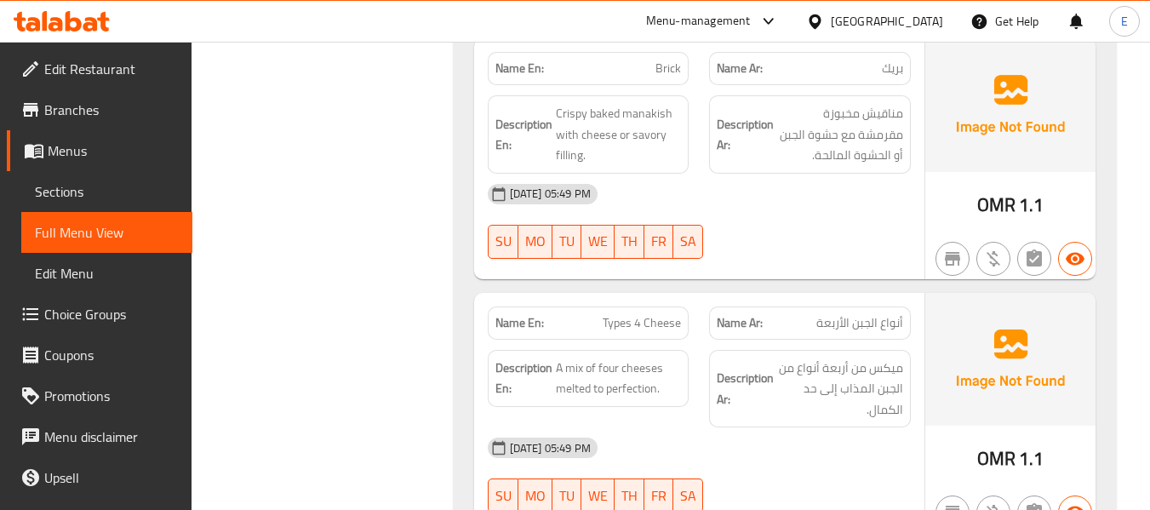
scroll to position [5959, 0]
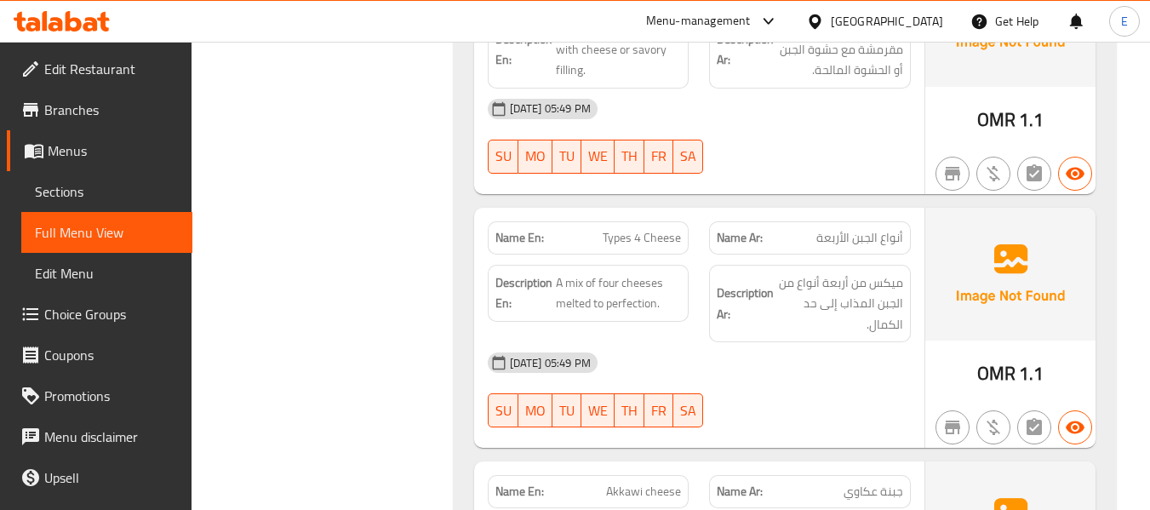
click at [629, 229] on span "Types 4 Cheese" at bounding box center [642, 238] width 78 height 18
click at [873, 229] on span "أنواع الجبن الأربعة" at bounding box center [859, 238] width 87 height 18
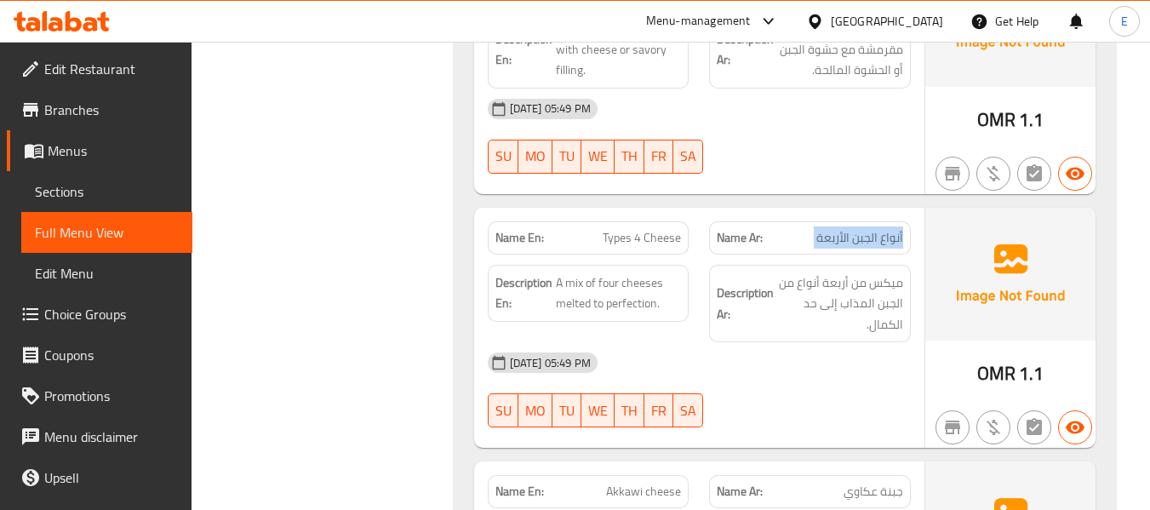
click at [873, 229] on span "أنواع الجبن الأربعة" at bounding box center [859, 238] width 87 height 18
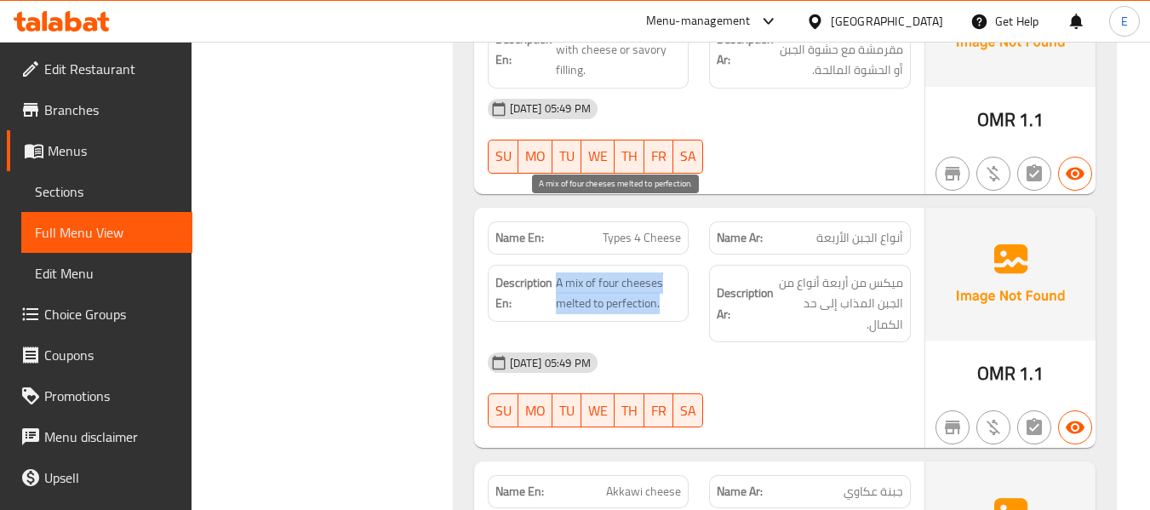
drag, startPoint x: 558, startPoint y: 216, endPoint x: 674, endPoint y: 240, distance: 118.2
click at [674, 272] on span "A mix of four cheeses melted to perfection." at bounding box center [619, 293] width 126 height 42
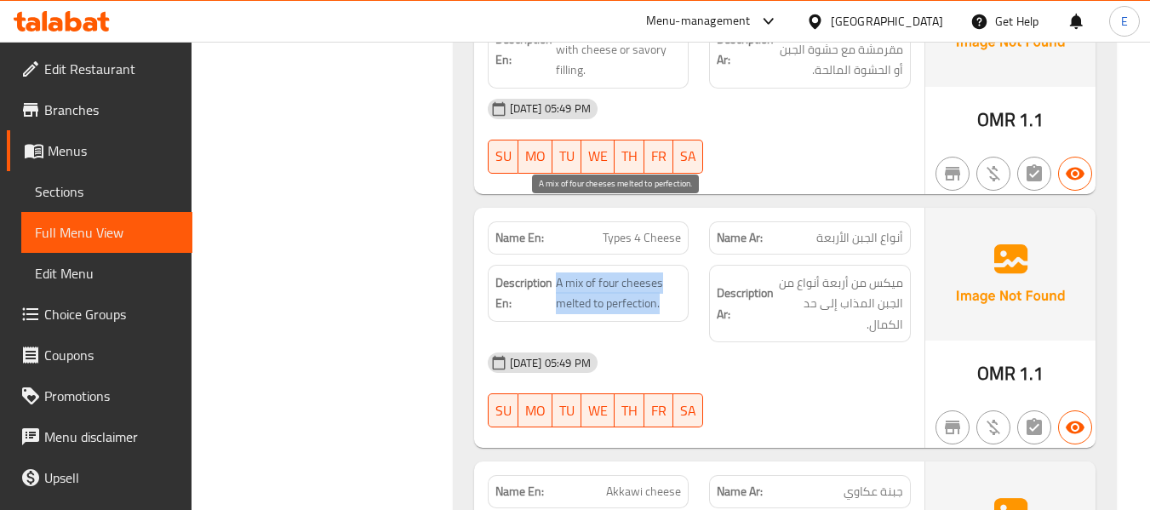
click at [674, 272] on span "A mix of four cheeses melted to perfection." at bounding box center [619, 293] width 126 height 42
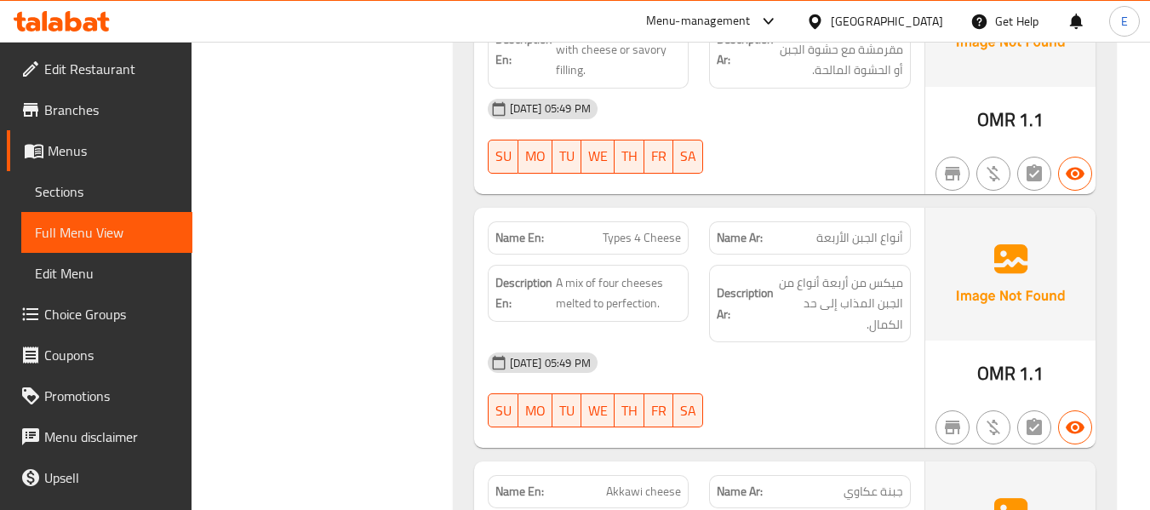
click at [833, 342] on div "10-09-2025 05:49 PM SU MO TU WE TH FR SA" at bounding box center [700, 389] width 444 height 95
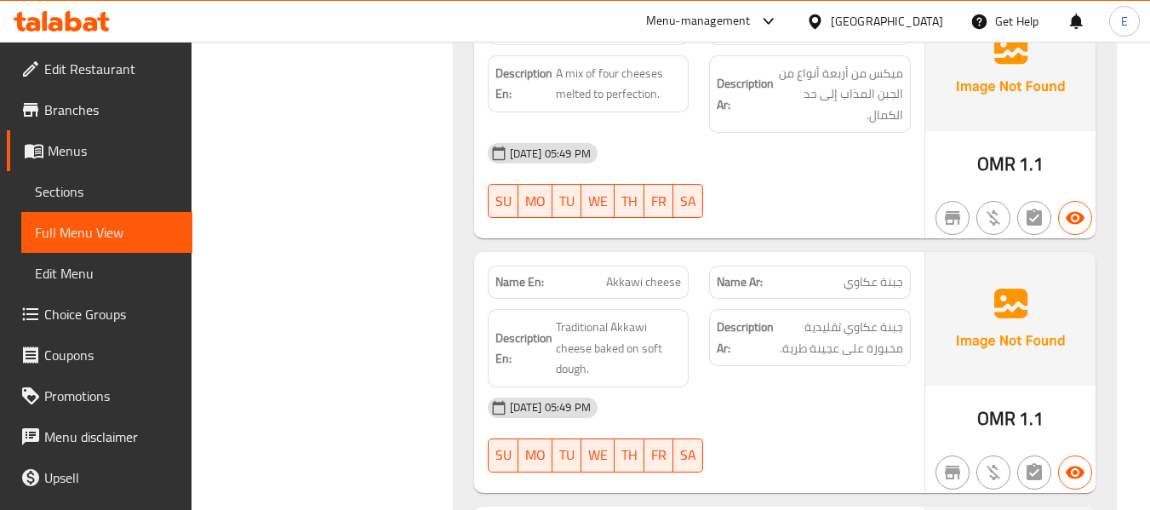
scroll to position [6214, 0]
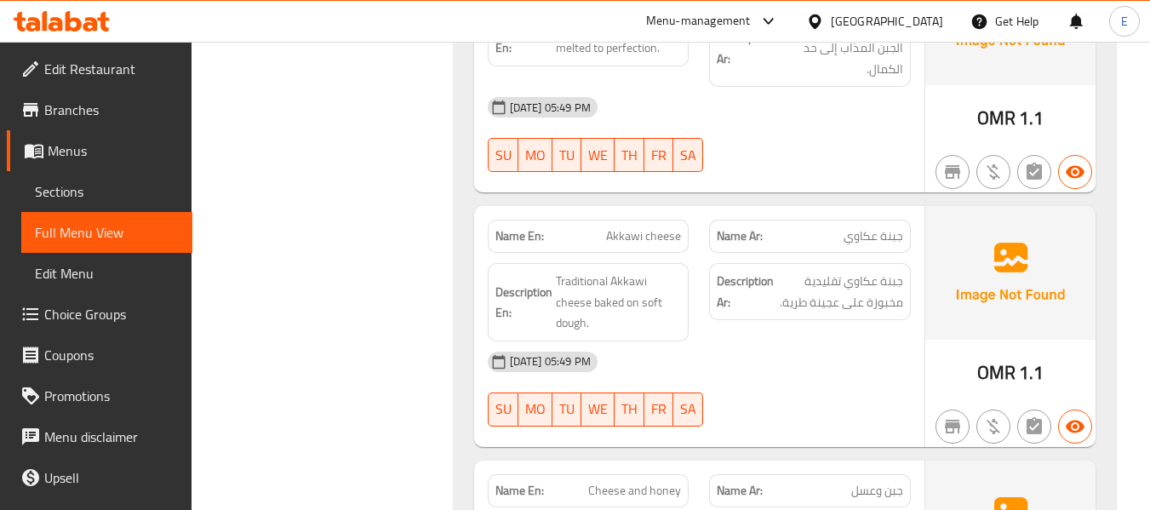
click at [1014, 356] on span "OMR" at bounding box center [996, 372] width 38 height 33
click at [888, 227] on span "جبنة عكاوي" at bounding box center [874, 236] width 60 height 18
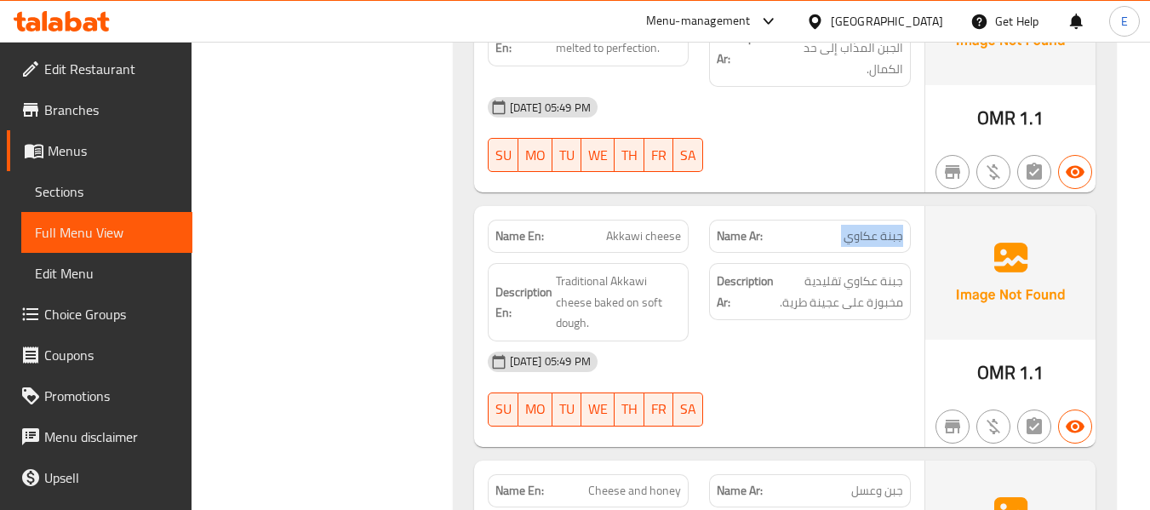
drag, startPoint x: 888, startPoint y: 169, endPoint x: 620, endPoint y: 176, distance: 268.3
click at [886, 227] on span "جبنة عكاوي" at bounding box center [874, 236] width 60 height 18
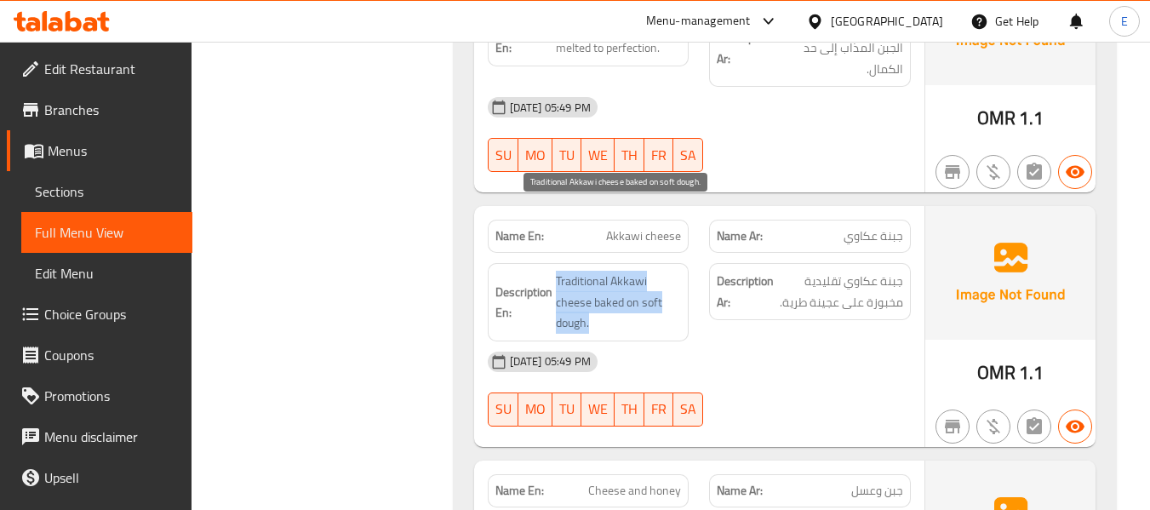
drag, startPoint x: 580, startPoint y: 203, endPoint x: 680, endPoint y: 226, distance: 103.0
click at [676, 263] on div "Description En: Traditional Akkawi cheese baked on soft dough." at bounding box center [589, 302] width 202 height 78
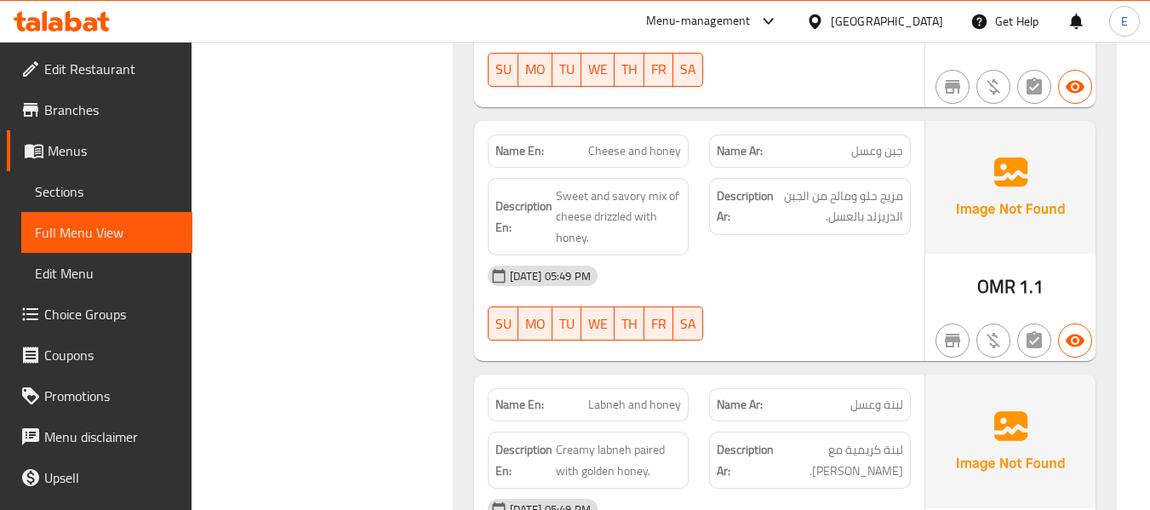
scroll to position [6555, 0]
click at [1005, 269] on span "OMR" at bounding box center [996, 285] width 38 height 33
click at [888, 141] on span "جبن وعسل" at bounding box center [877, 150] width 52 height 18
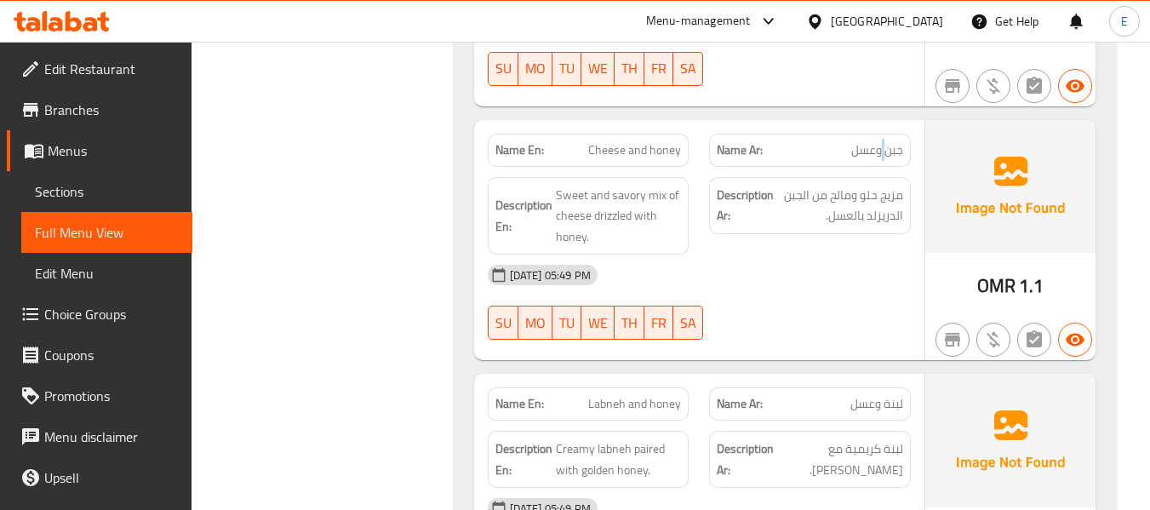
click at [888, 141] on span "جبن وعسل" at bounding box center [877, 150] width 52 height 18
click at [648, 141] on span "Cheese and honey" at bounding box center [634, 150] width 93 height 18
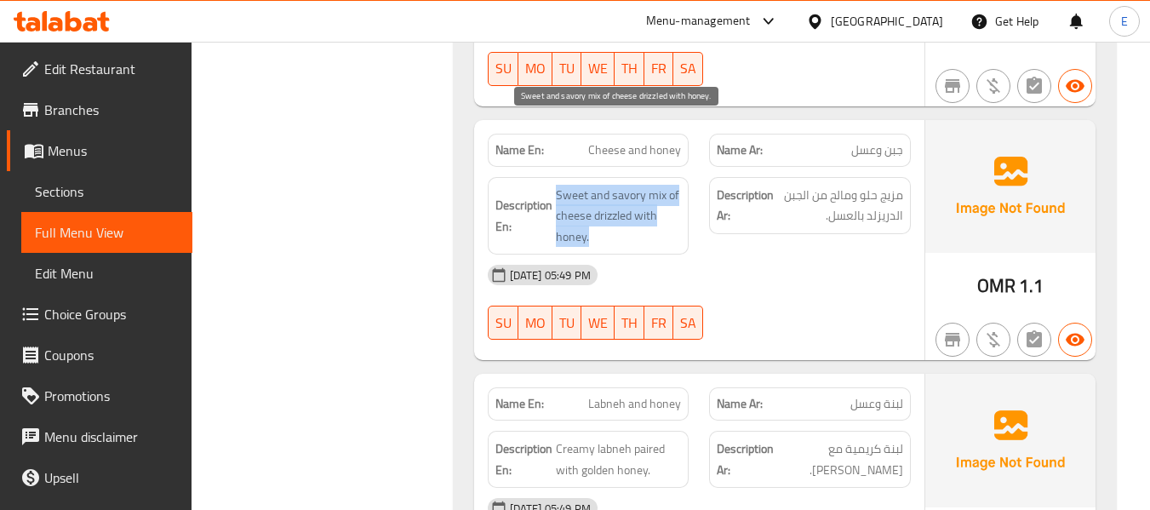
drag, startPoint x: 548, startPoint y: 112, endPoint x: 660, endPoint y: 175, distance: 128.1
click at [660, 177] on div "Description En: Sweet and savory mix of cheese drizzled with honey." at bounding box center [589, 216] width 202 height 78
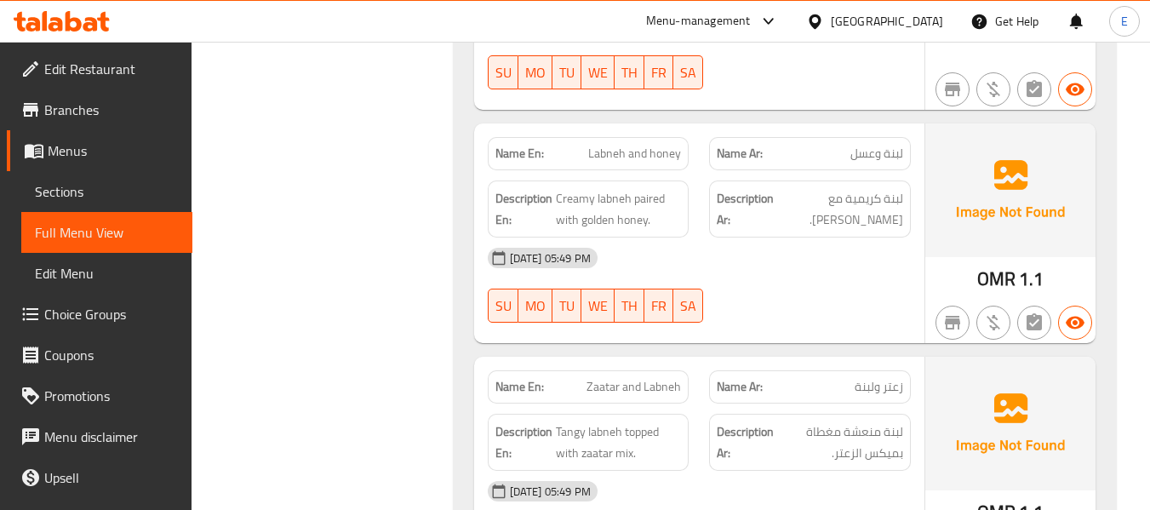
scroll to position [6810, 0]
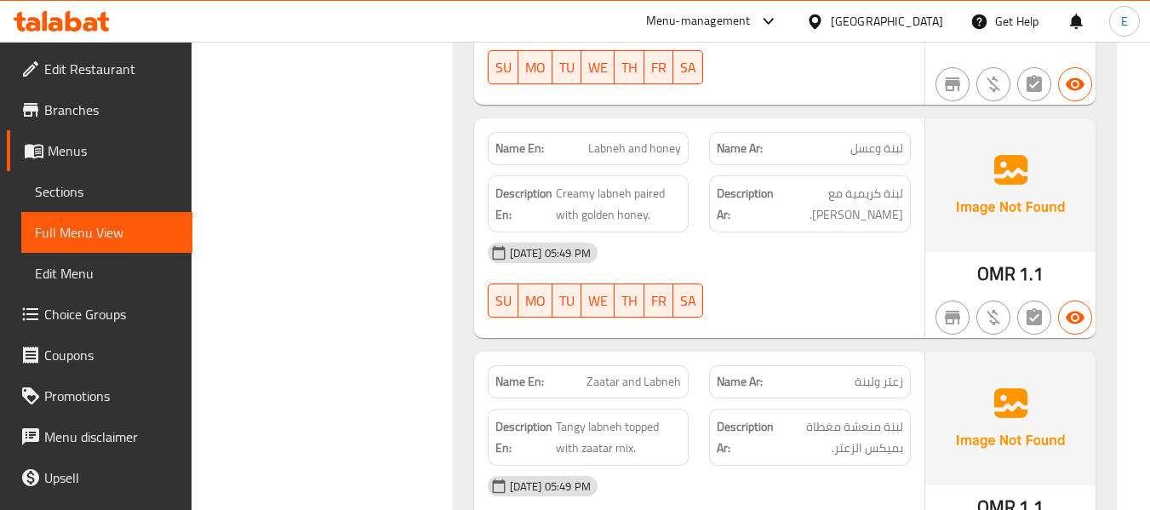
click at [1009, 257] on span "OMR" at bounding box center [996, 273] width 38 height 33
click at [886, 140] on span "لبنة وعسل" at bounding box center [876, 149] width 53 height 18
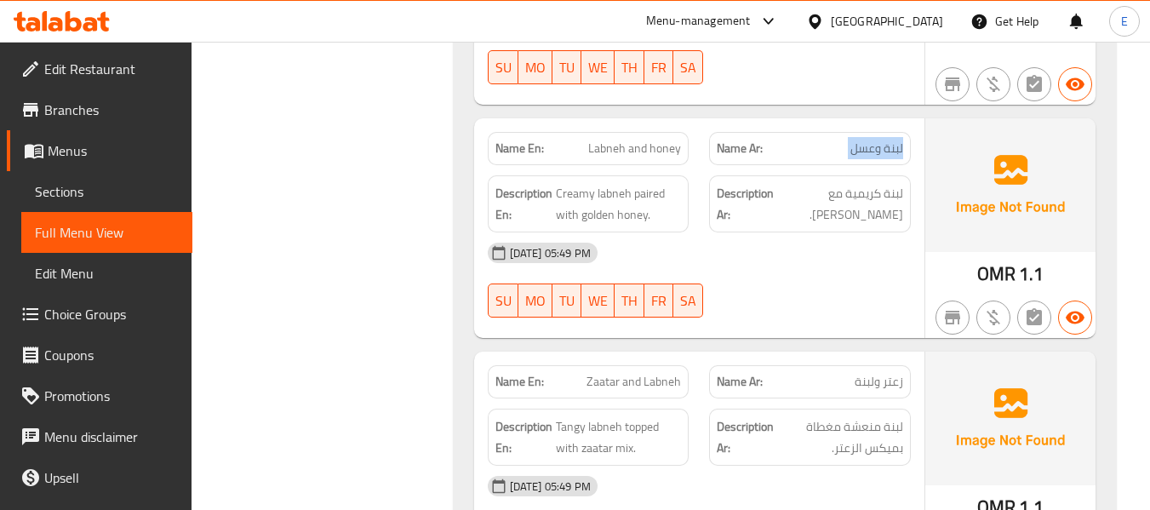
click at [886, 140] on span "لبنة وعسل" at bounding box center [876, 149] width 53 height 18
click at [636, 140] on span "Labneh and honey" at bounding box center [634, 149] width 93 height 18
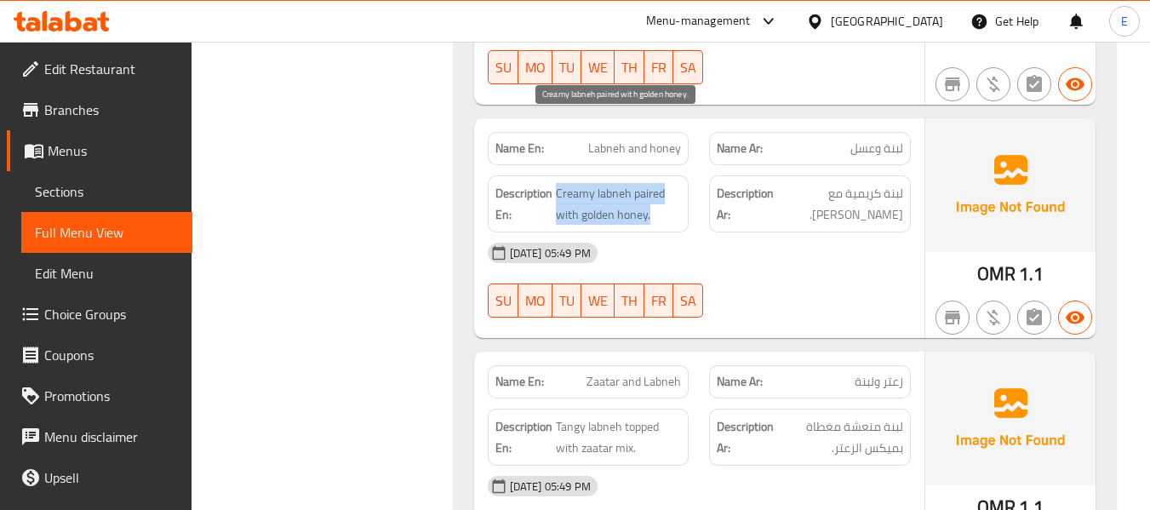
drag, startPoint x: 558, startPoint y: 123, endPoint x: 675, endPoint y: 152, distance: 120.0
click at [675, 183] on span "Creamy labneh paired with golden honey." at bounding box center [619, 204] width 126 height 42
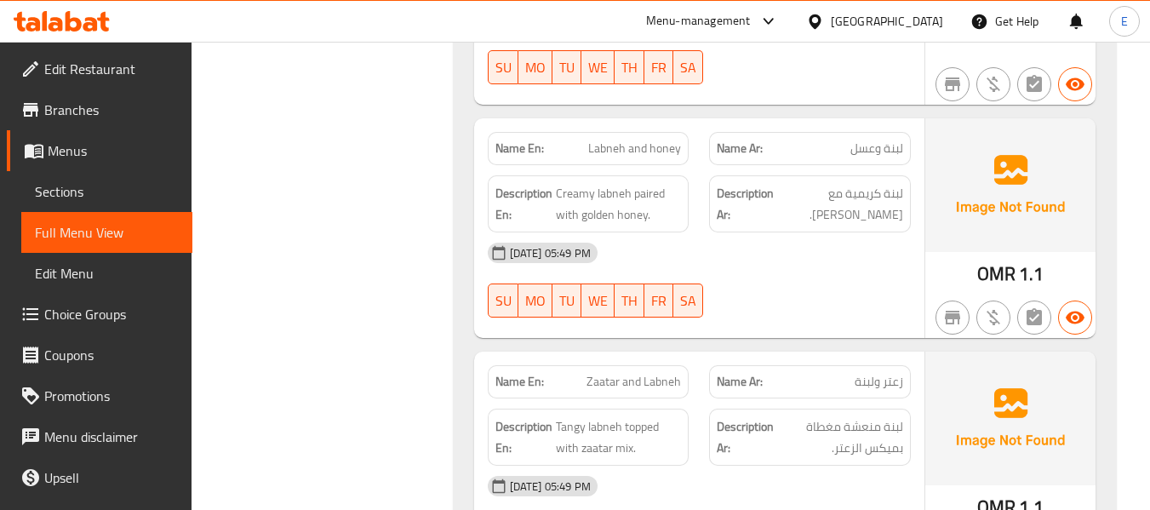
click at [659, 140] on span "Labneh and honey" at bounding box center [634, 149] width 93 height 18
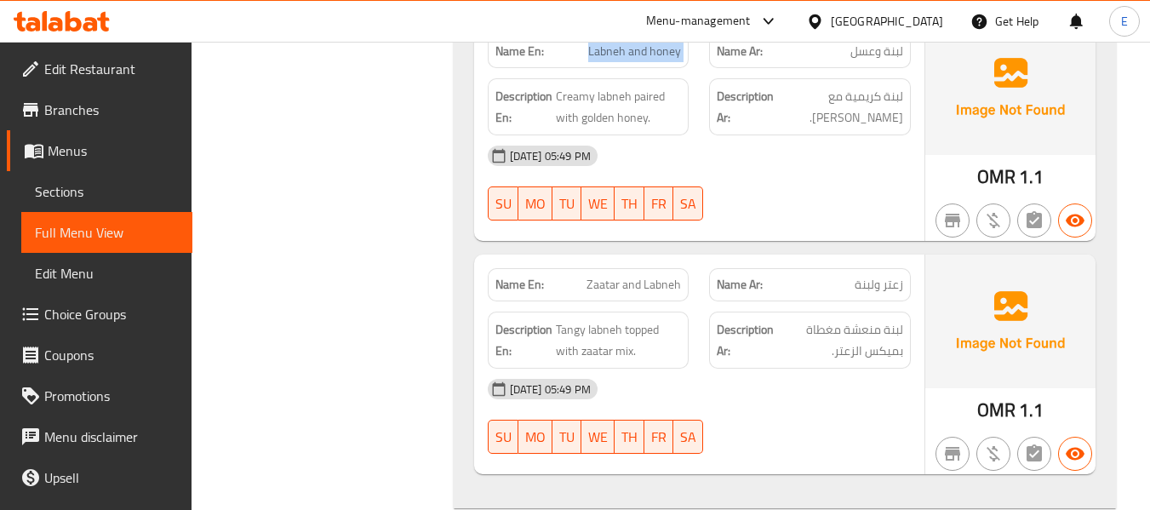
scroll to position [6895, 0]
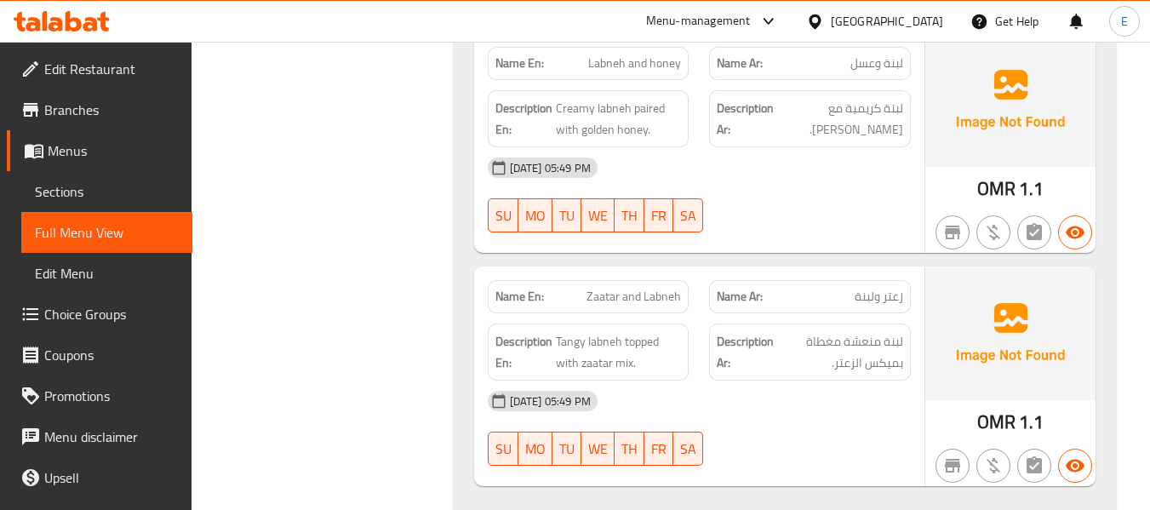
click at [880, 288] on span "زعتر ولبنة" at bounding box center [879, 297] width 49 height 18
click at [621, 280] on div "Name En: Zaatar and Labneh" at bounding box center [589, 296] width 202 height 33
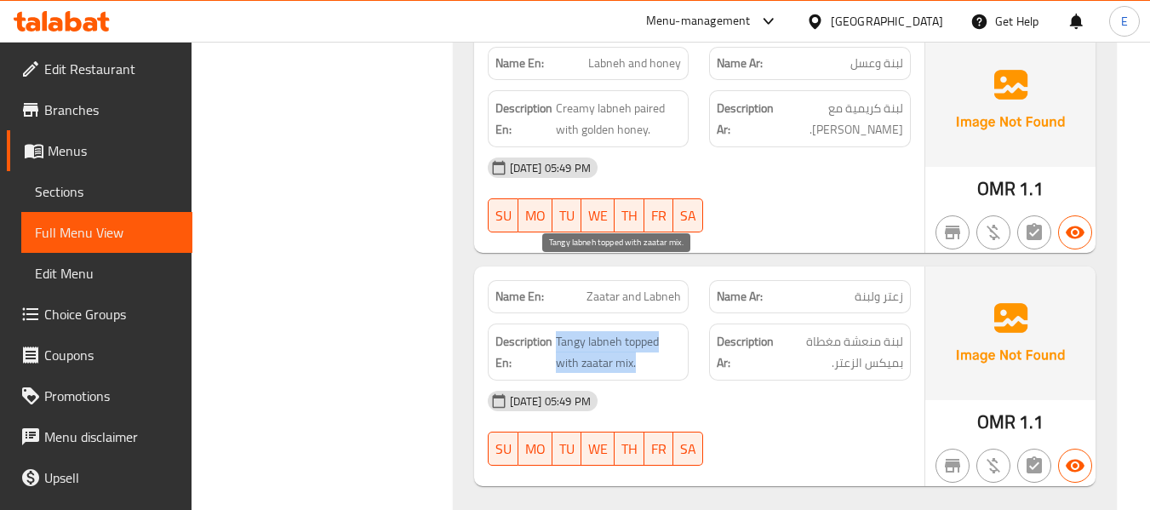
drag, startPoint x: 558, startPoint y: 272, endPoint x: 656, endPoint y: 297, distance: 102.0
click at [656, 331] on span "Tangy labneh topped with zaatar mix." at bounding box center [619, 352] width 126 height 42
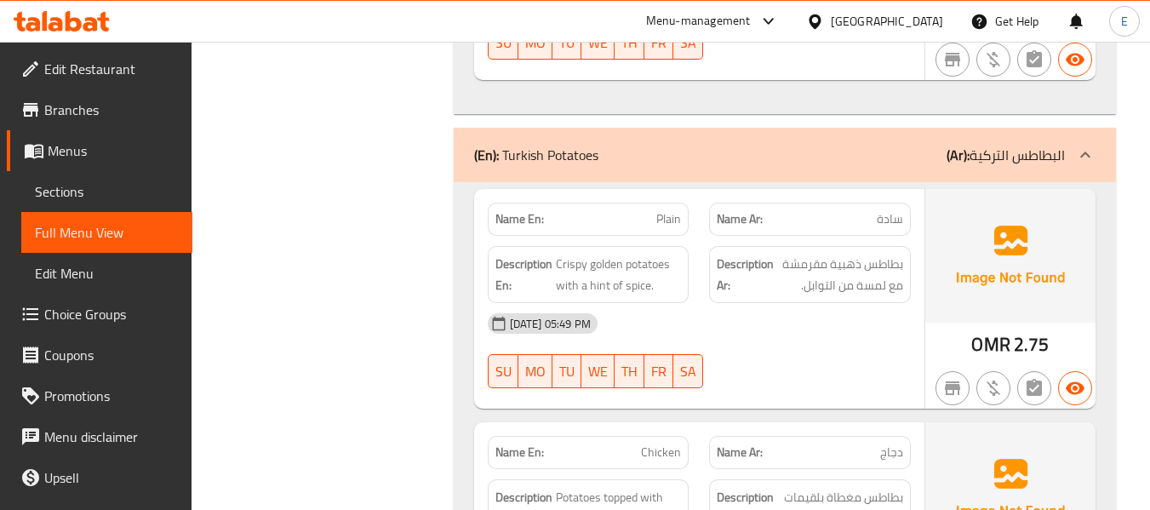
scroll to position [7321, 0]
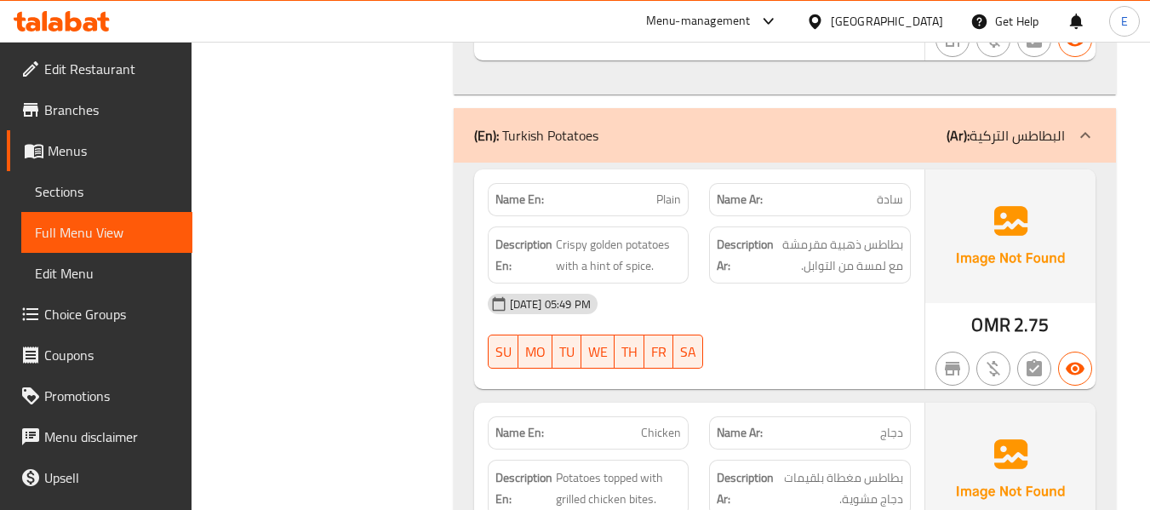
click at [661, 191] on span "Plain" at bounding box center [668, 200] width 25 height 18
click at [890, 191] on span "سادة" at bounding box center [890, 200] width 26 height 18
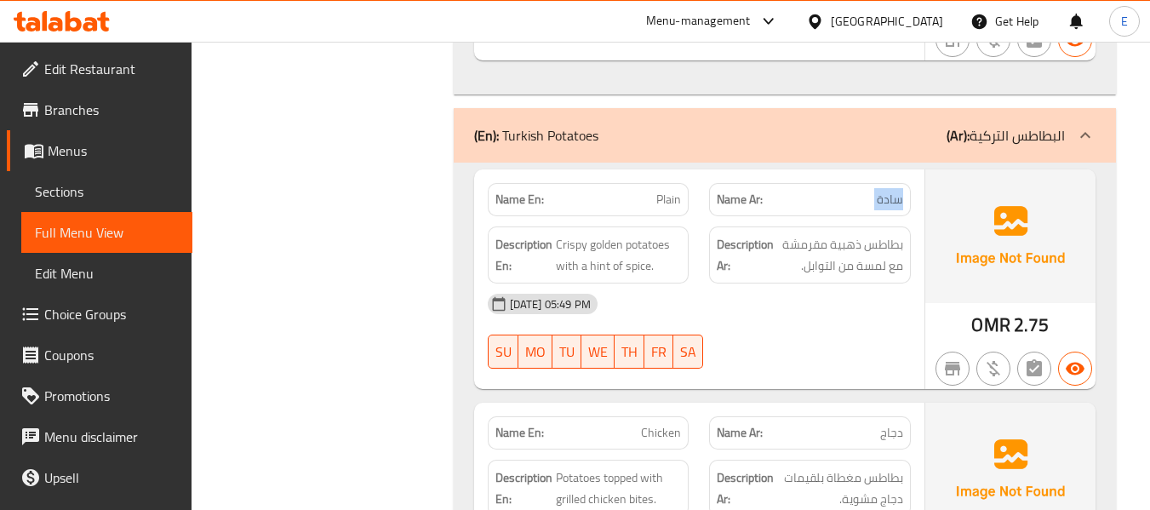
click at [890, 191] on span "سادة" at bounding box center [890, 200] width 26 height 18
click at [845, 283] on div "10-09-2025 05:49 PM SU MO TU WE TH FR SA" at bounding box center [700, 330] width 444 height 95
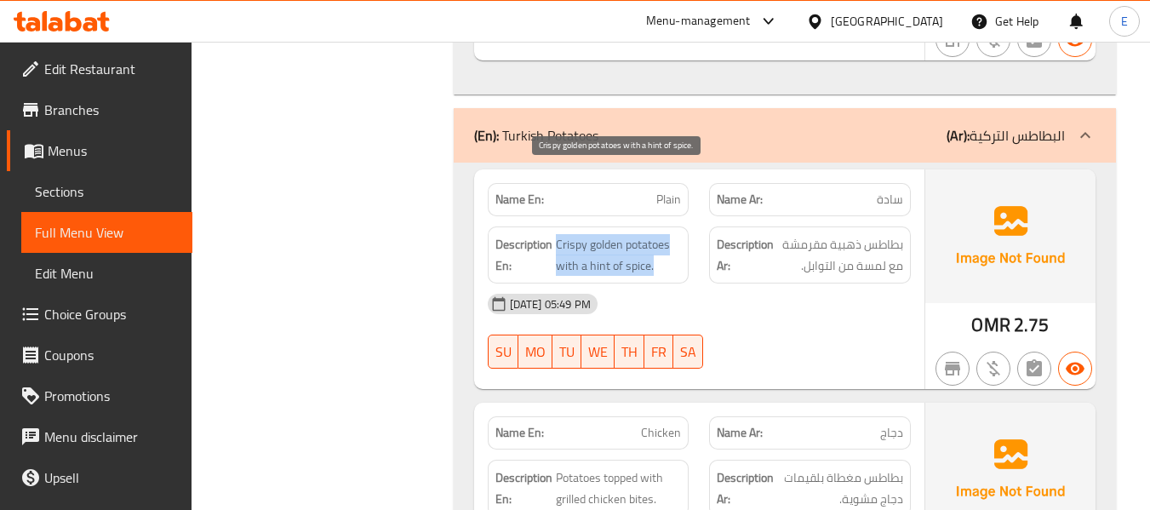
drag, startPoint x: 558, startPoint y: 175, endPoint x: 678, endPoint y: 202, distance: 123.1
click at [678, 234] on span "Crispy golden potatoes with a hint of spice." at bounding box center [619, 255] width 126 height 42
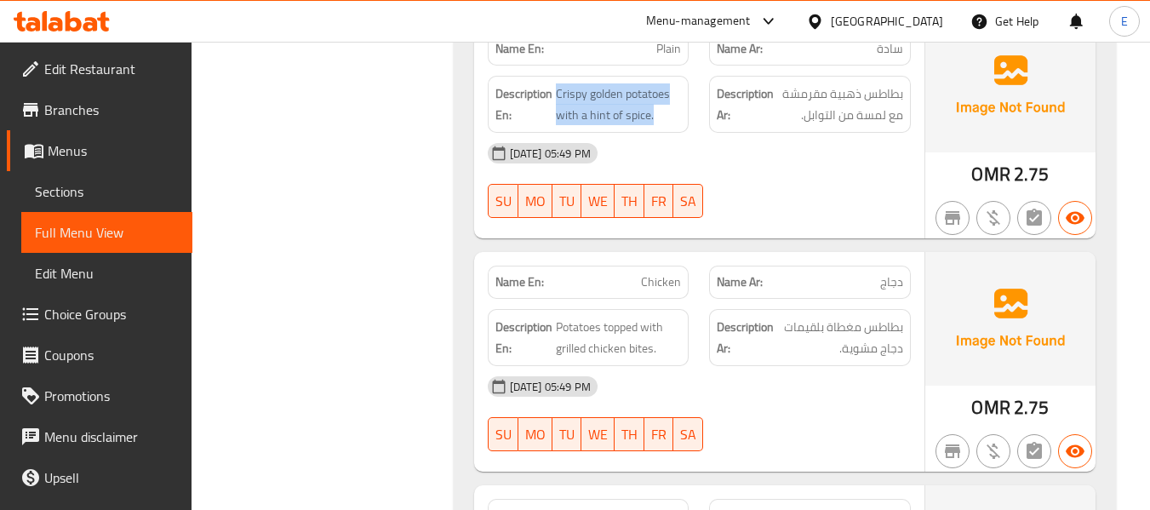
scroll to position [7576, 0]
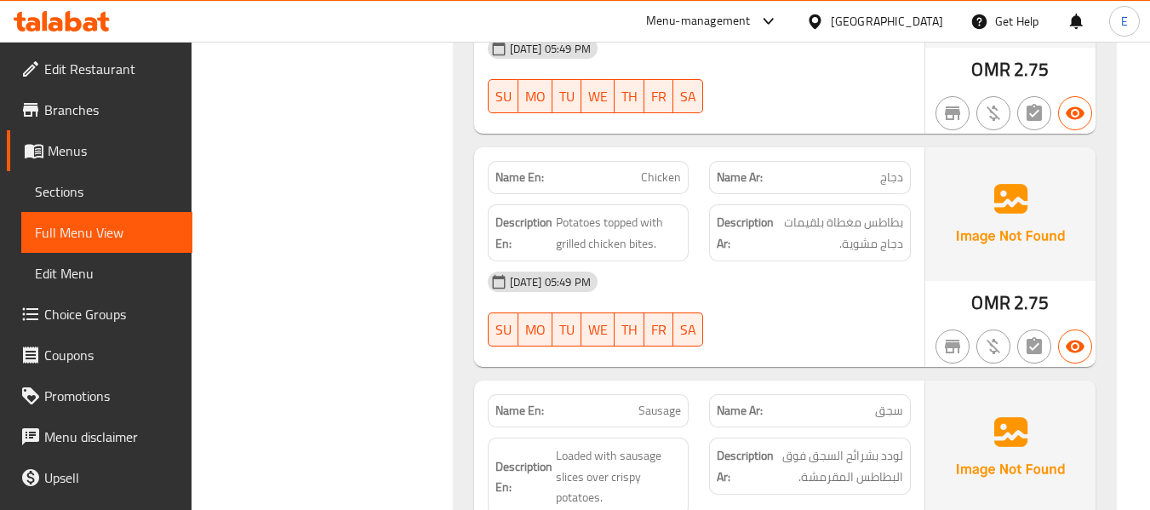
click at [898, 194] on div "Description Ar: بطاطس مغطاة بلقيمات دجاج مشوية." at bounding box center [810, 232] width 222 height 77
click at [662, 169] on span "Chicken" at bounding box center [661, 178] width 40 height 18
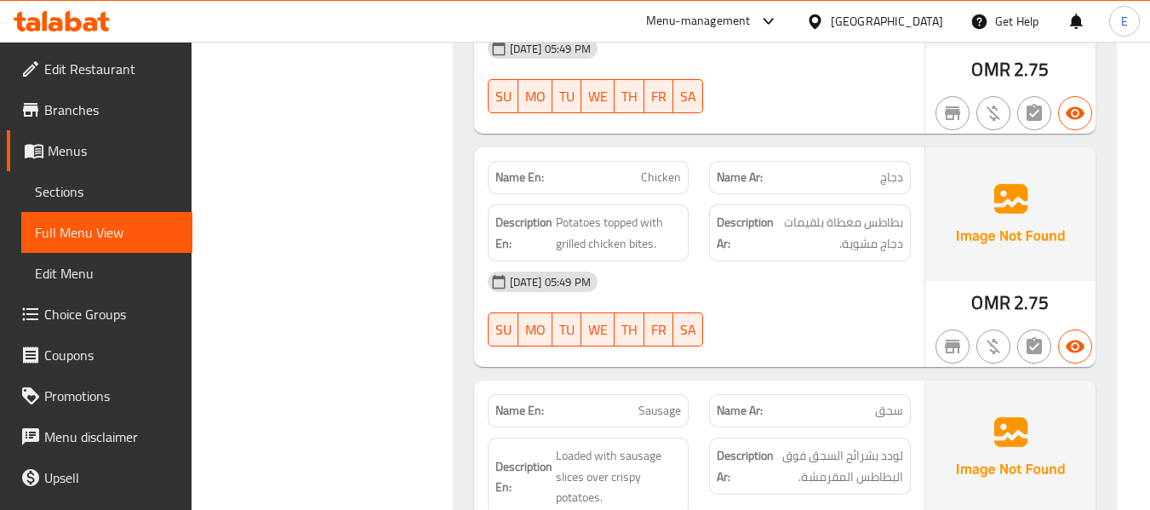
click at [1001, 286] on span "OMR" at bounding box center [990, 302] width 38 height 33
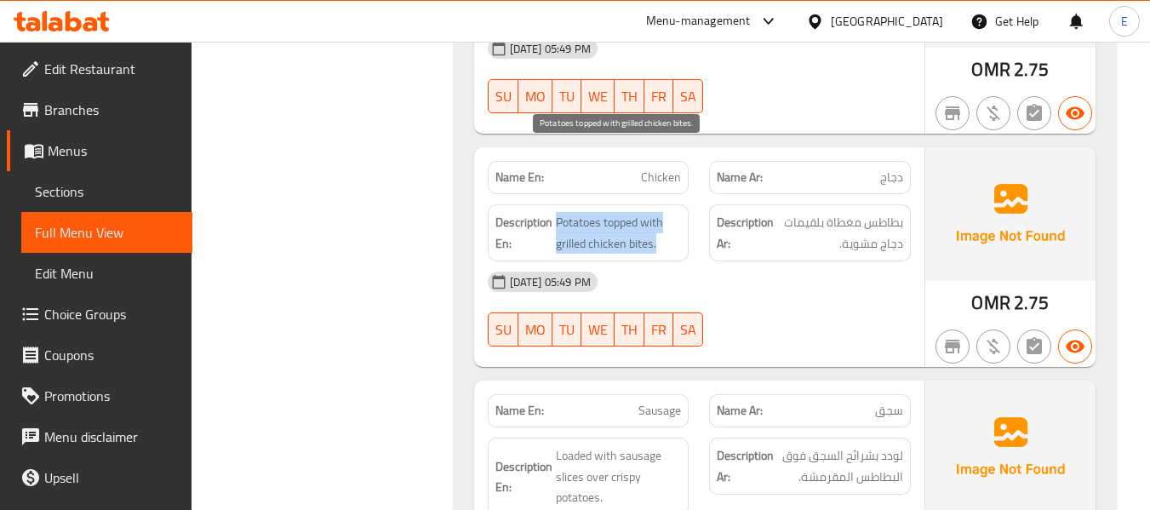
drag, startPoint x: 553, startPoint y: 150, endPoint x: 668, endPoint y: 176, distance: 117.9
click at [668, 212] on h6 "Description En: Potatoes topped with grilled chicken bites." at bounding box center [588, 233] width 186 height 42
click at [668, 212] on span "Potatoes topped with grilled chicken bites." at bounding box center [619, 233] width 126 height 42
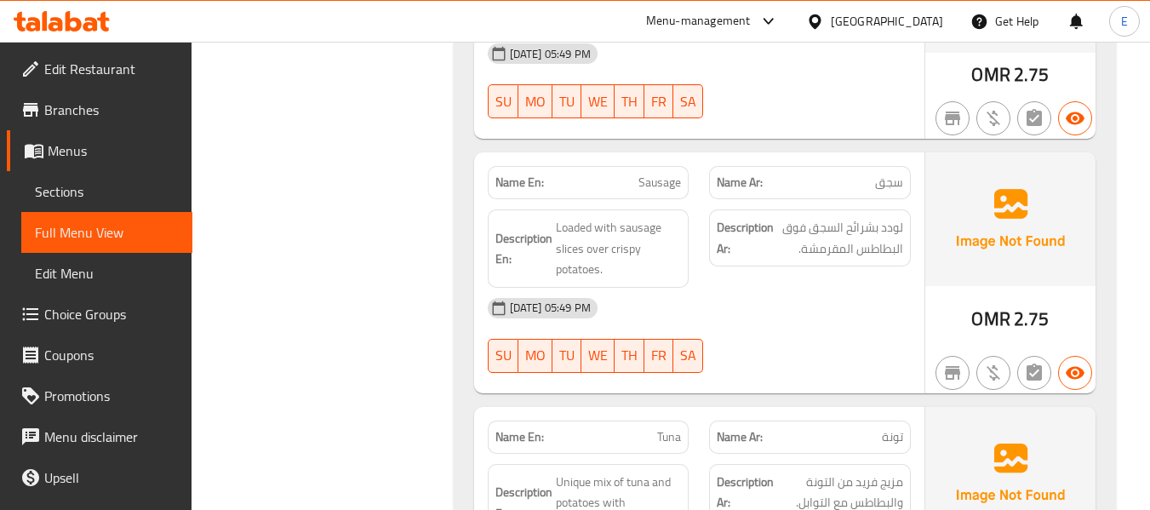
scroll to position [7831, 0]
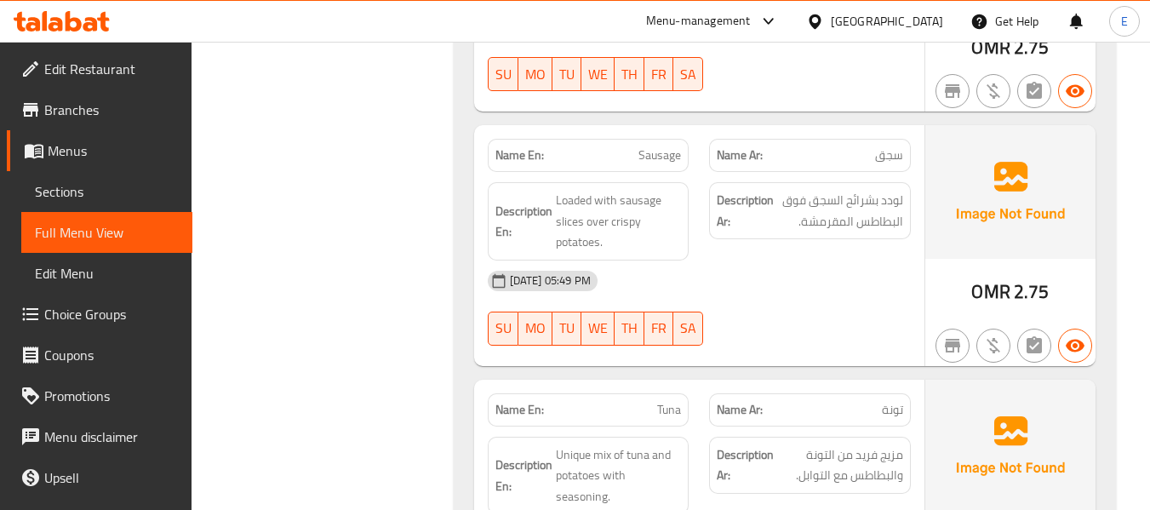
click at [1009, 275] on span "OMR" at bounding box center [990, 291] width 38 height 33
click at [882, 146] on span "سجق" at bounding box center [889, 155] width 28 height 18
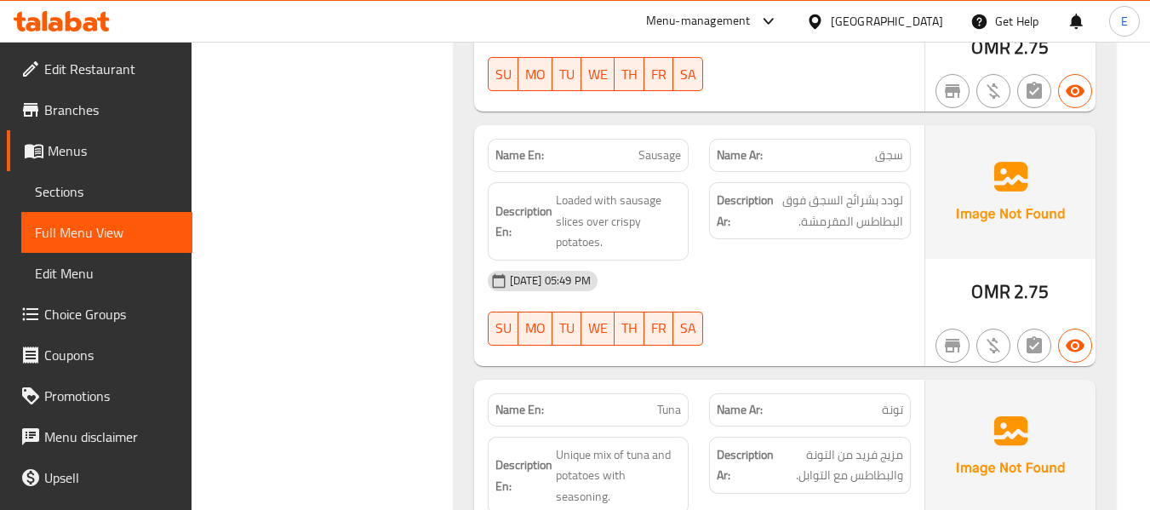
click at [672, 146] on span "Sausage" at bounding box center [659, 155] width 43 height 18
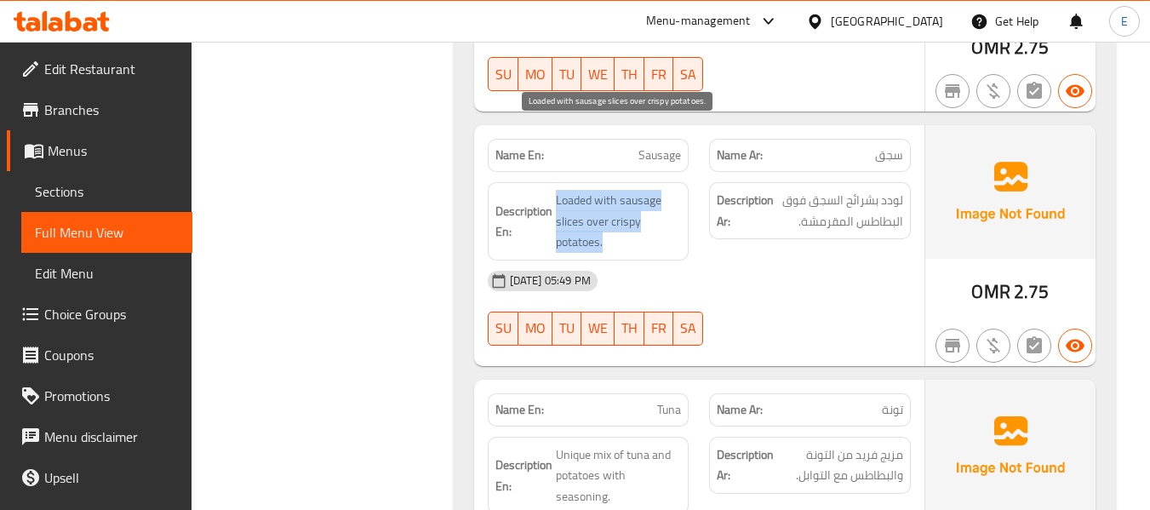
drag, startPoint x: 549, startPoint y: 120, endPoint x: 658, endPoint y: 180, distance: 124.6
click at [658, 182] on div "Description En: Loaded with sausage slices over crispy potatoes." at bounding box center [589, 221] width 202 height 78
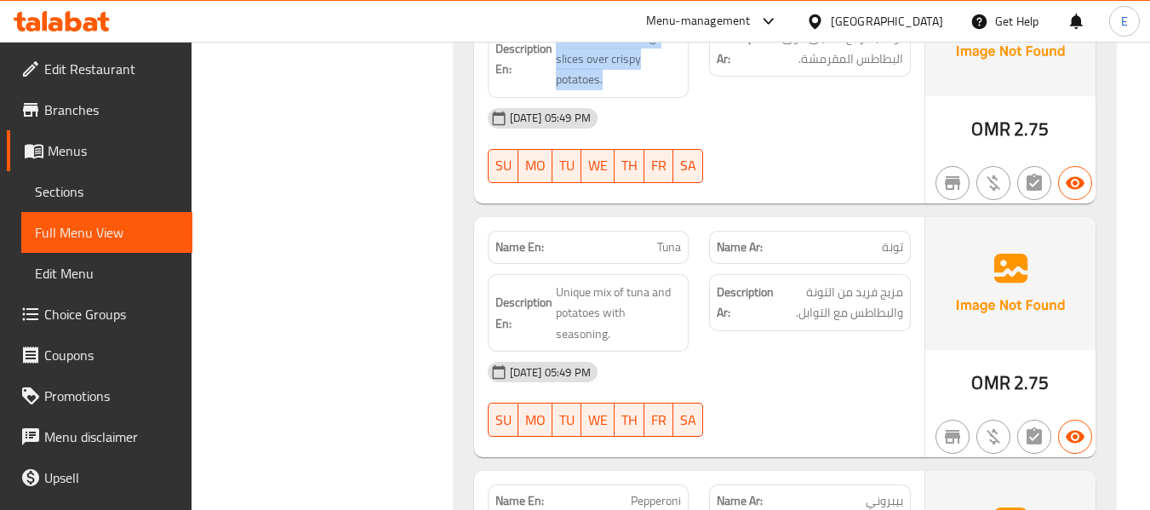
scroll to position [8002, 0]
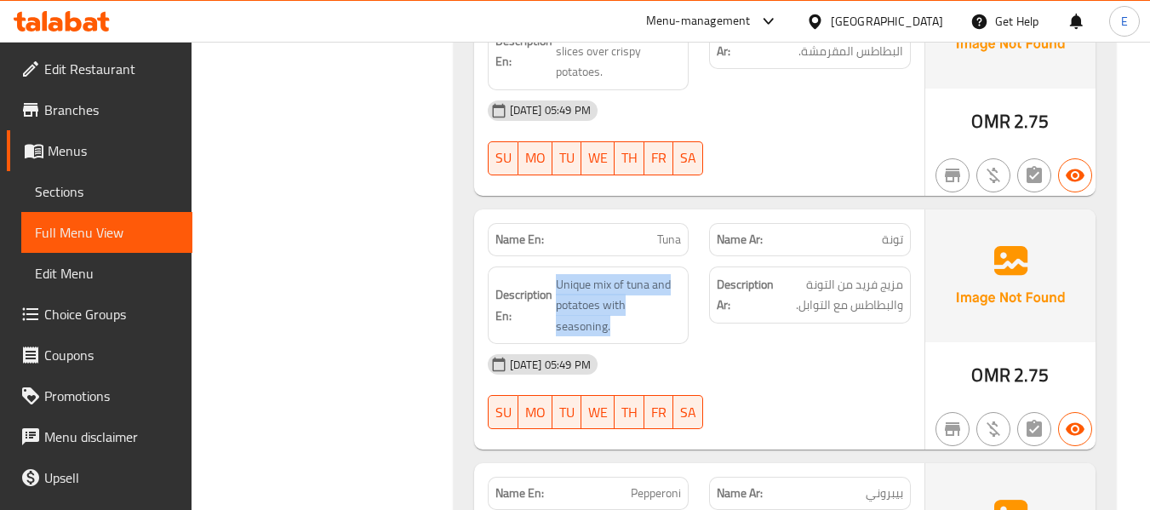
drag, startPoint x: 557, startPoint y: 213, endPoint x: 685, endPoint y: 239, distance: 131.2
click at [685, 266] on div "Description En: Unique mix of tuna and potatoes with seasoning." at bounding box center [589, 305] width 202 height 78
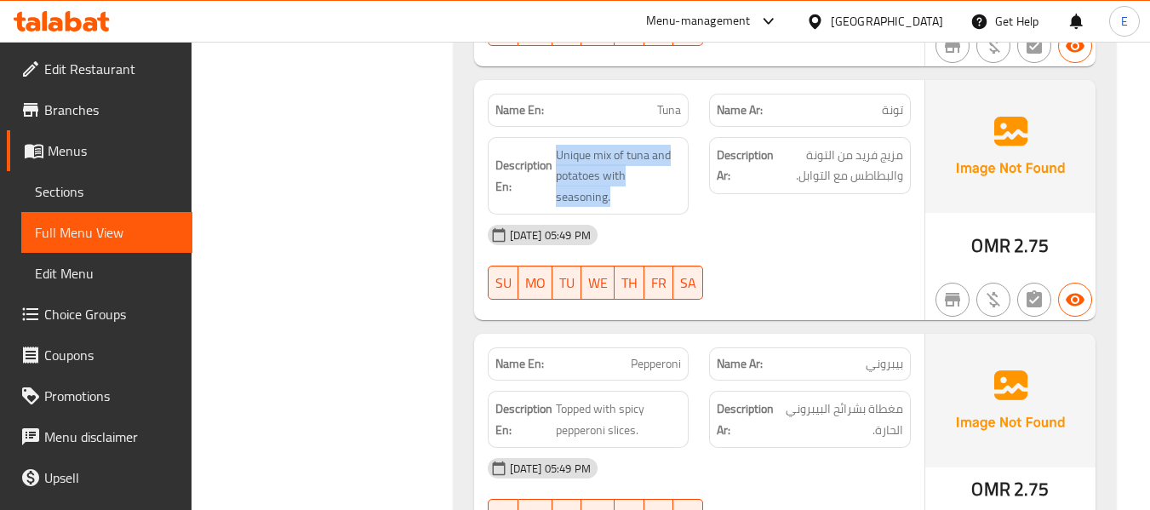
scroll to position [8172, 0]
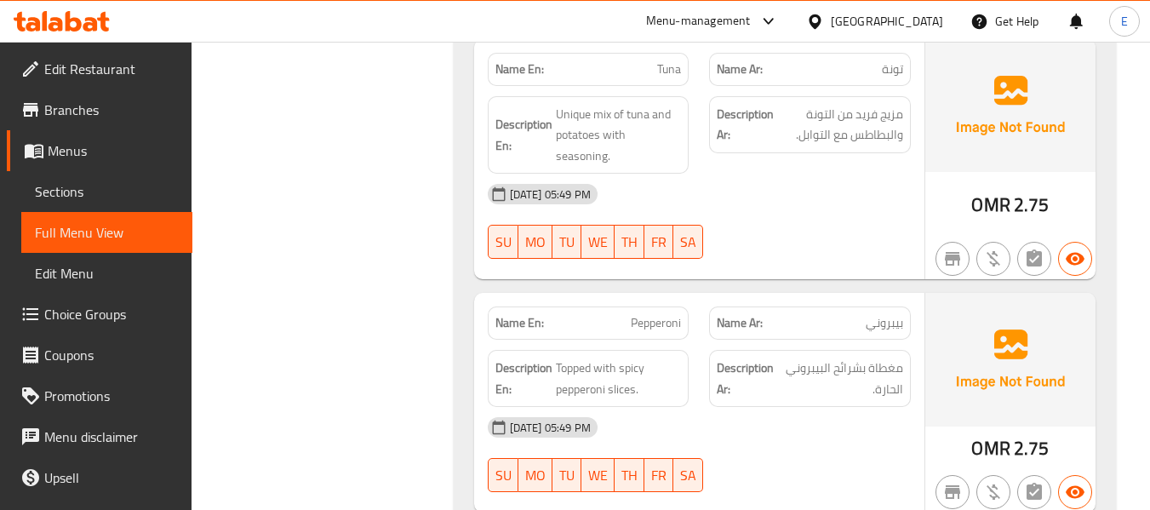
click at [656, 314] on span "Pepperoni" at bounding box center [656, 323] width 50 height 18
click at [790, 407] on div "[DATE] 05:49 PM" at bounding box center [700, 427] width 444 height 41
drag, startPoint x: 561, startPoint y: 277, endPoint x: 655, endPoint y: 301, distance: 97.7
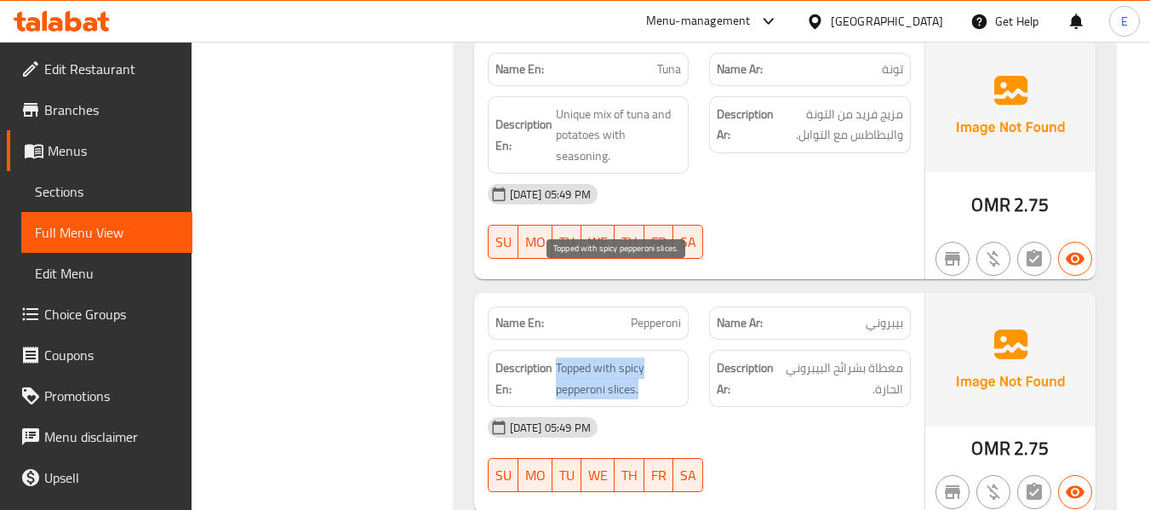
click at [655, 358] on span "Topped with spicy pepperoni slices." at bounding box center [619, 379] width 126 height 42
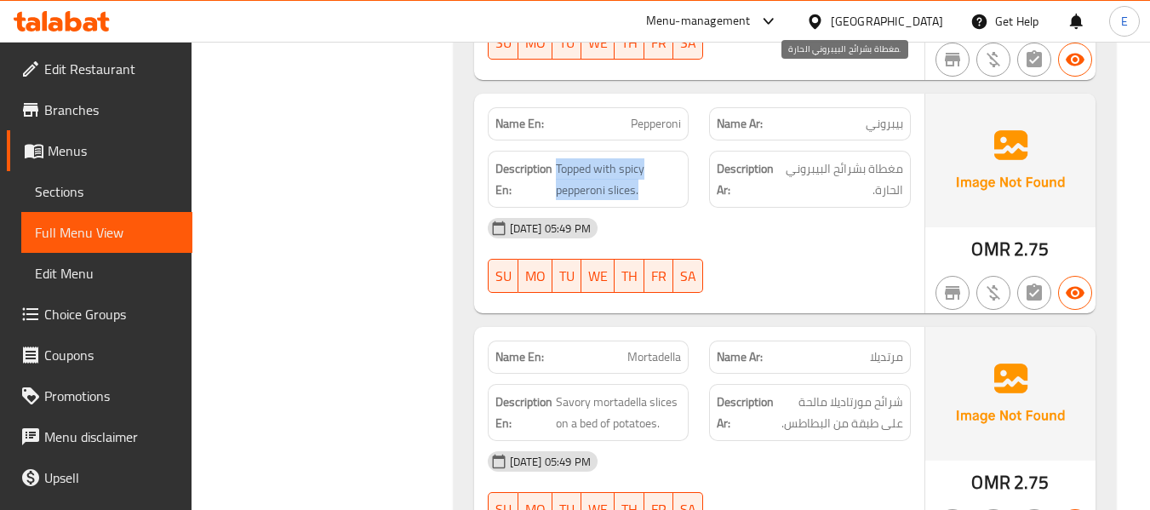
scroll to position [8388, 0]
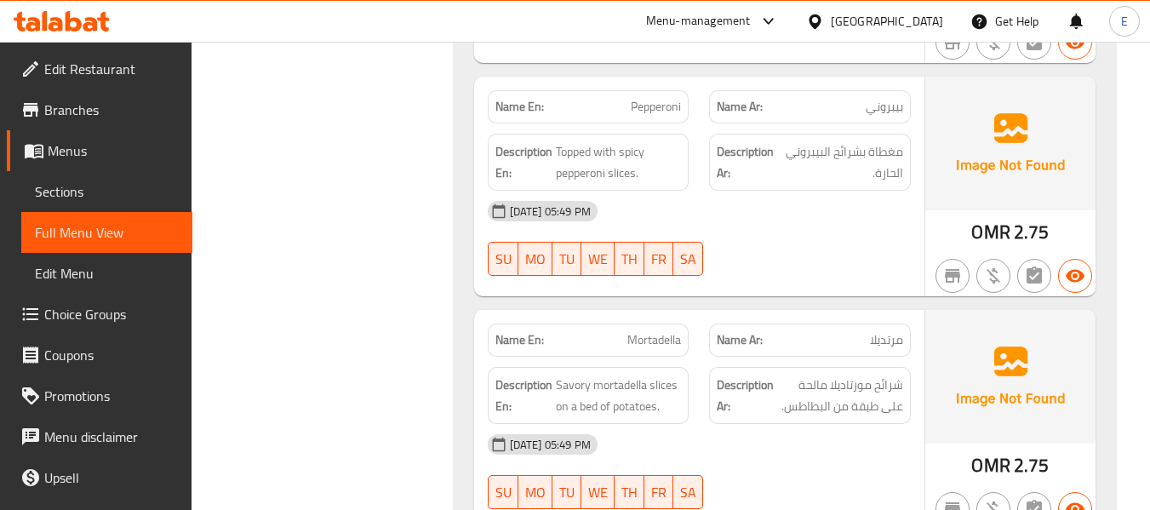
click at [899, 357] on div "Description Ar: شرائح مورتاديلا مالحة على طبقة من البطاطس." at bounding box center [810, 395] width 222 height 77
click at [632, 331] on span "Mortadella" at bounding box center [654, 340] width 54 height 18
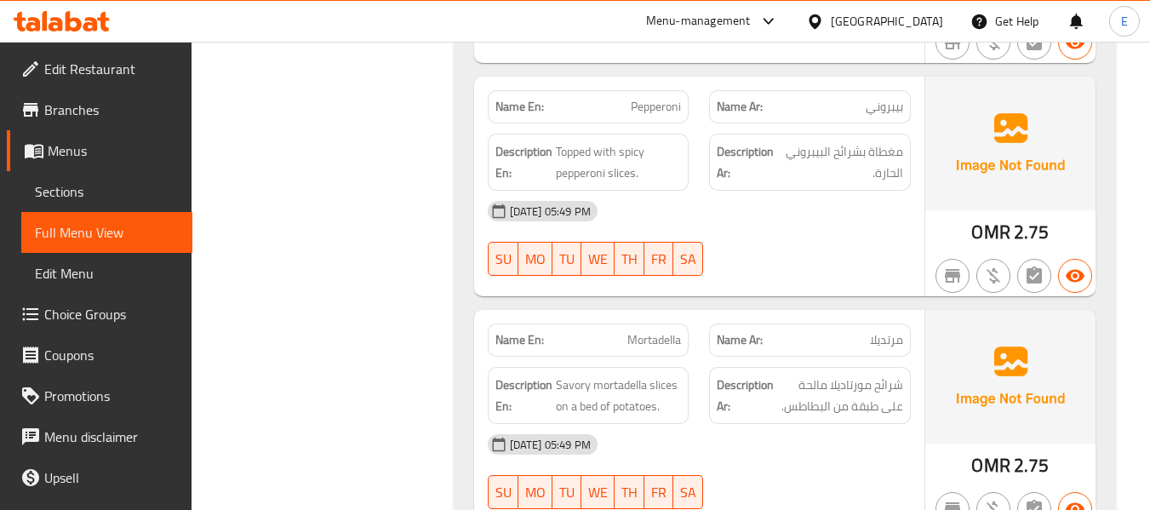
click at [851, 424] on div "10-09-2025 05:49 PM SU MO TU WE TH FR SA" at bounding box center [700, 471] width 444 height 95
drag, startPoint x: 552, startPoint y: 295, endPoint x: 684, endPoint y: 310, distance: 132.8
click at [684, 367] on div "Description En: Savory mortadella slices on a bed of potatoes." at bounding box center [589, 395] width 202 height 57
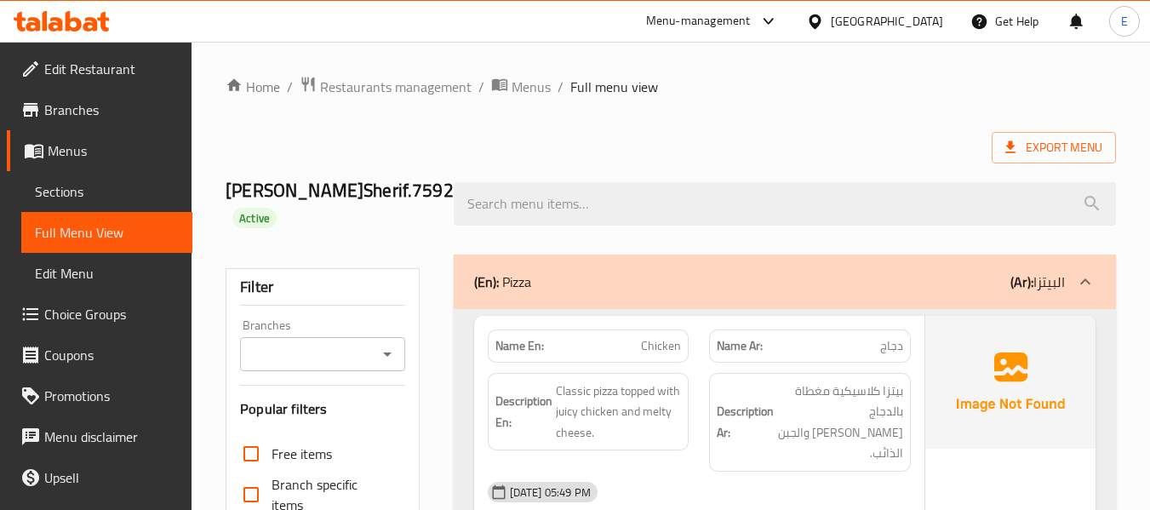
click at [72, 192] on span "Sections" at bounding box center [107, 191] width 144 height 20
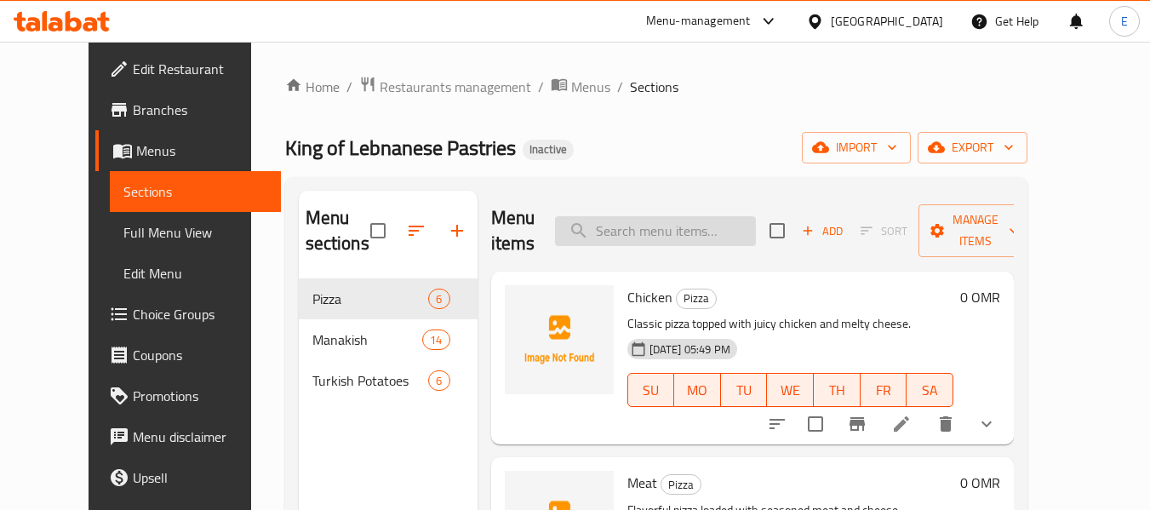
click at [635, 238] on input "search" at bounding box center [655, 231] width 201 height 30
paste input "Margarita"
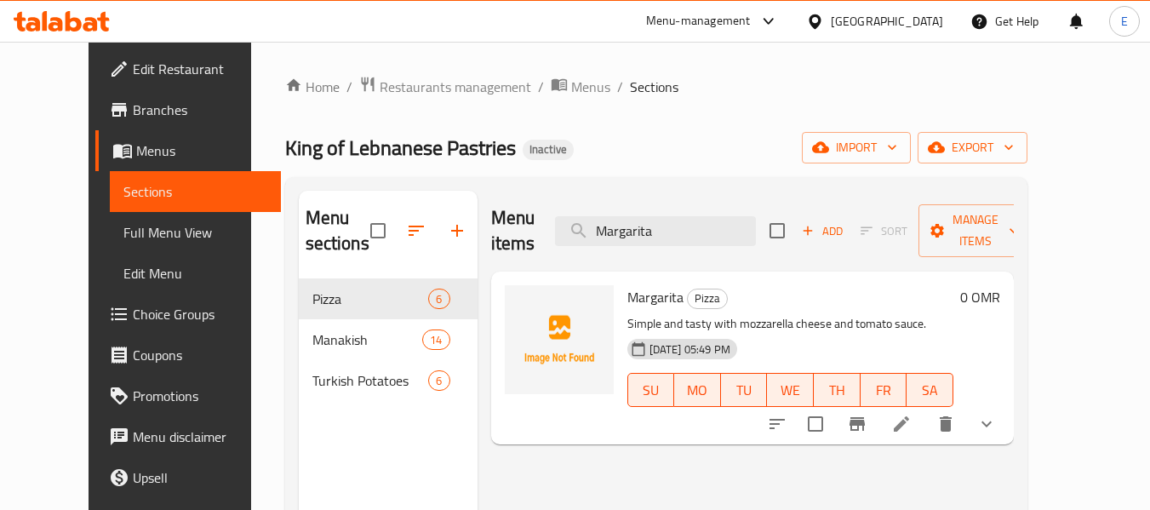
type input "Margarita"
click at [909, 416] on icon at bounding box center [901, 423] width 15 height 15
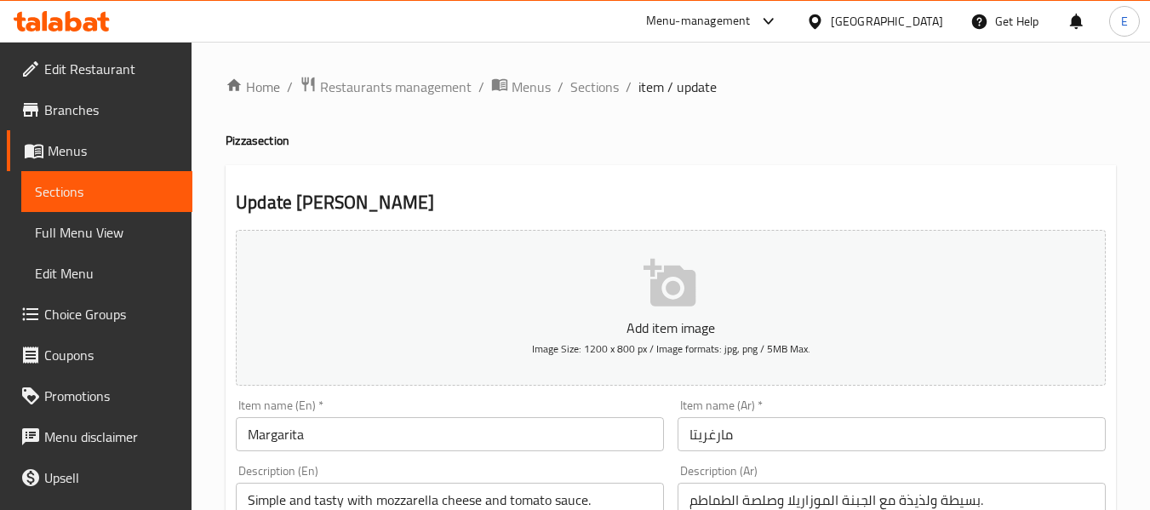
click at [330, 426] on input "Margarita" at bounding box center [450, 434] width 428 height 34
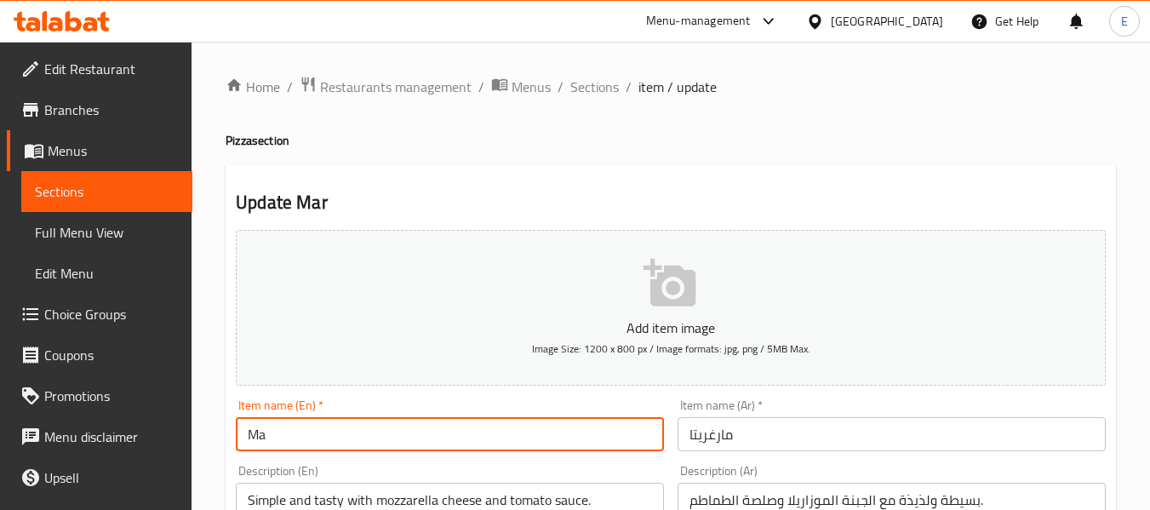
type input "M"
paste input "[PERSON_NAME]"
type input "Margherita"
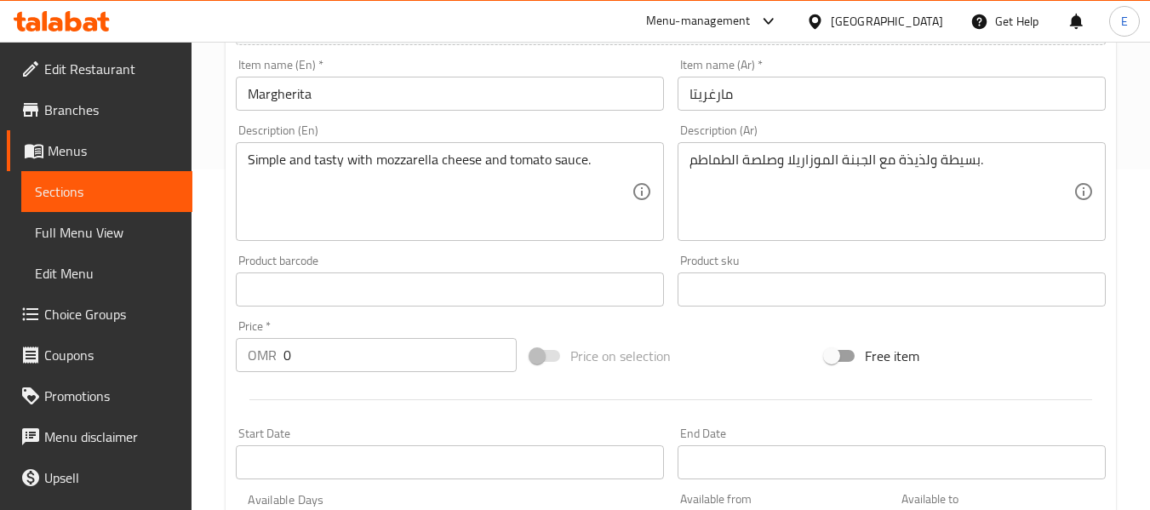
scroll to position [766, 0]
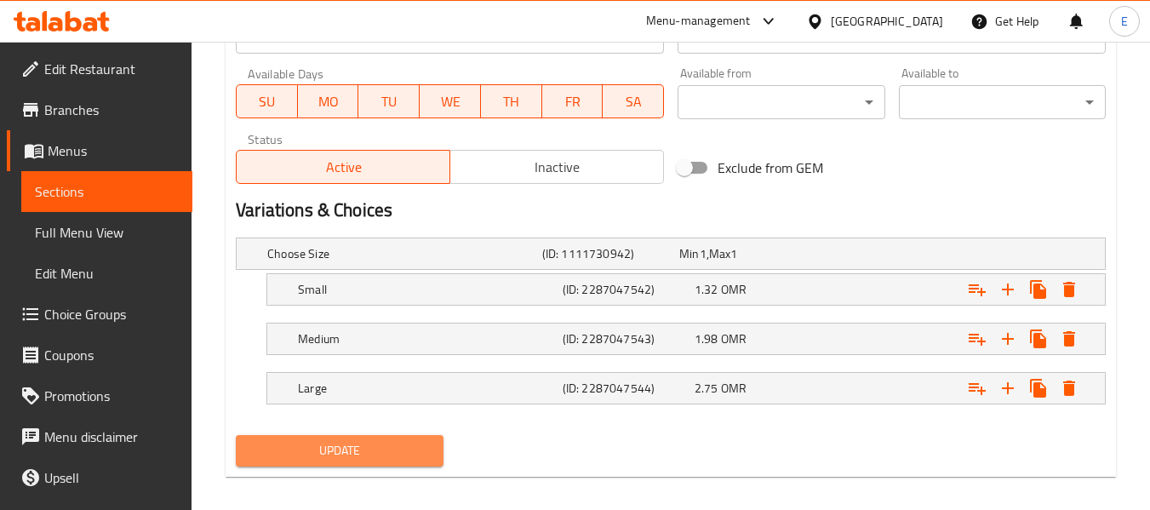
click at [348, 449] on span "Update" at bounding box center [339, 450] width 180 height 21
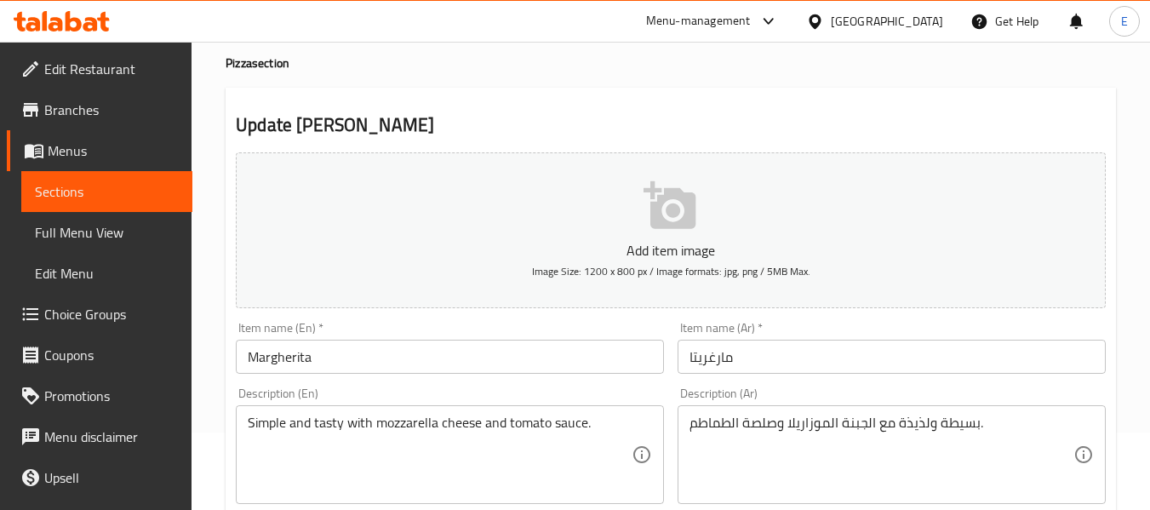
scroll to position [0, 0]
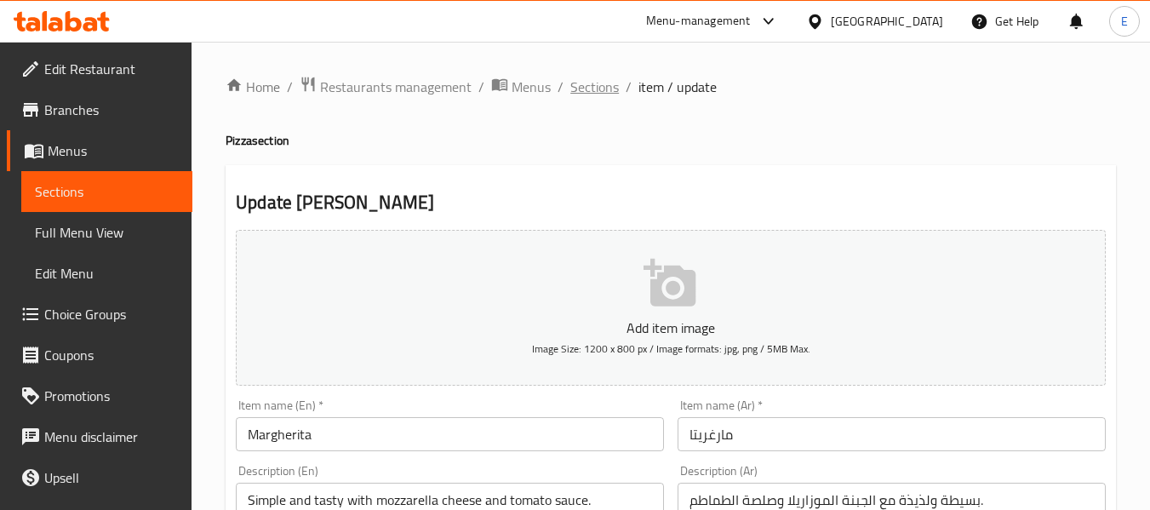
click at [586, 81] on span "Sections" at bounding box center [594, 87] width 49 height 20
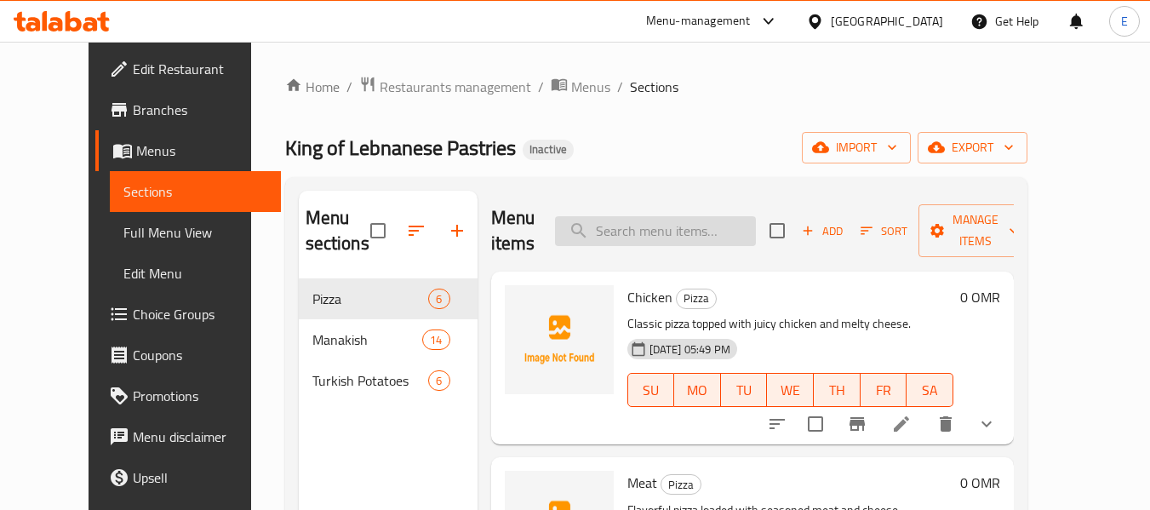
click at [671, 236] on input "search" at bounding box center [655, 231] width 201 height 30
paste input "Muhmmara"
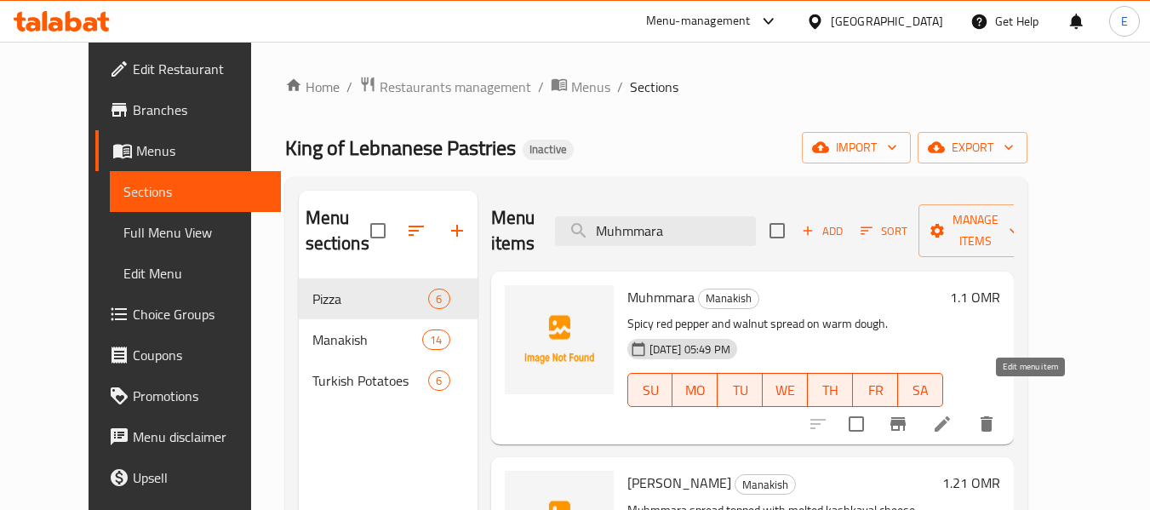
type input "Muhmmara"
click at [953, 414] on icon at bounding box center [942, 424] width 20 height 20
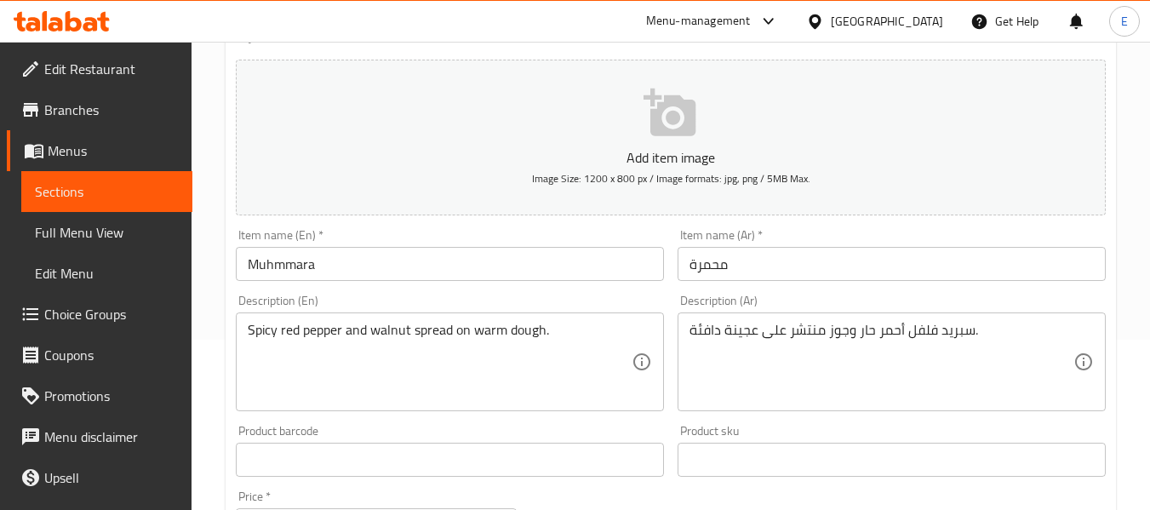
scroll to position [255, 0]
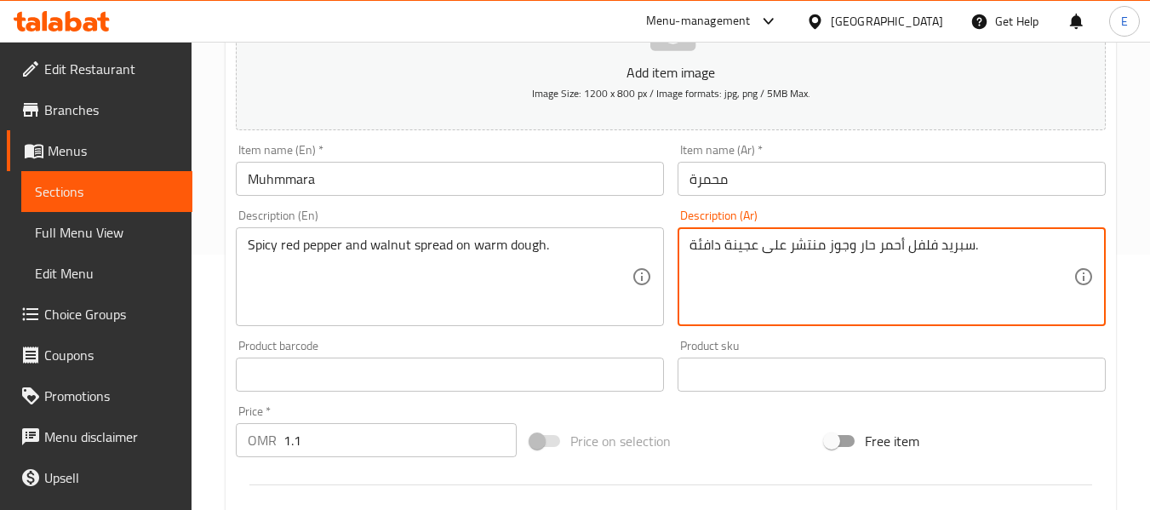
drag, startPoint x: 789, startPoint y: 246, endPoint x: 822, endPoint y: 247, distance: 33.2
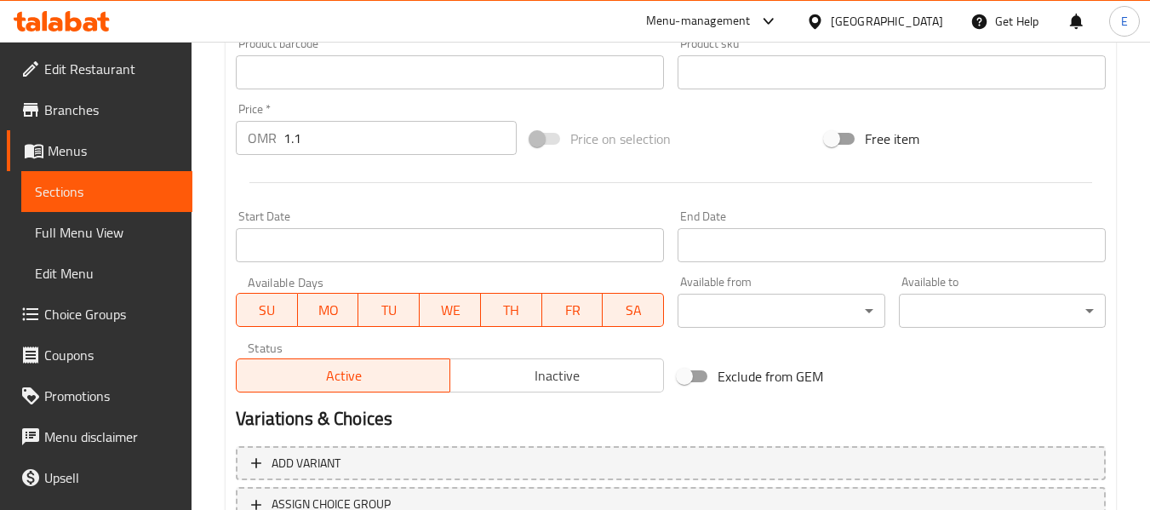
scroll to position [693, 0]
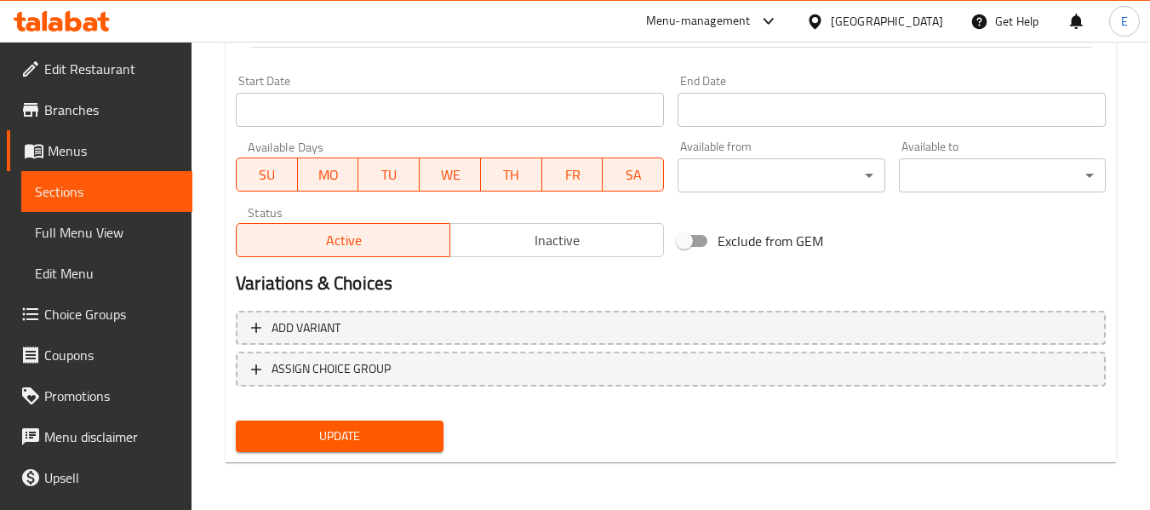
type textarea "سبريد فلفل أحمر حار وجوز على عجينة دافئة."
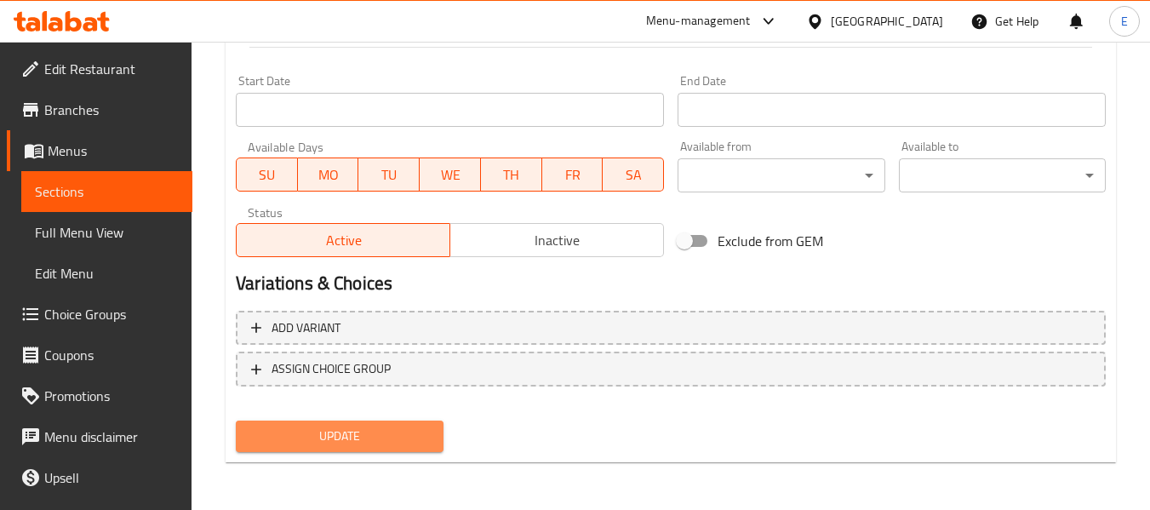
click at [404, 426] on span "Update" at bounding box center [339, 436] width 180 height 21
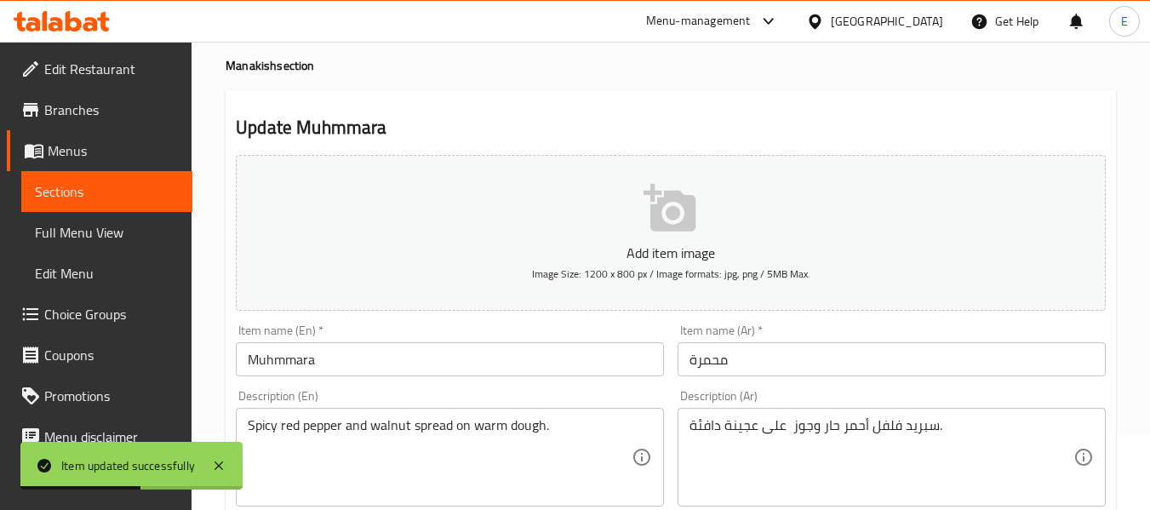
scroll to position [0, 0]
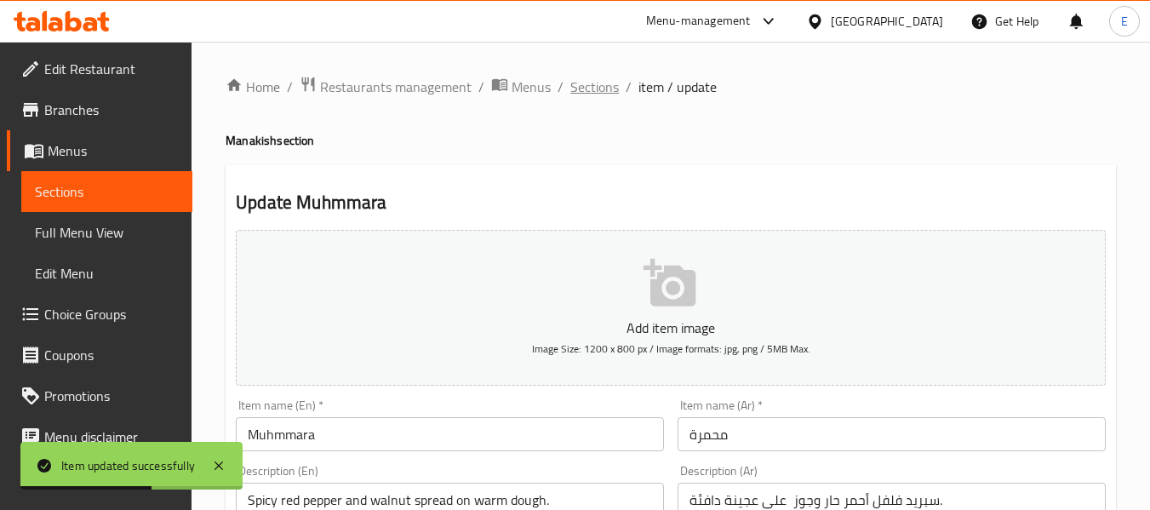
click at [577, 94] on span "Sections" at bounding box center [594, 87] width 49 height 20
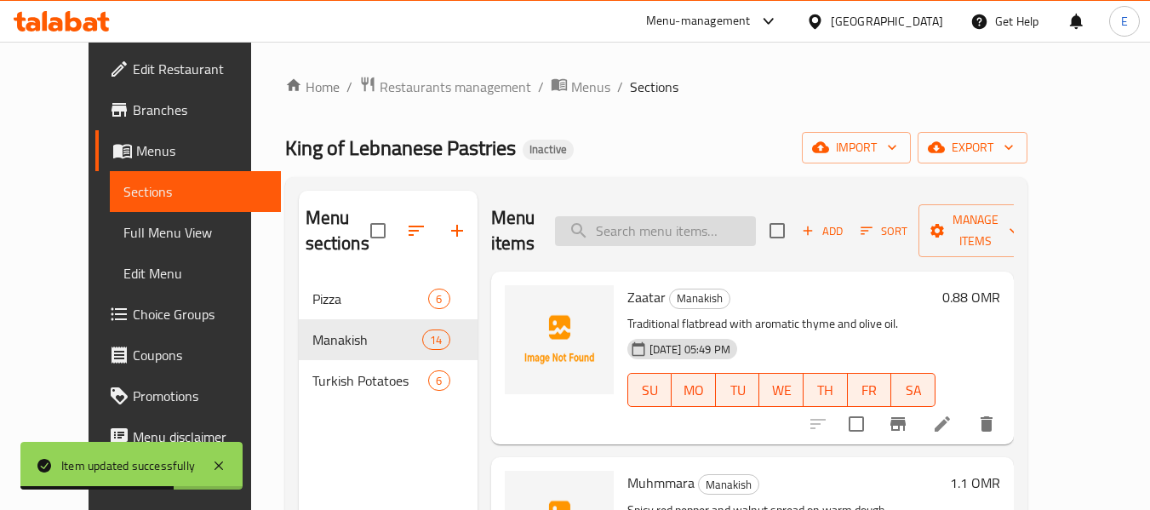
click at [641, 229] on input "search" at bounding box center [655, 231] width 201 height 30
paste input "[PERSON_NAME]"
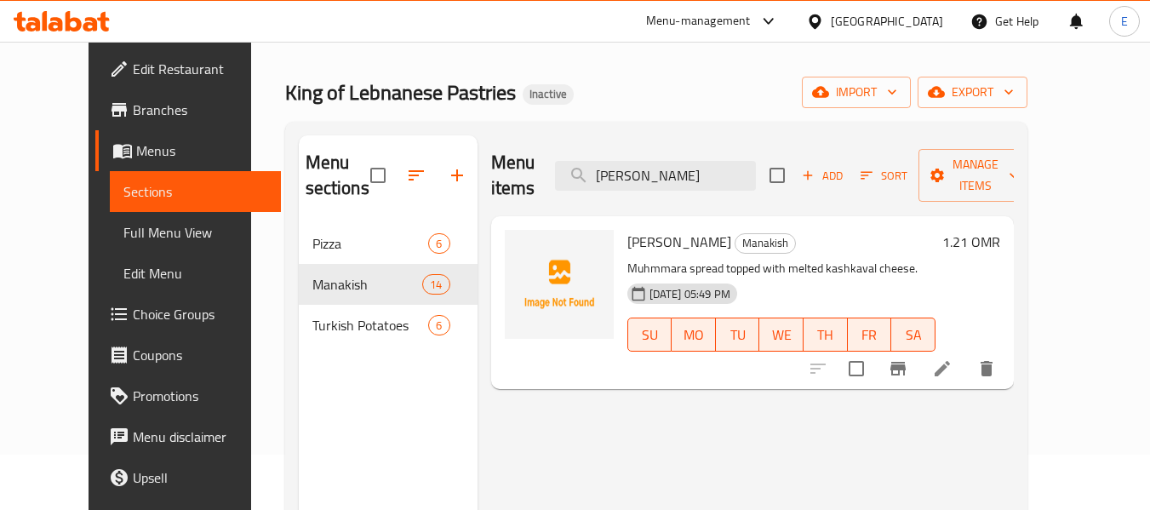
scroll to position [85, 0]
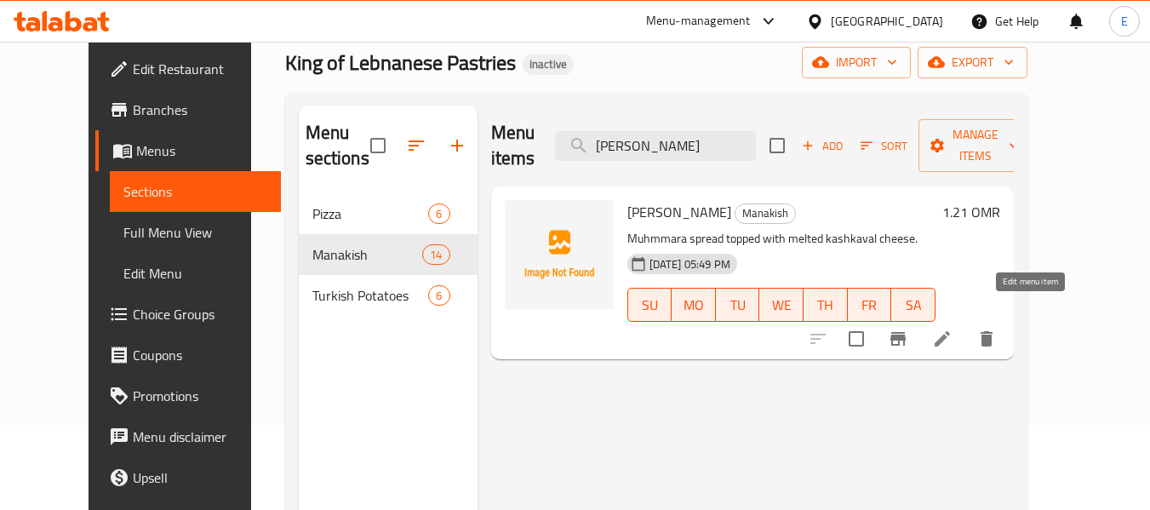
type input "Muhmmara Kashkava"
click at [953, 329] on icon at bounding box center [942, 339] width 20 height 20
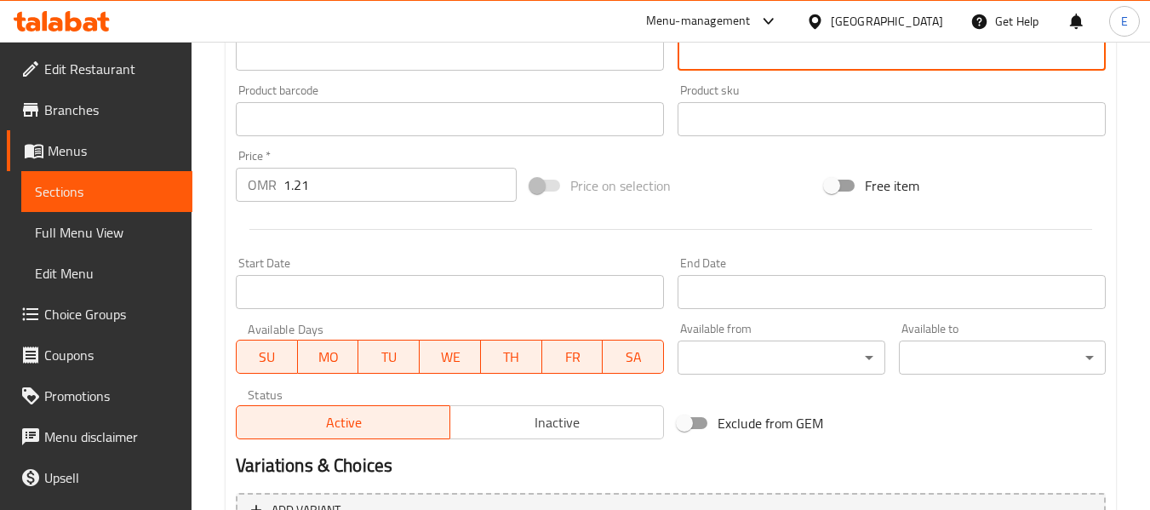
scroll to position [693, 0]
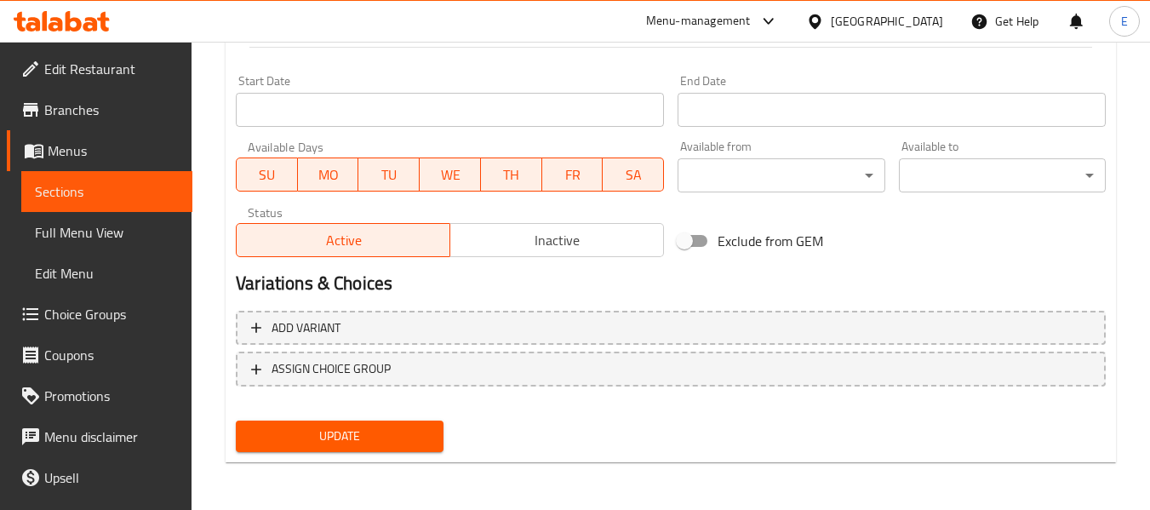
type textarea "محمرة سبريد مغطاة بجبنة قشقوان مذابة."
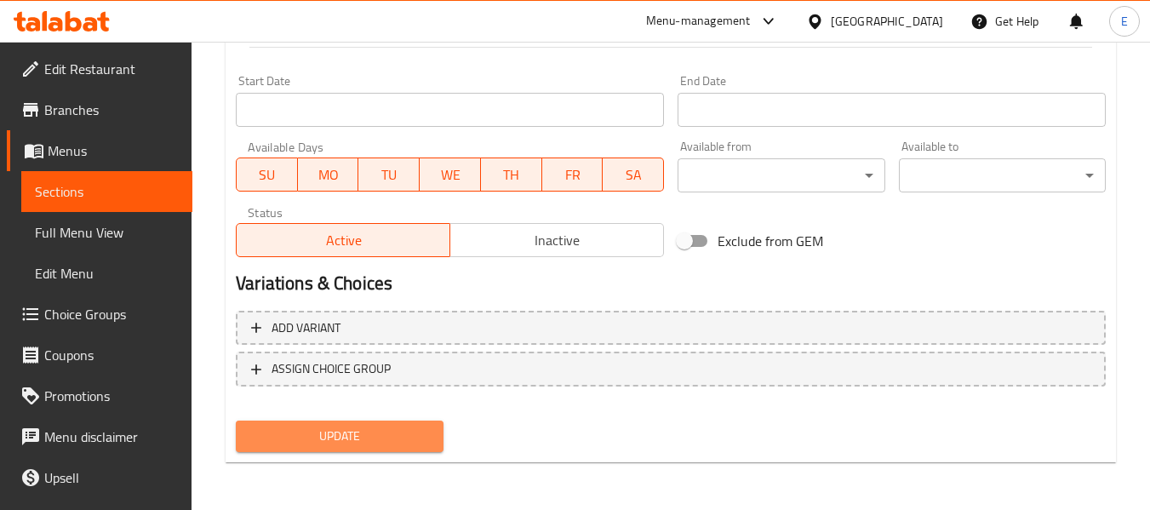
click at [380, 437] on span "Update" at bounding box center [339, 436] width 180 height 21
click at [375, 438] on span "Update" at bounding box center [339, 436] width 180 height 21
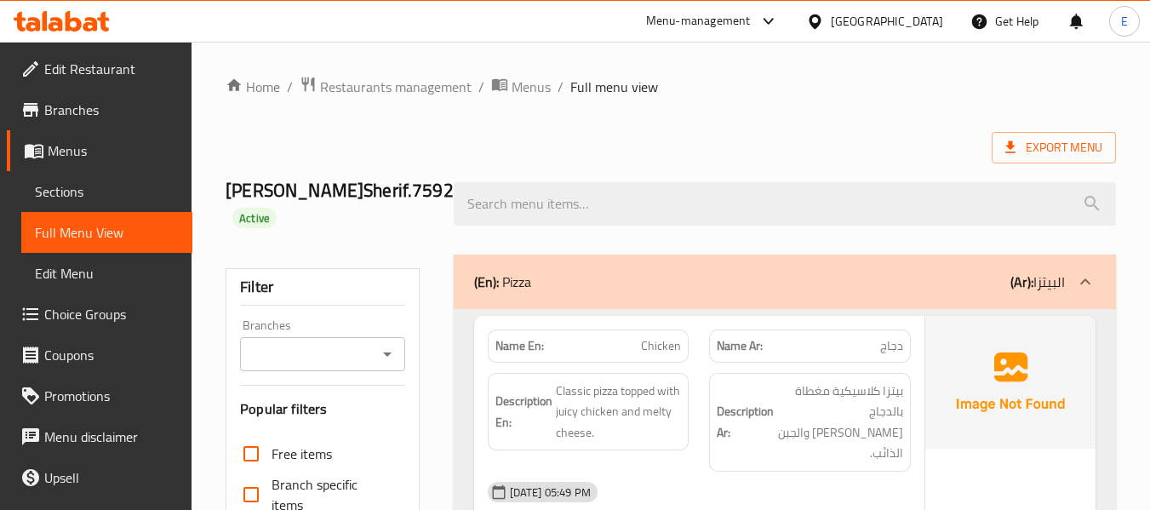
click at [1025, 158] on span "Export Menu" at bounding box center [1054, 147] width 124 height 31
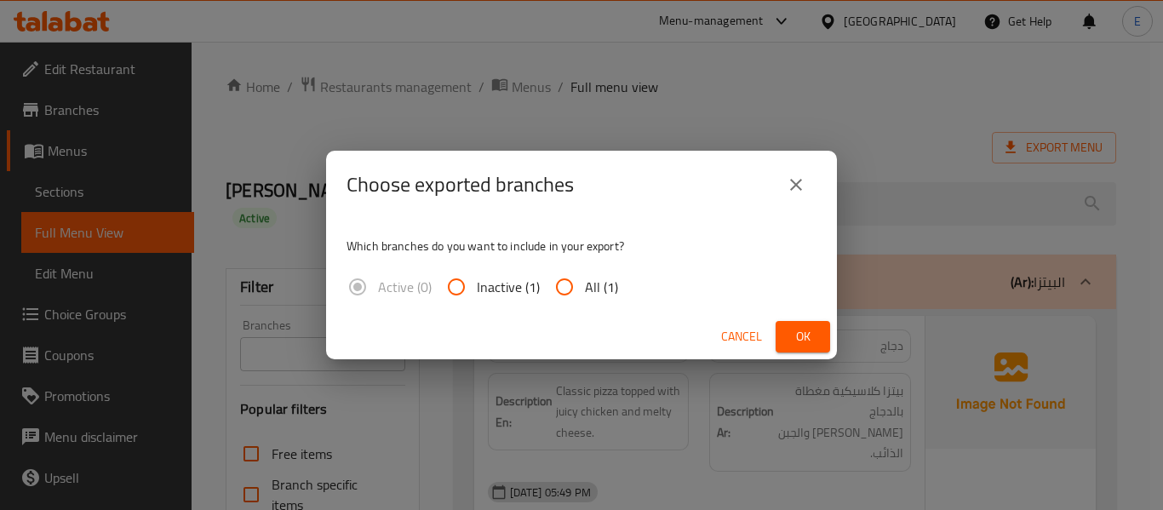
click at [594, 278] on span "All (1)" at bounding box center [601, 287] width 33 height 20
click at [585, 278] on input "All (1)" at bounding box center [564, 286] width 41 height 41
radio input "true"
click at [810, 333] on span "Ok" at bounding box center [802, 336] width 27 height 21
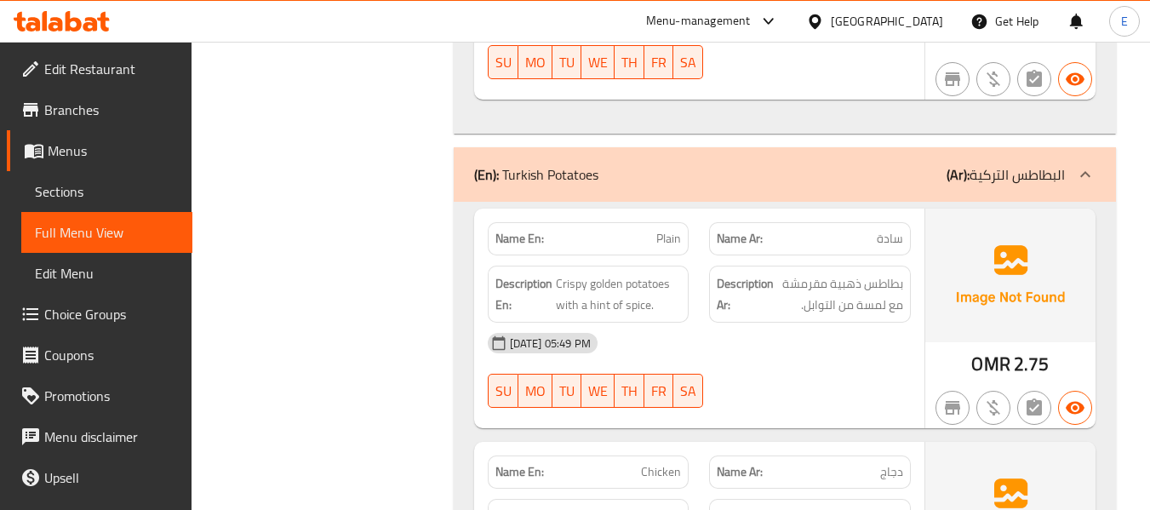
scroll to position [5568, 0]
